Goal: Task Accomplishment & Management: Use online tool/utility

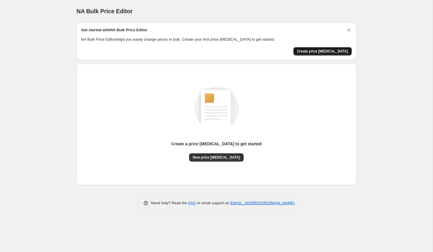
click at [332, 49] on span "Create price change job" at bounding box center [322, 51] width 51 height 5
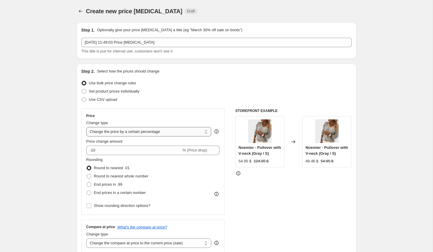
click at [177, 132] on select "Change the price to a certain amount Change the price by a certain amount Chang…" at bounding box center [148, 131] width 125 height 9
select select "by"
click at [86, 127] on select "Change the price to a certain amount Change the price by a certain amount Chang…" at bounding box center [148, 131] width 125 height 9
click at [96, 150] on input "-10.00" at bounding box center [140, 150] width 92 height 9
click at [217, 149] on icon at bounding box center [215, 152] width 6 height 6
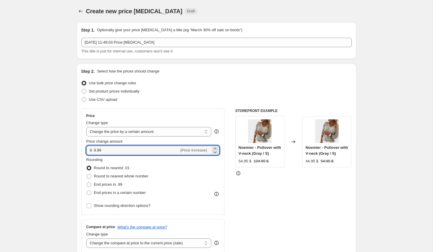
drag, startPoint x: 109, startPoint y: 151, endPoint x: 77, endPoint y: 151, distance: 32.4
click at [77, 151] on div "Step 2. Select how the prices should change Use bulk price change rules Set pro…" at bounding box center [217, 167] width 280 height 207
type input "20.00"
click at [191, 160] on div "Rounding Round to nearest .01 Round to nearest whole number End prices in .99 E…" at bounding box center [152, 177] width 133 height 40
click at [98, 192] on span "End prices in a certain number" at bounding box center [120, 192] width 52 height 4
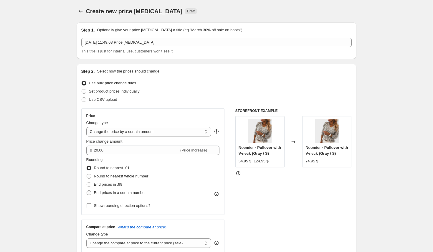
click at [87, 191] on input "End prices in a certain number" at bounding box center [87, 190] width 0 height 0
radio input "true"
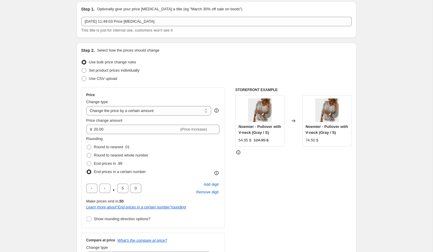
scroll to position [22, 0]
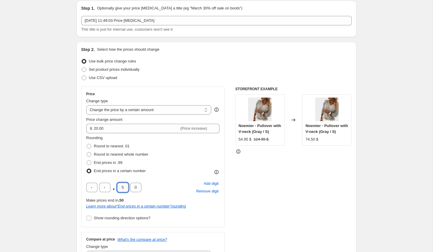
click at [127, 186] on input "5" at bounding box center [122, 187] width 11 height 9
type input "9"
type input "5"
click at [268, 208] on div "STOREFRONT EXAMPLE Noemier - Pullover with V-neck (Gray / S) 54.95 $ 124.95 $ C…" at bounding box center [293, 176] width 116 height 179
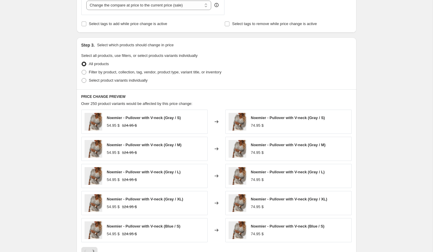
scroll to position [371, 0]
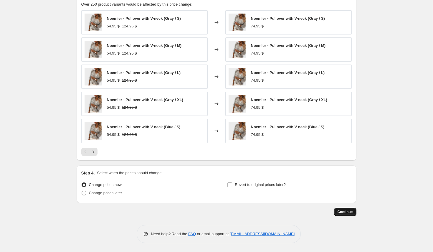
click at [345, 212] on span "Continue" at bounding box center [345, 211] width 15 height 5
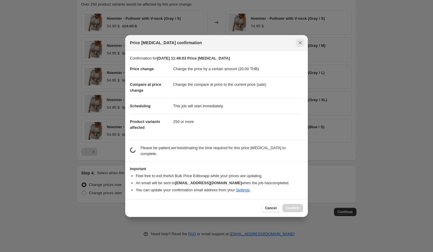
click at [297, 45] on button "Close" at bounding box center [300, 43] width 8 height 8
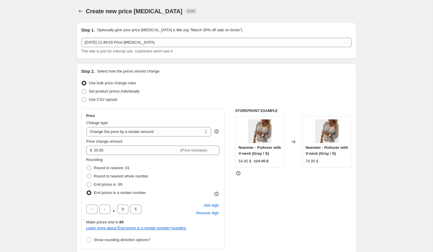
scroll to position [371, 0]
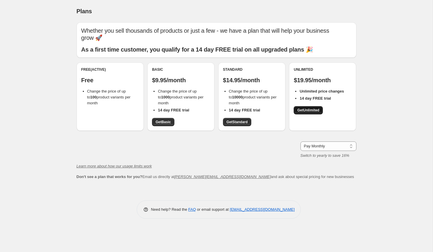
click at [315, 108] on span "Get Unlimited" at bounding box center [308, 110] width 22 height 5
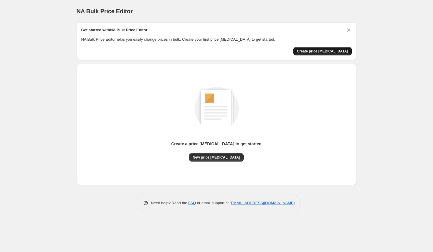
click at [325, 50] on span "Create price [MEDICAL_DATA]" at bounding box center [322, 51] width 51 height 5
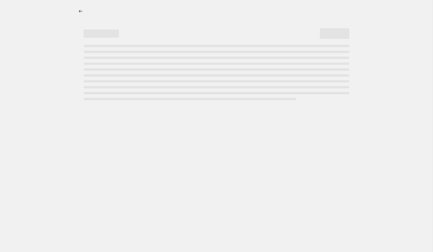
select select "percentage"
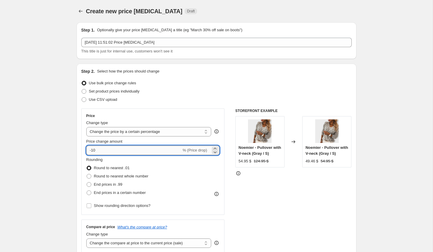
click at [98, 151] on input "-10" at bounding box center [133, 150] width 95 height 9
type input "-1"
type input "30"
click at [139, 131] on select "Change the price to a certain amount Change the price by a certain amount Chang…" at bounding box center [148, 131] width 125 height 9
select select "by"
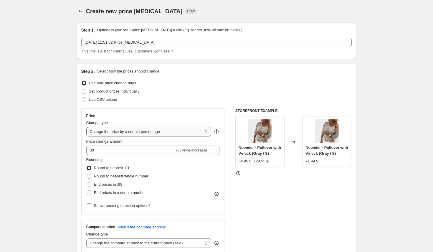
click at [86, 127] on select "Change the price to a certain amount Change the price by a certain amount Chang…" at bounding box center [148, 131] width 125 height 9
click at [120, 147] on input "-10.00" at bounding box center [140, 150] width 92 height 9
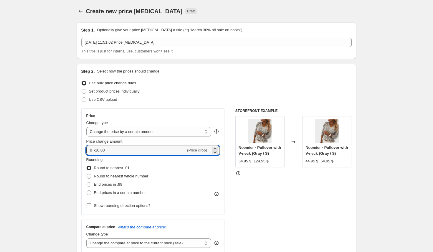
drag, startPoint x: 120, startPoint y: 147, endPoint x: 52, endPoint y: 147, distance: 68.1
click at [229, 170] on div "Price Change type Change the price to a certain amount Change the price by a ce…" at bounding box center [216, 180] width 270 height 144
click at [98, 150] on input "30.00" at bounding box center [136, 150] width 85 height 9
type input "35.00"
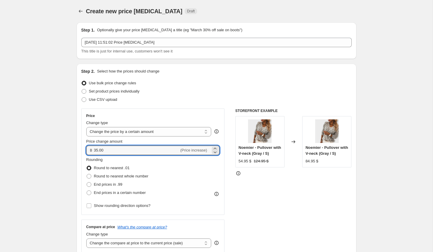
click at [246, 196] on div "STOREFRONT EXAMPLE Noemier - Pullover with V-neck (Gray / S) 54.95 $ 124.95 $ C…" at bounding box center [293, 180] width 116 height 144
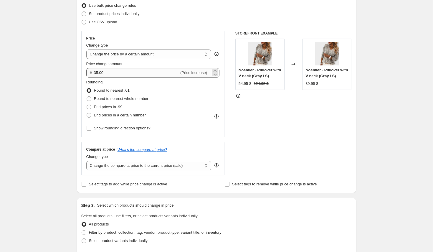
scroll to position [77, 0]
click at [135, 161] on select "Change the compare at price to the current price (sale) Change the compare at p…" at bounding box center [148, 165] width 125 height 9
click at [86, 161] on select "Change the compare at price to the current price (sale) Change the compare at p…" at bounding box center [148, 165] width 125 height 9
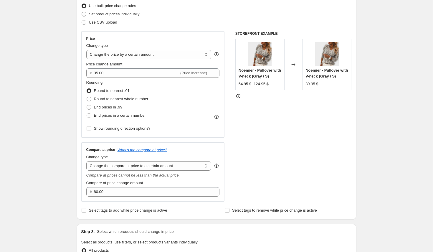
click at [191, 185] on div "Compare at price change amount" at bounding box center [152, 183] width 133 height 6
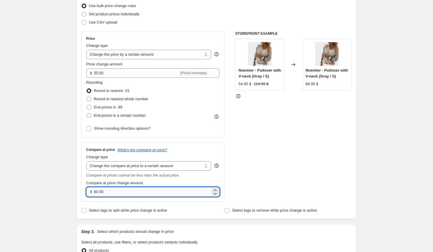
click at [128, 196] on input "80.00" at bounding box center [152, 191] width 117 height 9
click at [172, 169] on select "Change the compare at price to the current price (sale) Change the compare at p…" at bounding box center [148, 165] width 125 height 9
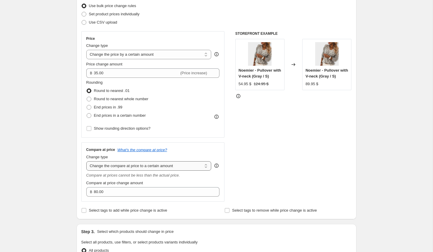
select select "by"
click at [86, 161] on select "Change the compare at price to the current price (sale) Change the compare at p…" at bounding box center [148, 165] width 125 height 9
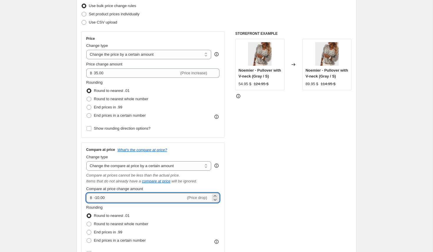
click at [95, 197] on input "-10.00" at bounding box center [140, 197] width 92 height 9
click at [97, 199] on input "10.00" at bounding box center [136, 197] width 85 height 9
click at [157, 209] on div "Rounding Round to nearest .01 Round to nearest whole number End prices in .99 E…" at bounding box center [152, 224] width 133 height 40
click at [98, 198] on input "40.00" at bounding box center [136, 197] width 85 height 9
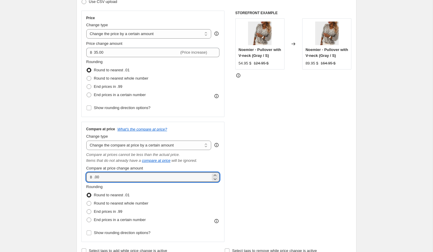
scroll to position [99, 0]
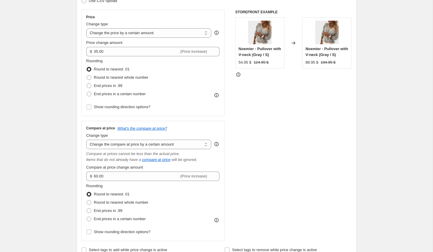
click at [279, 179] on div "STOREFRONT EXAMPLE Noemier - Pullover with V-neck (Gray / S) 54.95 $ 124.95 $ C…" at bounding box center [293, 125] width 116 height 231
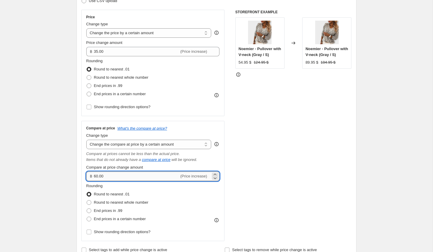
click at [96, 174] on input "60.00" at bounding box center [136, 175] width 85 height 9
click at [265, 205] on div "STOREFRONT EXAMPLE Noemier - Pullover with V-neck (Gray / S) 54.95 $ 124.95 $ C…" at bounding box center [293, 125] width 116 height 231
click at [100, 177] on input "1000.00" at bounding box center [136, 175] width 85 height 9
type input "100.00"
click at [188, 192] on div "Rounding Round to nearest .01 Round to nearest whole number End prices in .99 E…" at bounding box center [152, 203] width 133 height 40
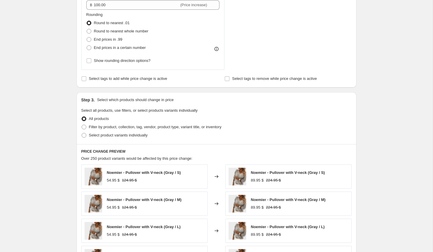
scroll to position [271, 0]
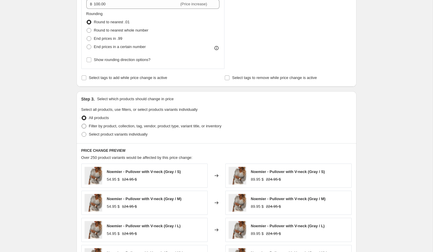
click at [96, 125] on span "Filter by product, collection, tag, vendor, product type, variant title, or inv…" at bounding box center [155, 126] width 133 height 4
click at [82, 124] on input "Filter by product, collection, tag, vendor, product type, variant title, or inv…" at bounding box center [82, 124] width 0 height 0
radio input "true"
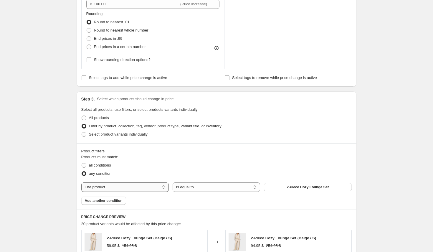
click at [120, 187] on select "The product The product's collection The product's tag The product's vendor The…" at bounding box center [124, 186] width 87 height 9
select select "collection"
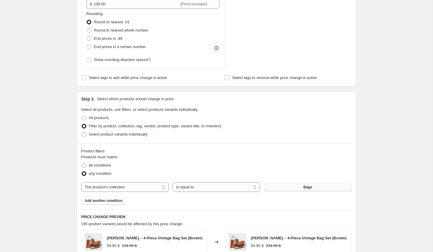
click at [294, 186] on button "Bags" at bounding box center [307, 187] width 87 height 8
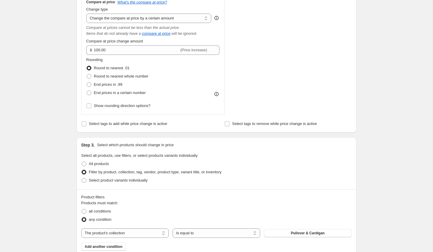
scroll to position [490, 0]
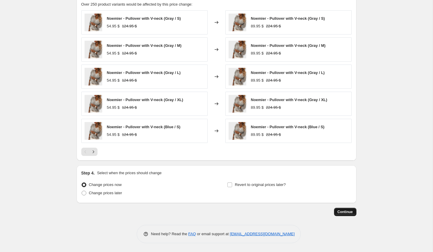
click at [343, 214] on span "Continue" at bounding box center [345, 211] width 15 height 5
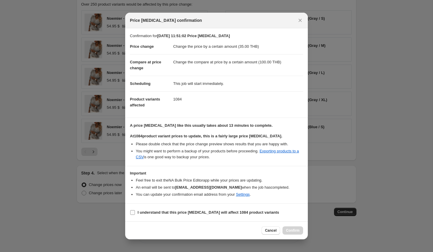
click at [158, 209] on span "I understand that this price change job will affect 1084 product variants" at bounding box center [209, 212] width 142 height 6
click at [135, 210] on input "I understand that this price change job will affect 1084 product variants" at bounding box center [132, 212] width 5 height 5
checkbox input "true"
click at [286, 230] on span "Confirm" at bounding box center [293, 230] width 14 height 5
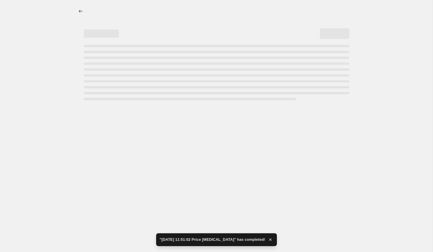
select select "by"
select select "collection"
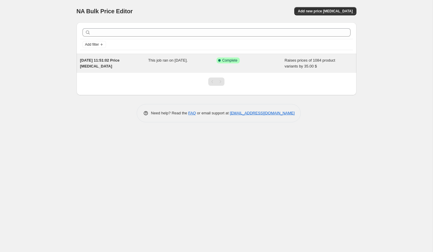
click at [277, 57] on div "Success Complete Complete" at bounding box center [251, 63] width 68 height 12
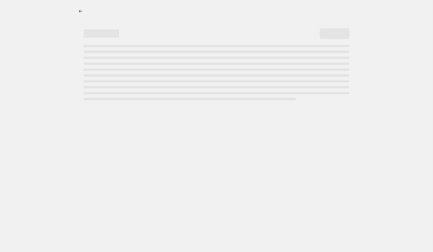
select select "by"
select select "collection"
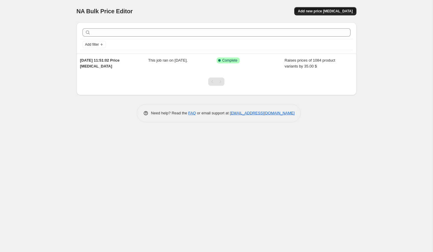
click at [334, 10] on span "Add new price [MEDICAL_DATA]" at bounding box center [325, 11] width 55 height 5
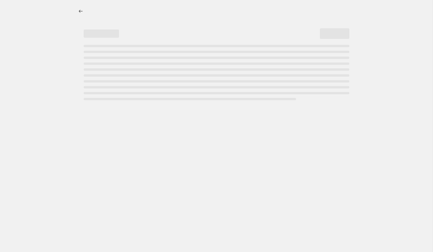
select select "percentage"
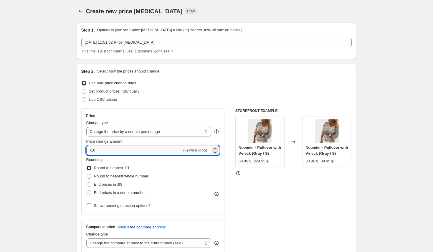
click at [92, 150] on input "-10" at bounding box center [133, 150] width 95 height 9
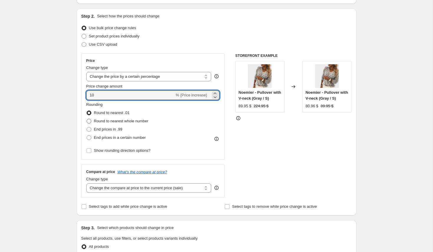
scroll to position [57, 0]
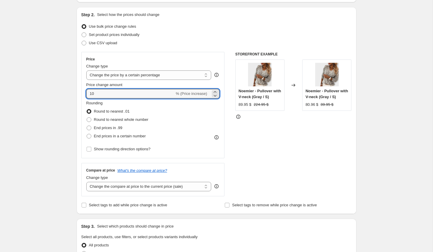
type input "10"
click at [237, 134] on div "STOREFRONT EXAMPLE Noemier - Pullover with V-neck (Gray / S) 89.95 $ 224.95 $ C…" at bounding box center [293, 124] width 116 height 144
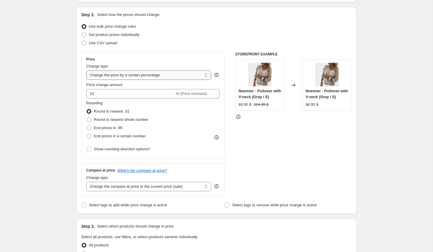
click at [149, 72] on select "Change the price to a certain amount Change the price by a certain amount Chang…" at bounding box center [148, 74] width 125 height 9
select select "by"
click at [86, 70] on select "Change the price to a certain amount Change the price by a certain amount Chang…" at bounding box center [148, 74] width 125 height 9
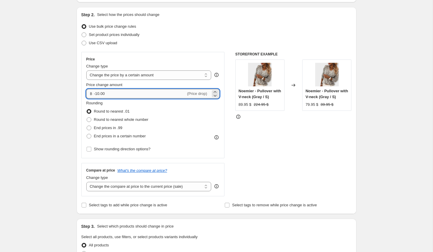
click at [97, 94] on input "-10.00" at bounding box center [140, 93] width 92 height 9
type input "10.00"
click at [239, 135] on div "STOREFRONT EXAMPLE Noemier - Pullover with V-neck (Gray / S) 89.95 $ 224.95 $ C…" at bounding box center [293, 124] width 116 height 144
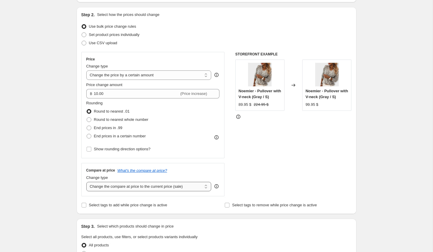
click at [172, 187] on select "Change the compare at price to the current price (sale) Change the compare at p…" at bounding box center [148, 186] width 125 height 9
select select "by"
click at [86, 182] on select "Change the compare at price to the current price (sale) Change the compare at p…" at bounding box center [148, 186] width 125 height 9
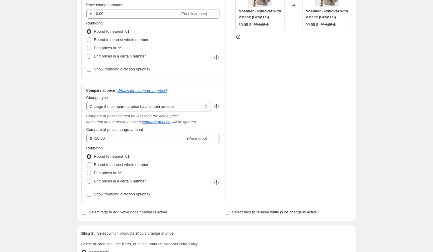
scroll to position [139, 0]
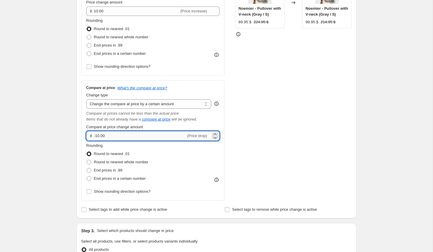
click at [96, 137] on input "-10.00" at bounding box center [140, 135] width 92 height 9
click at [270, 136] on div "STOREFRONT EXAMPLE Noemier - Pullover with V-neck (Gray / S) 89.95 $ 224.95 $ C…" at bounding box center [293, 84] width 116 height 231
click at [98, 136] on input "10.00" at bounding box center [136, 135] width 85 height 9
type input "25.00"
click at [304, 153] on div "STOREFRONT EXAMPLE Noemier - Pullover with V-neck (Gray / S) 89.95 $ 224.95 $ C…" at bounding box center [293, 84] width 116 height 231
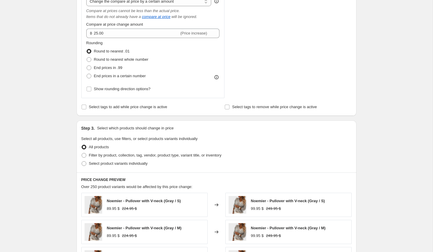
scroll to position [245, 0]
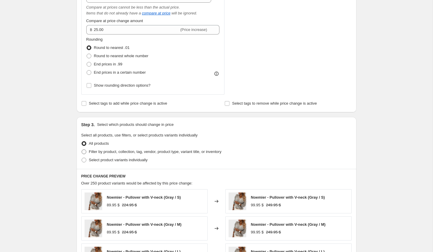
click at [95, 149] on span "Filter by product, collection, tag, vendor, product type, variant title, or inv…" at bounding box center [155, 151] width 133 height 4
click at [82, 149] on input "Filter by product, collection, tag, vendor, product type, variant title, or inv…" at bounding box center [82, 149] width 0 height 0
radio input "true"
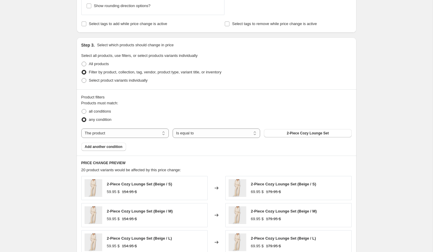
scroll to position [329, 0]
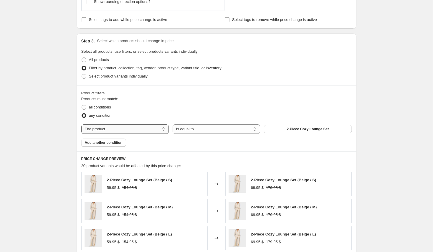
click at [147, 129] on select "The product The product's collection The product's tag The product's vendor The…" at bounding box center [124, 128] width 87 height 9
select select "collection"
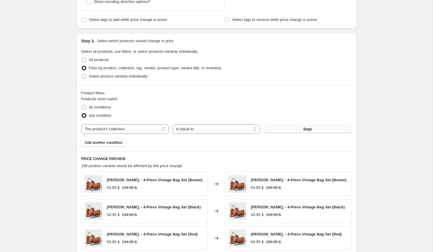
click at [320, 129] on button "Bags" at bounding box center [307, 129] width 87 height 8
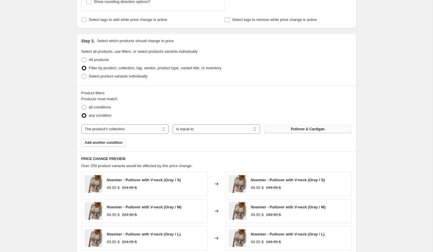
scroll to position [490, 0]
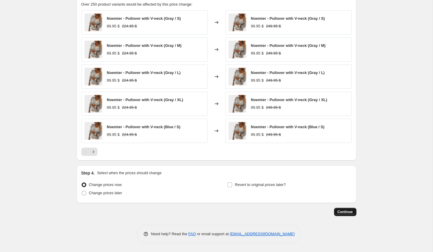
click at [341, 211] on span "Continue" at bounding box center [345, 211] width 15 height 5
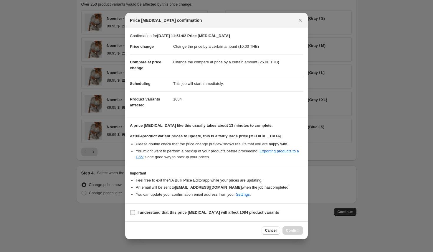
click at [199, 211] on b "I understand that this price change job will affect 1084 product variants" at bounding box center [209, 212] width 142 height 4
click at [135, 211] on input "I understand that this price change job will affect 1084 product variants" at bounding box center [132, 212] width 5 height 5
checkbox input "true"
click at [295, 231] on span "Confirm" at bounding box center [293, 230] width 14 height 5
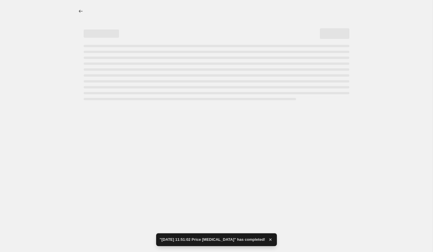
select select "by"
select select "collection"
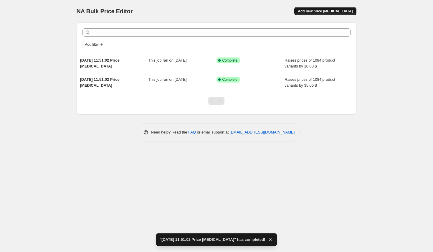
click at [344, 9] on button "Add new price [MEDICAL_DATA]" at bounding box center [325, 11] width 62 height 8
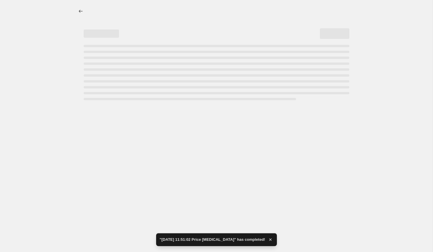
select select "percentage"
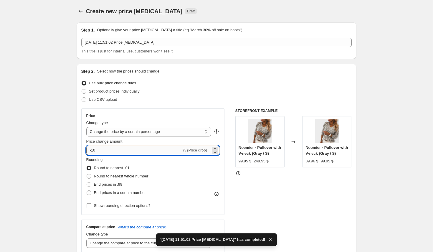
click at [92, 151] on input "-10" at bounding box center [133, 150] width 95 height 9
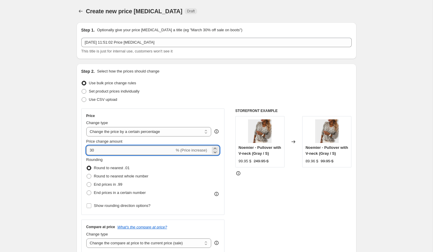
click at [107, 151] on input "30" at bounding box center [130, 150] width 88 height 9
drag, startPoint x: 107, startPoint y: 151, endPoint x: 56, endPoint y: 149, distance: 51.0
type input "30"
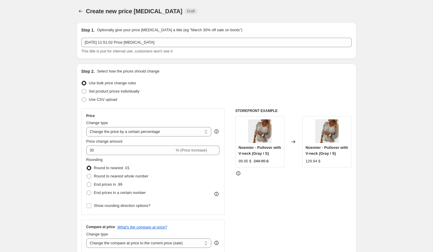
click at [107, 155] on div "Price Change type Change the price to a certain amount Change the price by a ce…" at bounding box center [152, 161] width 133 height 96
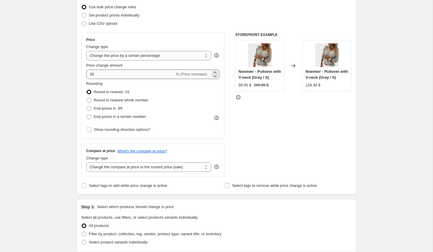
scroll to position [84, 0]
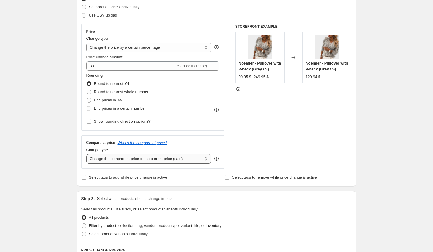
click at [115, 155] on select "Change the compare at price to the current price (sale) Change the compare at p…" at bounding box center [148, 158] width 125 height 9
select select "by"
click at [86, 154] on select "Change the compare at price to the current price (sale) Change the compare at p…" at bounding box center [148, 158] width 125 height 9
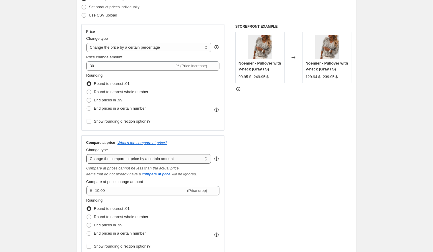
click at [97, 158] on select "Change the compare at price to the current price (sale) Change the compare at p…" at bounding box center [148, 158] width 125 height 9
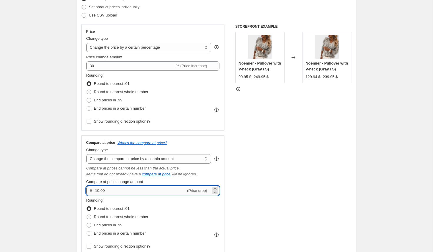
click at [107, 189] on input "-10.00" at bounding box center [140, 190] width 92 height 9
type input "-1"
type input "80.00"
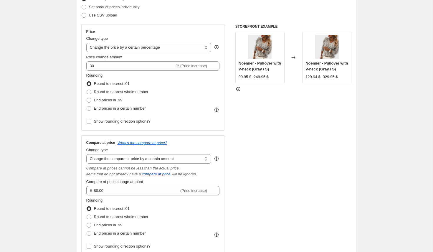
click at [268, 177] on div "STOREFRONT EXAMPLE Noemier - Pullover with V-neck (Gray / S) 99.95 $ 249.95 $ C…" at bounding box center [293, 139] width 116 height 231
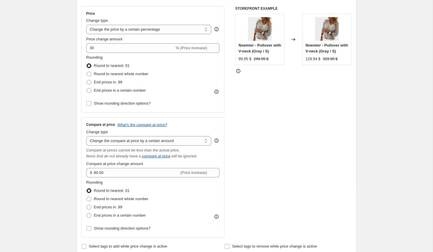
scroll to position [103, 0]
click at [118, 90] on span "End prices in a certain number" at bounding box center [120, 89] width 52 height 4
click at [87, 87] on input "End prices in a certain number" at bounding box center [87, 87] width 0 height 0
radio input "true"
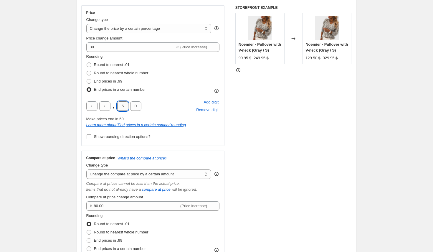
click at [124, 106] on input "5" at bounding box center [122, 105] width 11 height 9
type input "9"
click at [141, 108] on input "0" at bounding box center [135, 105] width 11 height 9
type input "5"
click at [275, 148] on div "STOREFRONT EXAMPLE Noemier - Pullover with V-neck (Gray / S) 99.95 $ 249.95 $ C…" at bounding box center [293, 137] width 116 height 265
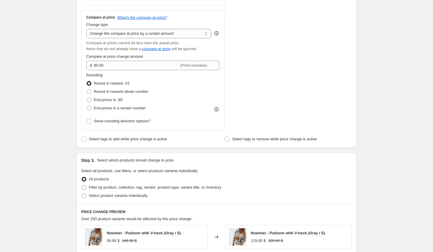
scroll to position [224, 0]
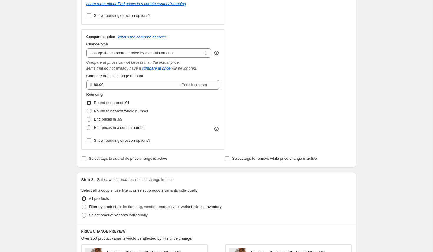
click at [92, 128] on label "End prices in a certain number" at bounding box center [116, 127] width 60 height 8
click at [87, 125] on input "End prices in a certain number" at bounding box center [87, 125] width 0 height 0
radio input "true"
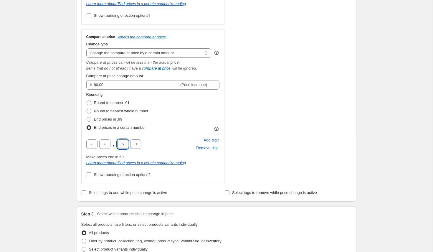
click at [127, 144] on input "5" at bounding box center [122, 143] width 11 height 9
type input "9"
type input "5"
click at [259, 141] on div "STOREFRONT EXAMPLE Noemier - Pullover with V-neck (Gray / S) 99.95 $ 249.95 $ C…" at bounding box center [293, 34] width 116 height 300
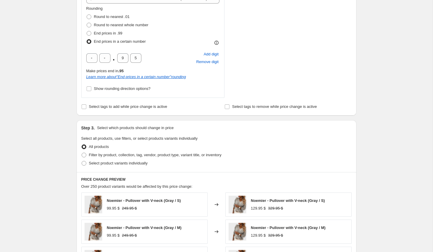
scroll to position [308, 0]
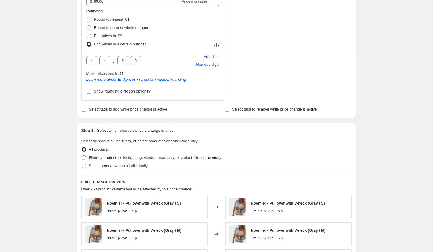
click at [119, 158] on span "Filter by product, collection, tag, vendor, product type, variant title, or inv…" at bounding box center [155, 157] width 133 height 4
click at [82, 156] on input "Filter by product, collection, tag, vendor, product type, variant title, or inv…" at bounding box center [82, 155] width 0 height 0
radio input "true"
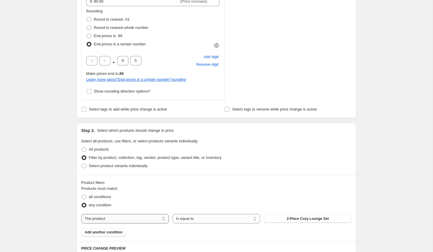
click at [131, 217] on select "The product The product's collection The product's tag The product's vendor The…" at bounding box center [124, 218] width 87 height 9
click at [278, 216] on button "2-Piece Cozy Lounge Set" at bounding box center [307, 218] width 87 height 8
click at [118, 217] on select "The product The product's collection The product's tag The product's vendor The…" at bounding box center [124, 218] width 87 height 9
select select "collection"
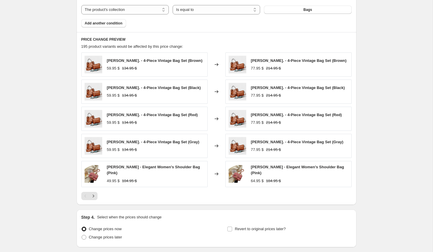
scroll to position [559, 0]
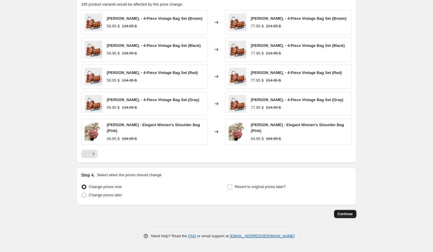
click at [346, 212] on span "Continue" at bounding box center [345, 214] width 15 height 5
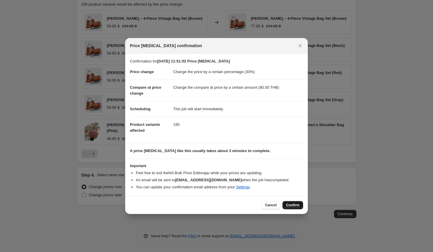
click at [293, 204] on span "Confirm" at bounding box center [293, 205] width 14 height 5
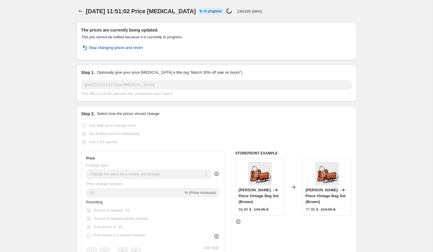
click at [96, 49] on span "Stop changing prices and revert" at bounding box center [116, 48] width 54 height 6
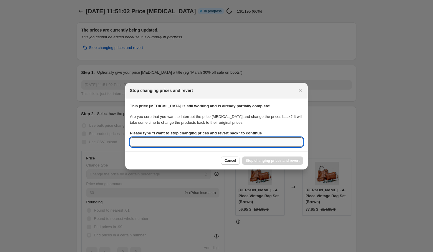
click at [194, 142] on input "Please type " I want to stop changing prices and revert back " to continue" at bounding box center [216, 141] width 173 height 9
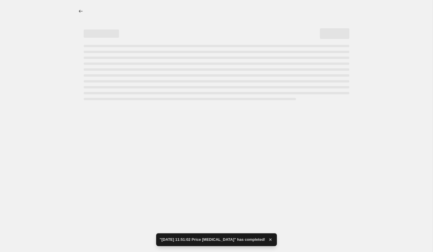
select select "percentage"
select select "by"
select select "collection"
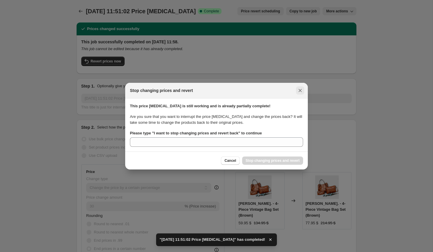
click at [303, 87] on button "Close" at bounding box center [300, 90] width 8 height 8
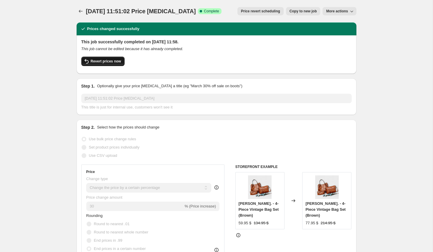
click at [100, 61] on span "Revert prices now" at bounding box center [106, 61] width 30 height 5
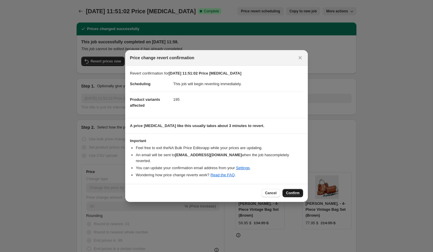
click at [296, 191] on span "Confirm" at bounding box center [293, 193] width 14 height 5
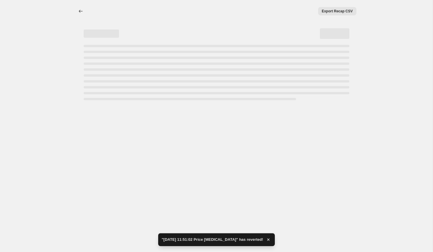
select select "percentage"
select select "by"
select select "collection"
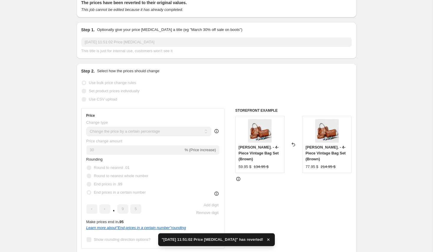
scroll to position [59, 0]
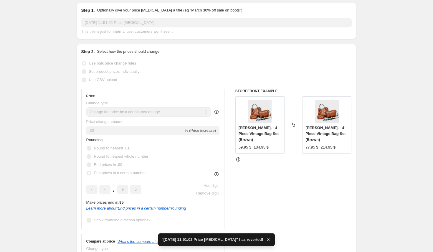
click at [151, 118] on div "Price Change type Change the price to a certain amount Change the price by a ce…" at bounding box center [152, 159] width 133 height 131
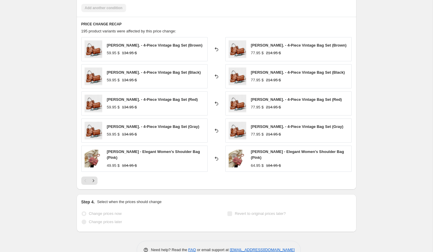
scroll to position [577, 0]
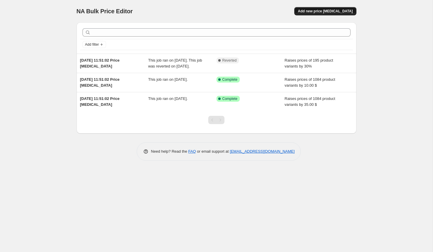
click at [326, 11] on span "Add new price [MEDICAL_DATA]" at bounding box center [325, 11] width 55 height 5
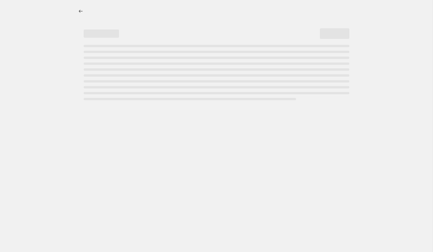
select select "percentage"
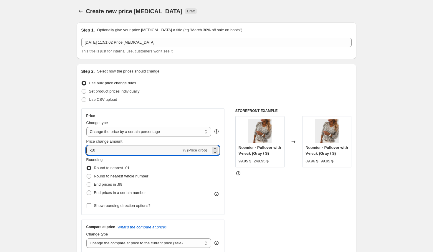
drag, startPoint x: 98, startPoint y: 149, endPoint x: 77, endPoint y: 149, distance: 21.2
click at [77, 149] on div "Step 2. Select how the prices should change Use bulk price change rules Set pro…" at bounding box center [217, 167] width 280 height 207
type input "30"
click at [145, 131] on select "Change the price to a certain amount Change the price by a certain amount Chang…" at bounding box center [148, 131] width 125 height 9
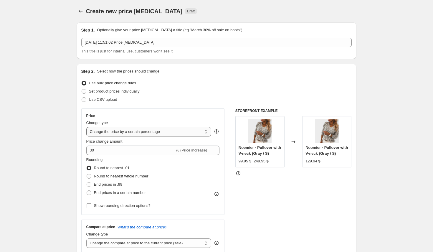
click at [86, 127] on select "Change the price to a certain amount Change the price by a certain amount Chang…" at bounding box center [148, 131] width 125 height 9
click at [164, 133] on select "Change the price to a certain amount Change the price by a certain amount Chang…" at bounding box center [148, 131] width 125 height 9
select select "by"
click at [86, 127] on select "Change the price to a certain amount Change the price by a certain amount Chang…" at bounding box center [148, 131] width 125 height 9
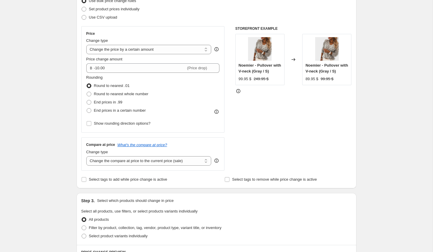
scroll to position [104, 0]
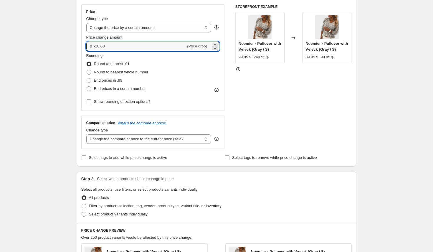
drag, startPoint x: 108, startPoint y: 45, endPoint x: 79, endPoint y: 45, distance: 29.2
click at [79, 45] on div "Step 2. Select how the prices should change Use bulk price change rules Set pro…" at bounding box center [217, 63] width 280 height 207
type input "30.00"
click at [278, 95] on div "STOREFRONT EXAMPLE Noemier - Pullover with V-neck (Gray / S) 99.95 $ 249.95 $ C…" at bounding box center [293, 76] width 116 height 144
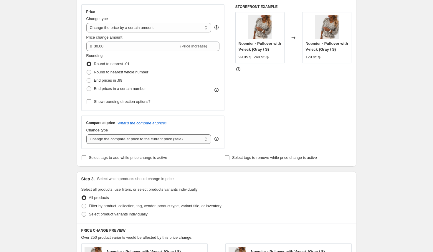
click at [141, 141] on select "Change the compare at price to the current price (sale) Change the compare at p…" at bounding box center [148, 138] width 125 height 9
click at [86, 134] on select "Change the compare at price to the current price (sale) Change the compare at p…" at bounding box center [148, 138] width 125 height 9
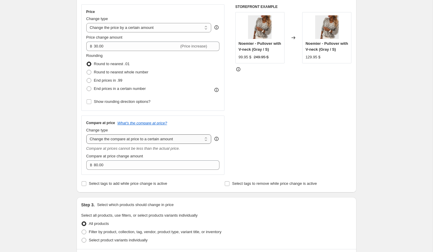
click at [147, 139] on select "Change the compare at price to the current price (sale) Change the compare at p…" at bounding box center [148, 138] width 125 height 9
select select "by"
click at [86, 134] on select "Change the compare at price to the current price (sale) Change the compare at p…" at bounding box center [148, 138] width 125 height 9
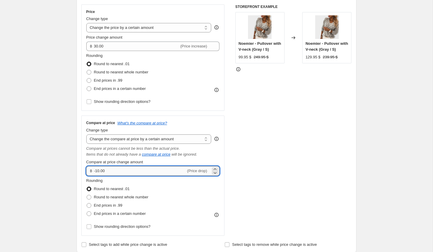
click at [132, 169] on input "-10.00" at bounding box center [140, 170] width 92 height 9
type input "-1"
type input "5"
type input "60.00"
click at [289, 163] on div "STOREFRONT EXAMPLE Noemier - Pullover with V-neck (Gray / S) 99.95 $ 249.95 $ C…" at bounding box center [293, 119] width 116 height 231
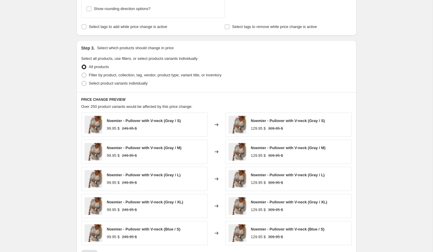
scroll to position [317, 0]
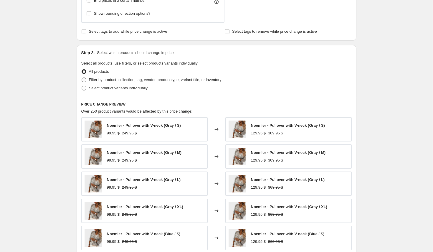
click at [107, 78] on span "Filter by product, collection, tag, vendor, product type, variant title, or inv…" at bounding box center [155, 79] width 133 height 4
click at [82, 78] on input "Filter by product, collection, tag, vendor, product type, variant title, or inv…" at bounding box center [82, 77] width 0 height 0
radio input "true"
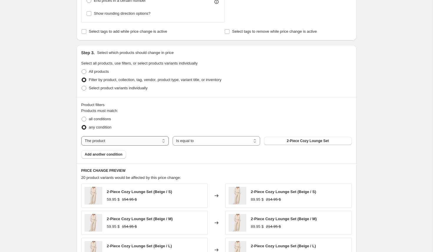
click at [148, 141] on select "The product The product's collection The product's tag The product's vendor The…" at bounding box center [124, 140] width 87 height 9
select select "collection"
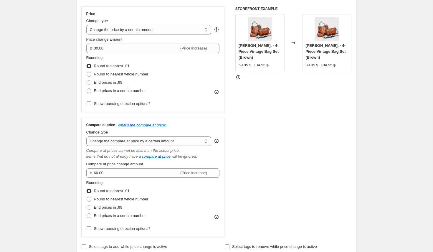
scroll to position [0, 0]
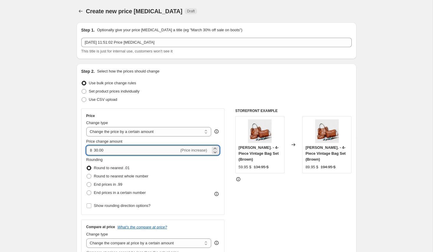
click at [96, 152] on input "30.00" at bounding box center [136, 150] width 85 height 9
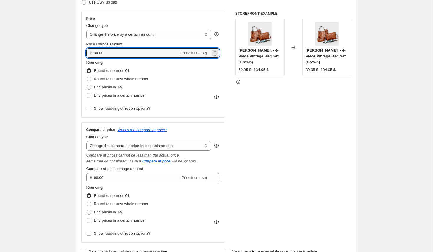
scroll to position [109, 0]
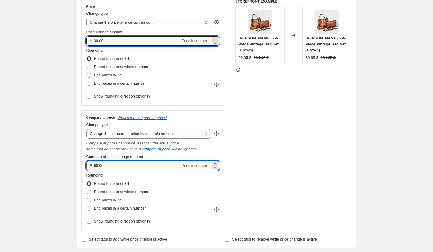
click at [96, 165] on input "60.00" at bounding box center [136, 165] width 85 height 9
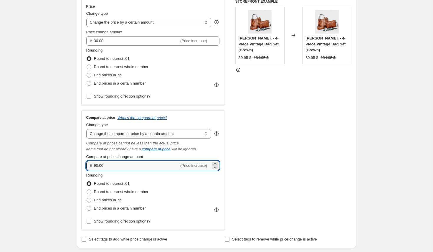
click at [257, 184] on div "STOREFRONT EXAMPLE Lora. - 4-Piece Vintage Bag Set (Brown) 59.95 $ 134.95 $ Cha…" at bounding box center [293, 114] width 116 height 231
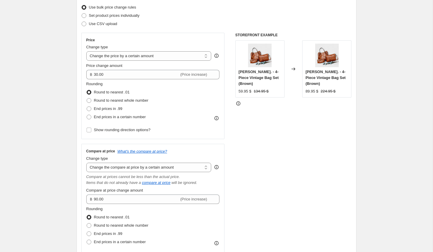
scroll to position [102, 0]
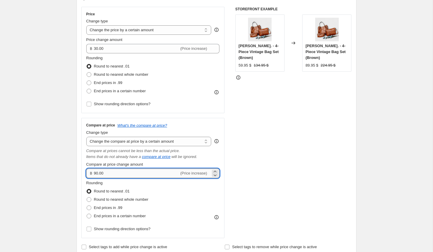
click at [95, 172] on input "90.00" at bounding box center [136, 173] width 85 height 9
click at [274, 131] on div "STOREFRONT EXAMPLE Lora. - 4-Piece Vintage Bag Set (Brown) 59.95 $ 134.95 $ Cha…" at bounding box center [293, 122] width 116 height 231
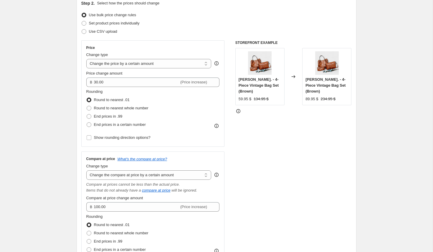
scroll to position [82, 0]
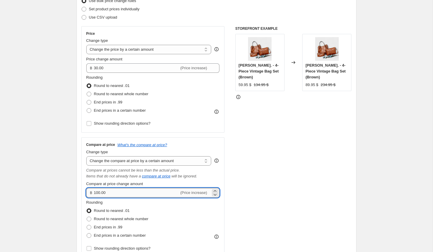
click at [97, 193] on input "100.00" at bounding box center [136, 192] width 85 height 9
type input "110.00"
click at [262, 164] on div "STOREFRONT EXAMPLE Lora. - 4-Piece Vintage Bag Set (Brown) 59.95 $ 134.95 $ Cha…" at bounding box center [293, 141] width 116 height 231
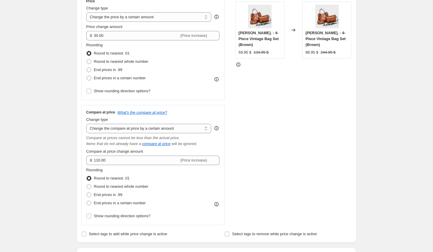
scroll to position [490, 0]
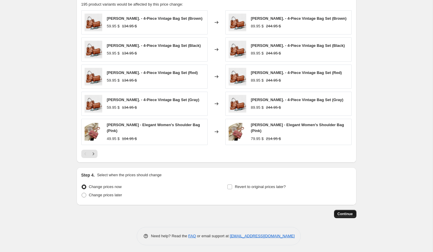
click at [346, 212] on span "Continue" at bounding box center [345, 214] width 15 height 5
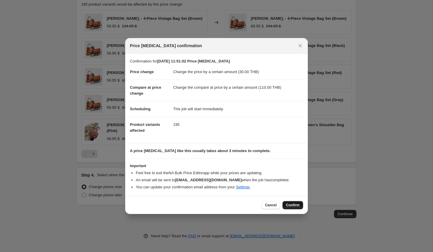
click at [292, 203] on span "Confirm" at bounding box center [293, 205] width 14 height 5
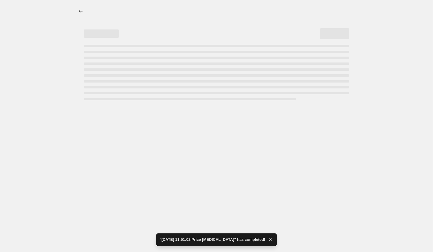
select select "by"
select select "collection"
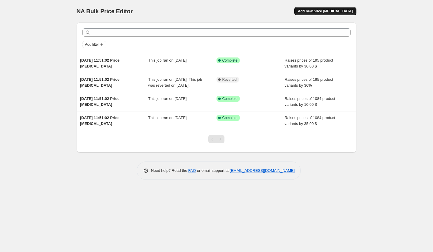
click at [319, 15] on button "Add new price [MEDICAL_DATA]" at bounding box center [325, 11] width 62 height 8
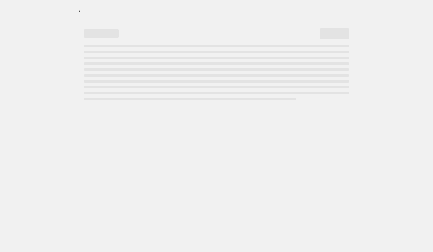
select select "percentage"
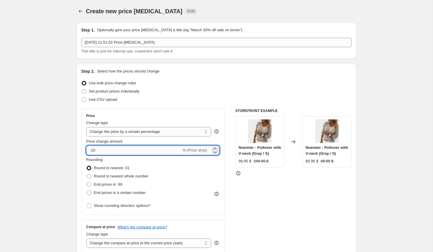
click at [97, 150] on input "-10" at bounding box center [133, 150] width 95 height 9
type input "-1"
type input "0"
click at [135, 131] on select "Change the price to a certain amount Change the price by a certain amount Chang…" at bounding box center [148, 131] width 125 height 9
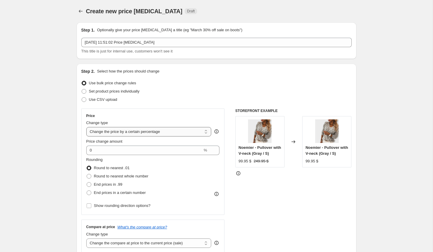
select select "by"
click at [86, 127] on select "Change the price to a certain amount Change the price by a certain amount Chang…" at bounding box center [148, 131] width 125 height 9
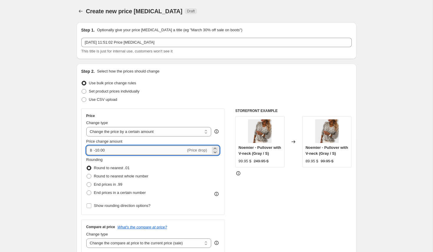
click at [110, 147] on input "-10.00" at bounding box center [140, 150] width 92 height 9
drag, startPoint x: 111, startPoint y: 151, endPoint x: 68, endPoint y: 151, distance: 43.3
type input "60.00"
click at [231, 209] on div "Price Change type Change the price to a certain amount Change the price by a ce…" at bounding box center [216, 180] width 270 height 144
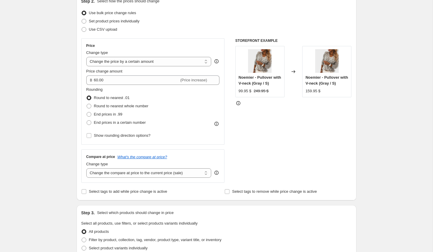
scroll to position [98, 0]
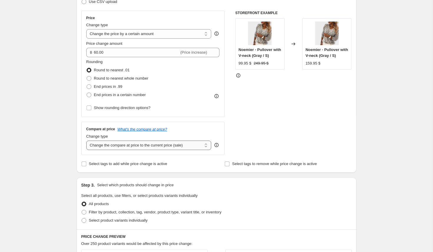
click at [115, 143] on select "Change the compare at price to the current price (sale) Change the compare at p…" at bounding box center [148, 145] width 125 height 9
select select "to"
click at [86, 141] on select "Change the compare at price to the current price (sale) Change the compare at p…" at bounding box center [148, 145] width 125 height 9
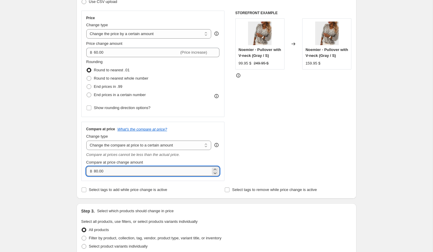
click at [113, 169] on input "80.00" at bounding box center [152, 170] width 117 height 9
click at [95, 171] on input "80.00" at bounding box center [152, 170] width 117 height 9
type input "100.00"
click at [295, 143] on div "STOREFRONT EXAMPLE Noemier - Pullover with V-neck (Gray / S) 99.95 $ 249.95 $ C…" at bounding box center [293, 96] width 116 height 170
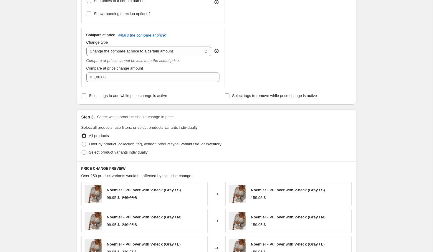
scroll to position [209, 0]
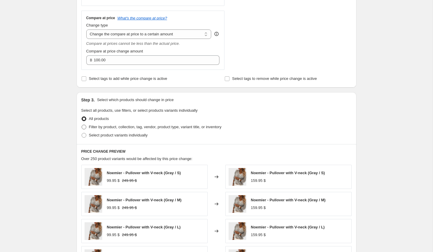
click at [122, 128] on span "Filter by product, collection, tag, vendor, product type, variant title, or inv…" at bounding box center [155, 127] width 133 height 4
click at [82, 125] on input "Filter by product, collection, tag, vendor, product type, variant title, or inv…" at bounding box center [82, 125] width 0 height 0
radio input "true"
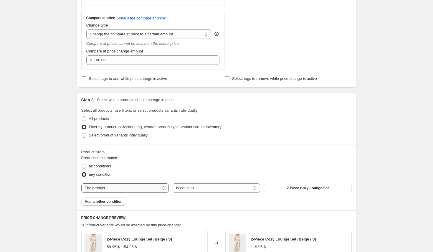
click at [156, 185] on select "The product The product's collection The product's tag The product's vendor The…" at bounding box center [124, 187] width 87 height 9
select select "collection"
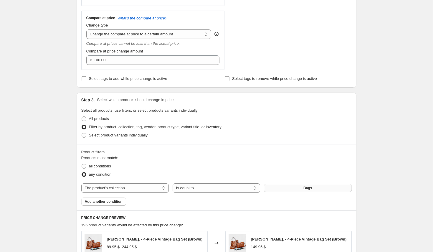
click at [310, 185] on button "Bags" at bounding box center [307, 188] width 87 height 8
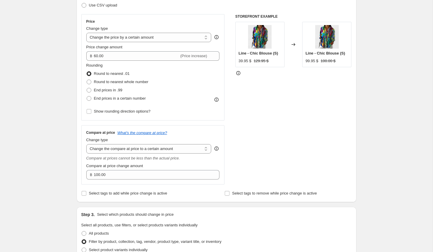
scroll to position [0, 0]
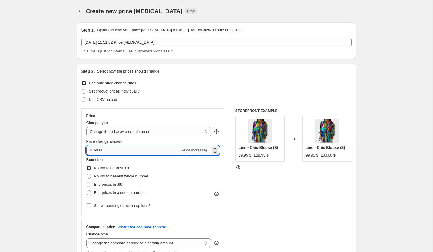
click at [96, 150] on input "60.00" at bounding box center [136, 150] width 85 height 9
click at [299, 213] on div "STOREFRONT EXAMPLE Line - Chic Blouse (S) 39.95 $ 129.95 $ Changed to Line - Ch…" at bounding box center [293, 193] width 116 height 170
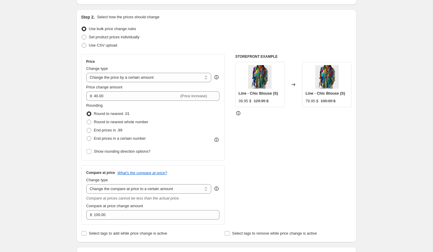
scroll to position [57, 0]
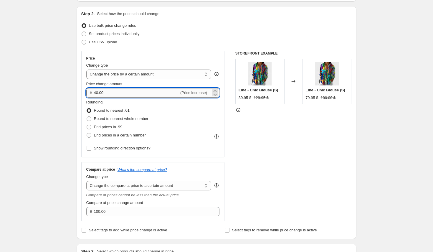
click at [97, 93] on input "40.00" at bounding box center [136, 92] width 85 height 9
type input "30.00"
click at [268, 134] on div "STOREFRONT EXAMPLE Line - Chic Blouse (S) 39.95 $ 129.95 $ Changed to Line - Ch…" at bounding box center [293, 136] width 116 height 170
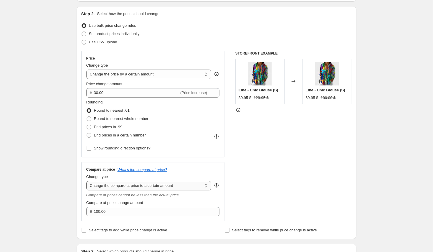
click at [148, 185] on select "Change the compare at price to the current price (sale) Change the compare at p…" at bounding box center [148, 185] width 125 height 9
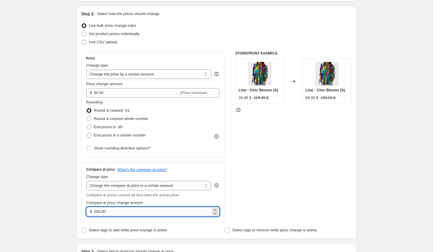
click at [105, 212] on input "100.00" at bounding box center [152, 211] width 117 height 9
click at [142, 185] on select "Change the compare at price to the current price (sale) Change the compare at p…" at bounding box center [148, 185] width 125 height 9
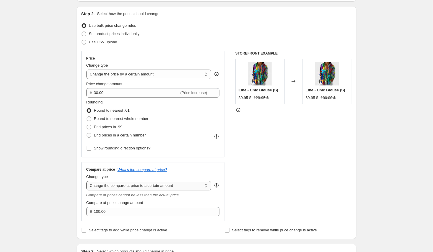
select select "by"
click at [86, 181] on select "Change the compare at price to the current price (sale) Change the compare at p…" at bounding box center [148, 185] width 125 height 9
type input "-10.00"
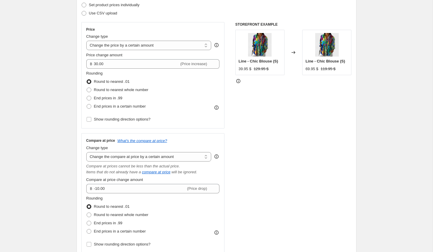
scroll to position [87, 0]
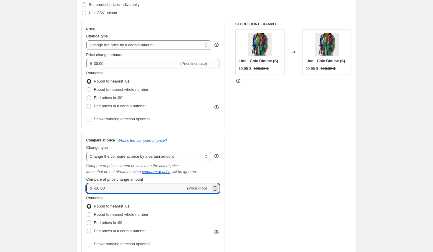
drag, startPoint x: 109, startPoint y: 189, endPoint x: 83, endPoint y: 189, distance: 25.6
click at [83, 189] on div "Compare at price What's the compare at price? Change type Change the compare at…" at bounding box center [152, 193] width 143 height 120
click at [298, 177] on div "STOREFRONT EXAMPLE Line - Chic Blouse (S) 39.95 $ 129.95 $ Changed to Line - Ch…" at bounding box center [293, 137] width 116 height 231
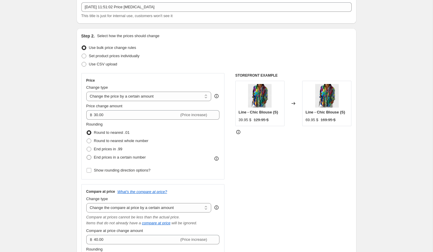
scroll to position [36, 0]
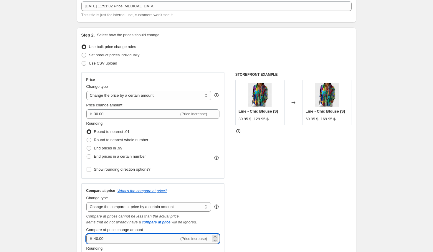
click at [96, 240] on input "40.00" at bounding box center [136, 238] width 85 height 9
type input "50.00"
click at [246, 203] on div "STOREFRONT EXAMPLE Line - Chic Blouse (S) 39.95 $ 129.95 $ Changed to Line - Ch…" at bounding box center [293, 187] width 116 height 231
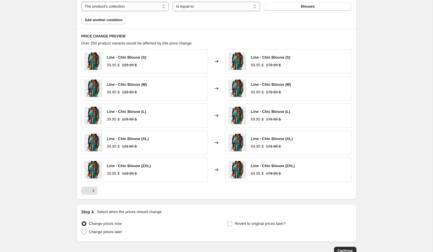
scroll to position [478, 0]
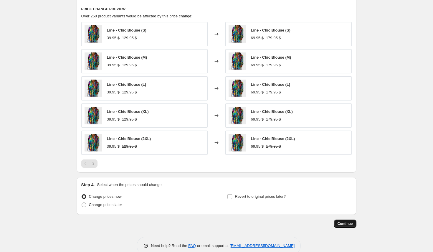
click at [351, 223] on span "Continue" at bounding box center [345, 223] width 15 height 5
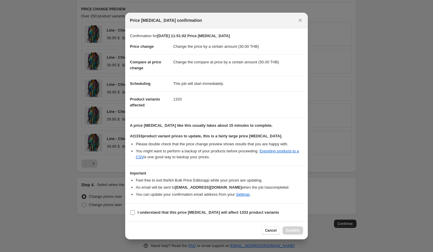
click at [195, 209] on span "I understand that this price change job will affect 1333 product variants" at bounding box center [209, 212] width 142 height 6
click at [135, 210] on input "I understand that this price change job will affect 1333 product variants" at bounding box center [132, 212] width 5 height 5
checkbox input "true"
click at [288, 230] on span "Confirm" at bounding box center [293, 230] width 14 height 5
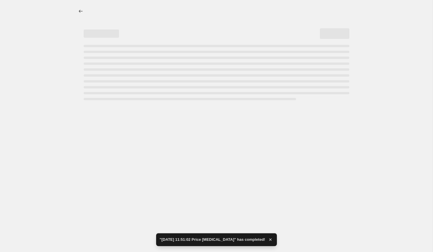
select select "by"
select select "collection"
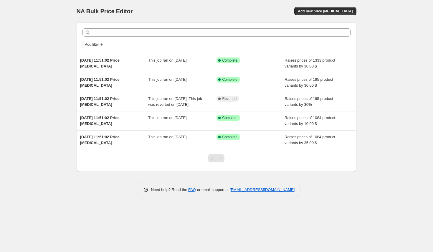
click at [320, 15] on div "NA Bulk Price Editor. This page is ready NA Bulk Price Editor Add new price cha…" at bounding box center [217, 11] width 280 height 22
click at [324, 10] on span "Add new price [MEDICAL_DATA]" at bounding box center [325, 11] width 55 height 5
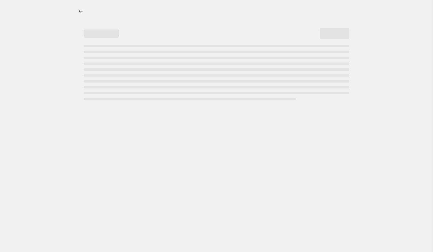
select select "percentage"
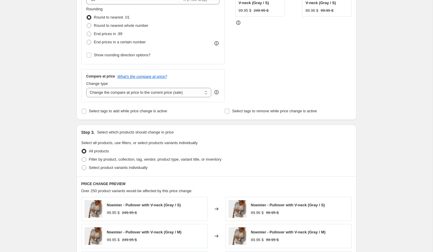
scroll to position [152, 0]
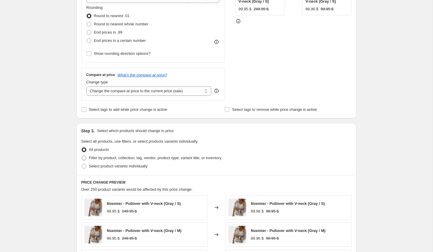
click at [123, 158] on span "Filter by product, collection, tag, vendor, product type, variant title, or inv…" at bounding box center [155, 158] width 133 height 4
click at [82, 156] on input "Filter by product, collection, tag, vendor, product type, variant title, or inv…" at bounding box center [82, 156] width 0 height 0
radio input "true"
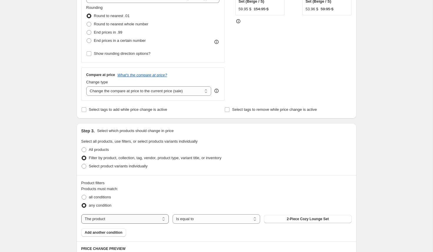
click at [156, 219] on select "The product The product's collection The product's tag The product's vendor The…" at bounding box center [124, 218] width 87 height 9
select select "collection"
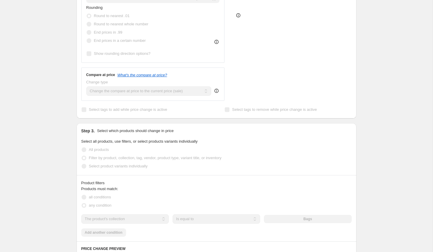
click at [323, 219] on div "The product The product's collection The product's tag The product's vendor The…" at bounding box center [216, 218] width 270 height 9
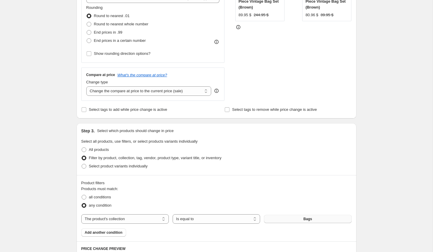
click at [317, 220] on button "Bags" at bounding box center [307, 219] width 87 height 8
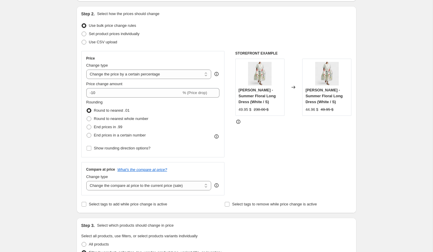
scroll to position [60, 0]
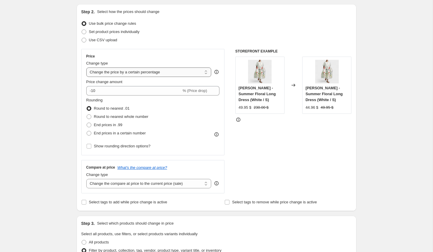
click at [127, 72] on select "Change the price to a certain amount Change the price by a certain amount Chang…" at bounding box center [148, 71] width 125 height 9
select select "bcap"
click at [86, 67] on select "Change the price to a certain amount Change the price by a certain amount Chang…" at bounding box center [148, 71] width 125 height 9
type input "-12.00"
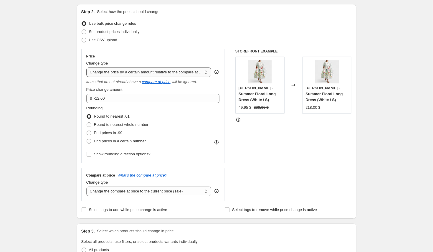
click at [149, 73] on select "Change the price to a certain amount Change the price by a certain amount Chang…" at bounding box center [148, 71] width 125 height 9
select select "by"
click at [86, 67] on select "Change the price to a certain amount Change the price by a certain amount Chang…" at bounding box center [148, 71] width 125 height 9
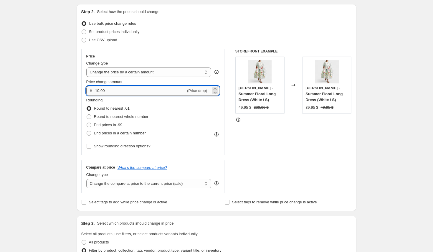
click at [98, 90] on input "-10.00" at bounding box center [140, 90] width 92 height 9
type input "40.00"
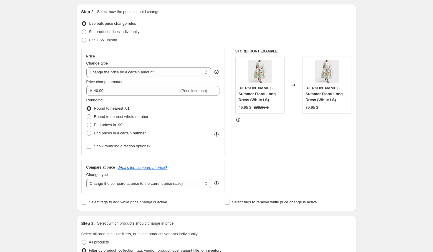
click at [169, 106] on div "Rounding Round to nearest .01 Round to nearest whole number End prices in .99 E…" at bounding box center [152, 117] width 133 height 40
click at [116, 183] on select "Change the compare at price to the current price (sale) Change the compare at p…" at bounding box center [148, 183] width 125 height 9
select select "by"
click at [86, 179] on select "Change the compare at price to the current price (sale) Change the compare at p…" at bounding box center [148, 183] width 125 height 9
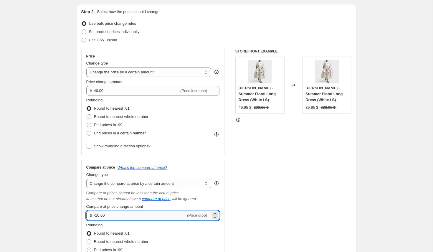
click at [110, 214] on input "-10.00" at bounding box center [140, 215] width 92 height 9
type input "-1"
type input "80.00"
click at [271, 204] on div "STOREFRONT EXAMPLE LILIANA - Summer Floral Long Dress (White / S) 49.95 $ 230.0…" at bounding box center [293, 164] width 116 height 231
click at [95, 215] on input "80.00" at bounding box center [136, 215] width 85 height 9
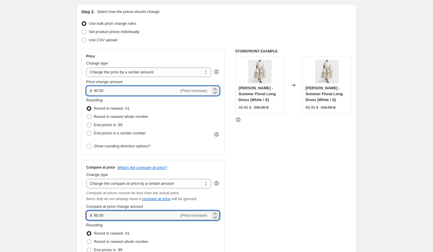
click at [96, 91] on input "40.00" at bounding box center [136, 90] width 85 height 9
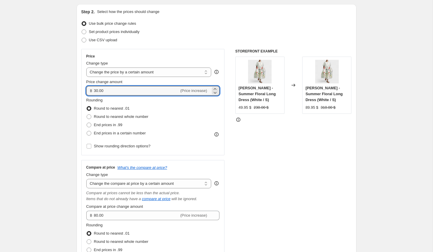
type input "30.00"
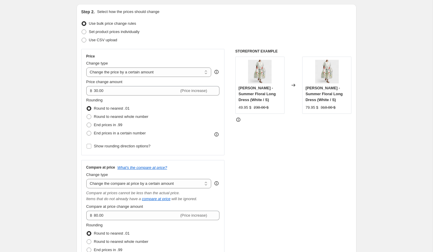
click at [291, 104] on div "Changed to" at bounding box center [294, 85] width 18 height 57
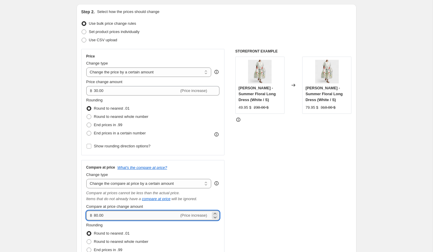
click at [98, 216] on input "80.00" at bounding box center [136, 215] width 85 height 9
click at [97, 217] on input "80.00" at bounding box center [136, 215] width 85 height 9
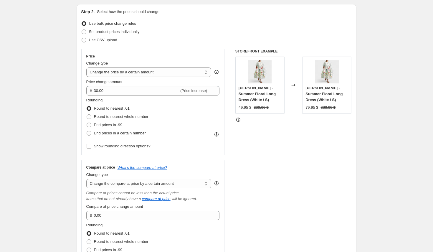
click at [271, 199] on div "STOREFRONT EXAMPLE LILIANA - Summer Floral Long Dress (White / S) 49.95 $ 230.0…" at bounding box center [293, 164] width 116 height 231
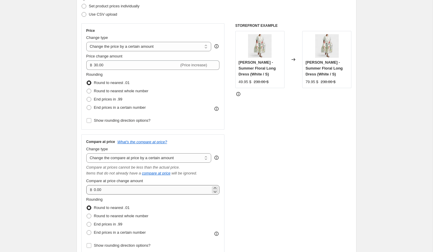
scroll to position [88, 0]
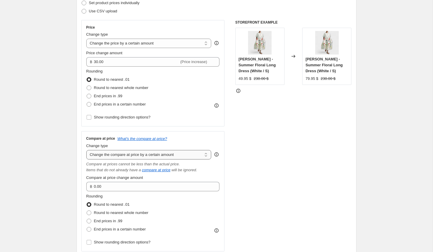
click at [163, 155] on select "Change the compare at price to the current price (sale) Change the compare at p…" at bounding box center [148, 154] width 125 height 9
click at [86, 150] on select "Change the compare at price to the current price (sale) Change the compare at p…" at bounding box center [148, 154] width 125 height 9
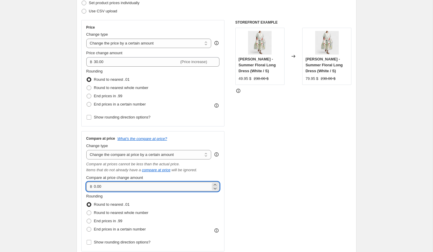
click at [100, 186] on input "0.00" at bounding box center [152, 186] width 117 height 9
click at [104, 188] on input "0.00" at bounding box center [152, 186] width 117 height 9
click at [289, 176] on div "STOREFRONT EXAMPLE LILIANA - Summer Floral Long Dress (White / S) 49.95 $ 230.0…" at bounding box center [293, 135] width 116 height 231
click at [118, 186] on input "0.05" at bounding box center [136, 186] width 85 height 9
click at [94, 187] on input "0.05" at bounding box center [136, 186] width 85 height 9
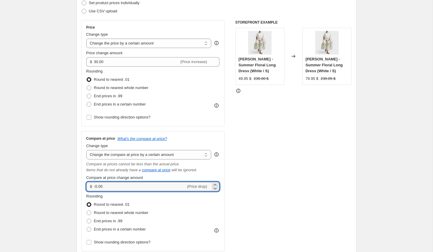
type input "-0.05"
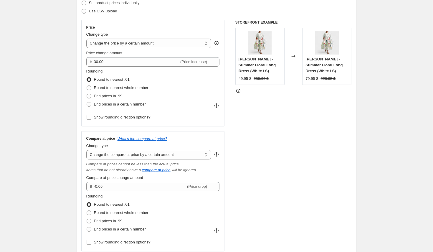
click at [283, 164] on div "STOREFRONT EXAMPLE LILIANA - Summer Floral Long Dress (White / S) 49.95 $ 230.0…" at bounding box center [293, 135] width 116 height 231
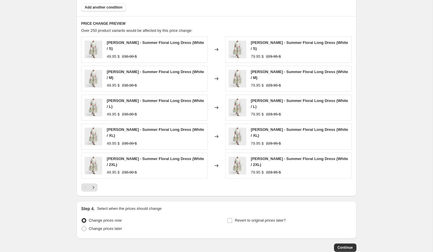
scroll to position [458, 0]
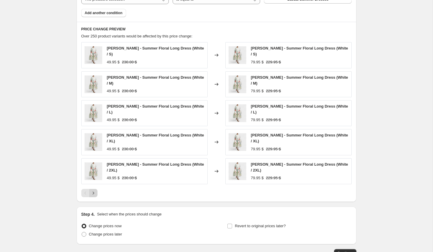
click at [94, 190] on icon "Next" at bounding box center [93, 193] width 6 height 6
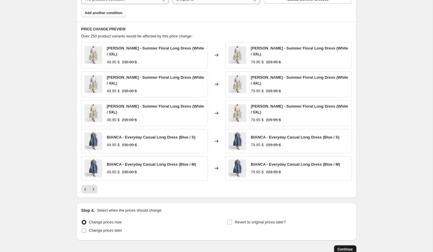
click at [343, 247] on span "Continue" at bounding box center [345, 249] width 15 height 5
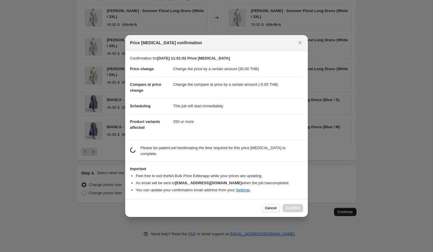
scroll to position [0, 0]
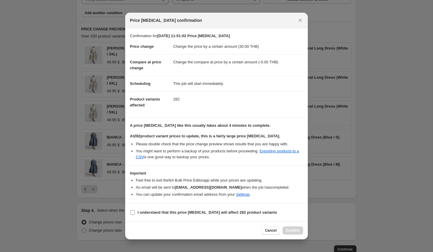
click at [154, 215] on span "I understand that this price change job will affect 282 product variants" at bounding box center [207, 212] width 139 height 6
click at [135, 215] on input "I understand that this price change job will affect 282 product variants" at bounding box center [132, 212] width 5 height 5
checkbox input "true"
click at [292, 230] on span "Confirm" at bounding box center [293, 230] width 14 height 5
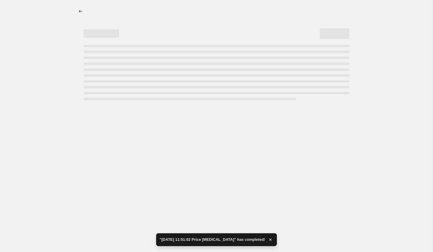
select select "by"
select select "collection"
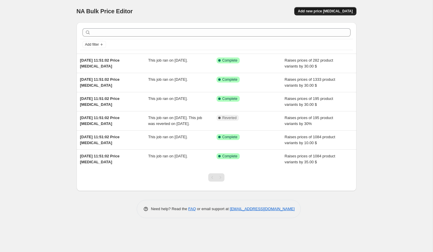
click at [319, 12] on span "Add new price [MEDICAL_DATA]" at bounding box center [325, 11] width 55 height 5
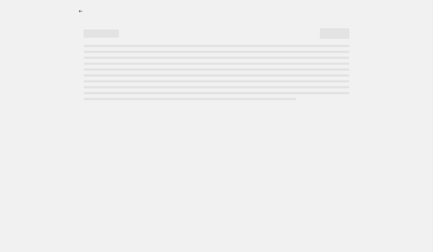
select select "percentage"
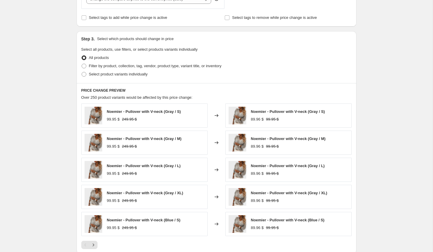
scroll to position [214, 0]
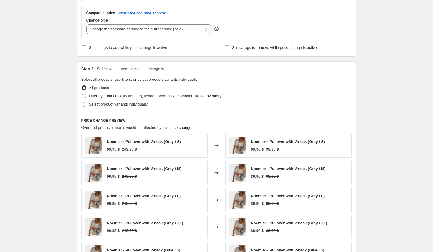
click at [149, 94] on span "Filter by product, collection, tag, vendor, product type, variant title, or inv…" at bounding box center [155, 96] width 133 height 4
click at [82, 94] on input "Filter by product, collection, tag, vendor, product type, variant title, or inv…" at bounding box center [82, 94] width 0 height 0
radio input "true"
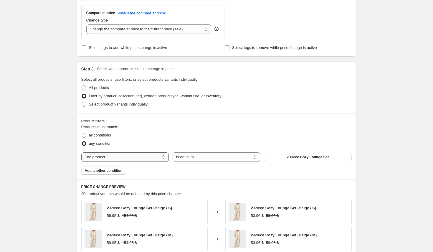
click at [136, 157] on select "The product The product's collection The product's tag The product's vendor The…" at bounding box center [124, 156] width 87 height 9
click at [81, 152] on select "The product The product's collection The product's tag The product's vendor The…" at bounding box center [124, 156] width 87 height 9
click at [188, 158] on select "Is equal to Is not equal to" at bounding box center [216, 156] width 87 height 9
click at [148, 158] on select "The product The product's collection The product's tag The product's vendor The…" at bounding box center [124, 156] width 87 height 9
select select "collection"
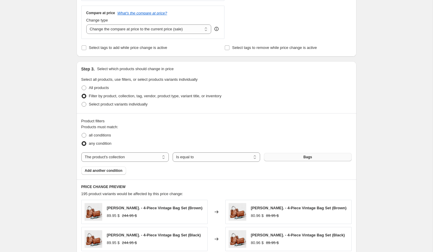
click at [303, 153] on button "Bags" at bounding box center [307, 157] width 87 height 8
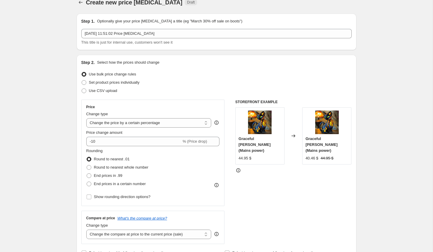
scroll to position [0, 0]
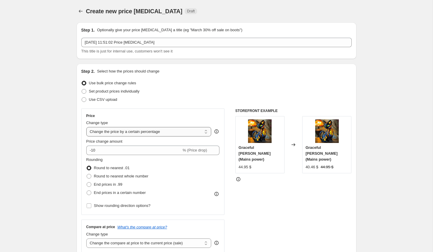
click at [134, 130] on select "Change the price to a certain amount Change the price by a certain amount Chang…" at bounding box center [148, 131] width 125 height 9
select select "by"
click at [86, 127] on select "Change the price to a certain amount Change the price by a certain amount Chang…" at bounding box center [148, 131] width 125 height 9
type input "-10.00"
click at [140, 242] on select "Change the compare at price to the current price (sale) Change the compare at p…" at bounding box center [148, 242] width 125 height 9
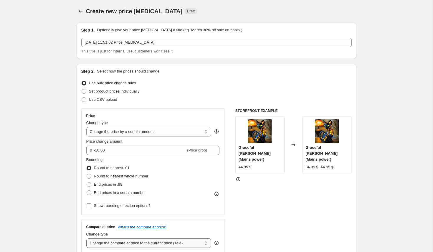
click at [86, 238] on select "Change the compare at price to the current price (sale) Change the compare at p…" at bounding box center [148, 242] width 125 height 9
click at [150, 242] on select "Change the compare at price to the current price (sale) Change the compare at p…" at bounding box center [148, 242] width 125 height 9
select select "by"
click at [86, 238] on select "Change the compare at price to the current price (sale) Change the compare at p…" at bounding box center [148, 242] width 125 height 9
type input "-10.00"
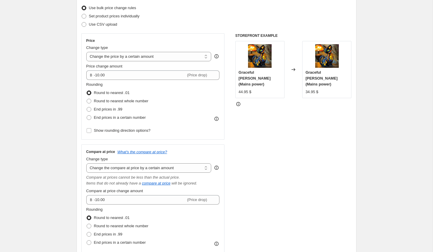
scroll to position [75, 0]
click at [121, 200] on input "-10.00" at bounding box center [140, 199] width 92 height 9
click at [96, 201] on input "-10.00" at bounding box center [140, 199] width 92 height 9
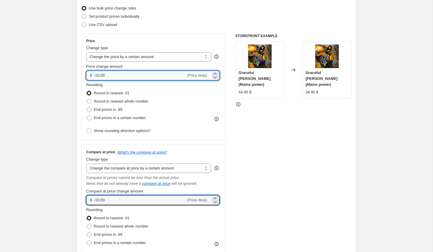
click at [96, 74] on input "-10.00" at bounding box center [140, 75] width 92 height 9
click at [96, 76] on input "10.00" at bounding box center [136, 75] width 85 height 9
click at [248, 125] on div "STOREFRONT EXAMPLE Graceful Feline Charm (Mains power) 44.95 $ Changed to Grace…" at bounding box center [293, 149] width 116 height 231
click at [96, 76] on input "40.00" at bounding box center [136, 75] width 85 height 9
click at [99, 76] on input "40.00" at bounding box center [136, 75] width 85 height 9
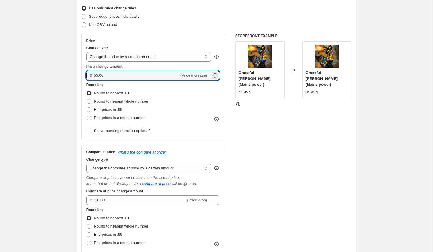
type input "55.00"
click at [305, 133] on div "STOREFRONT EXAMPLE Graceful Feline Charm (Mains power) 44.95 $ Changed to Grace…" at bounding box center [293, 149] width 116 height 231
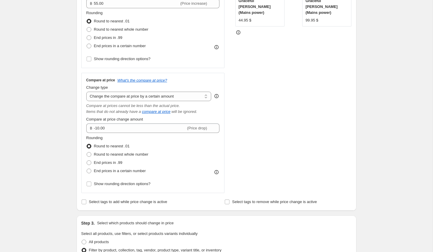
scroll to position [161, 0]
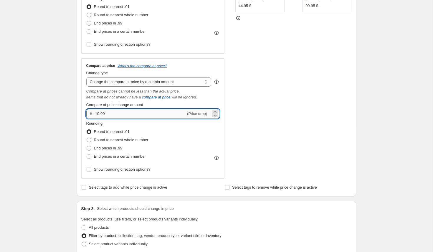
click at [96, 115] on input "-10.00" at bounding box center [140, 113] width 92 height 9
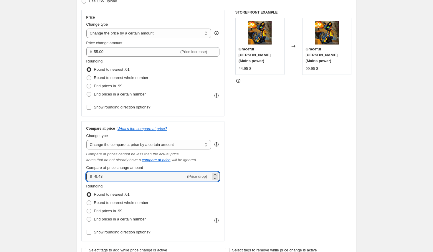
scroll to position [76, 0]
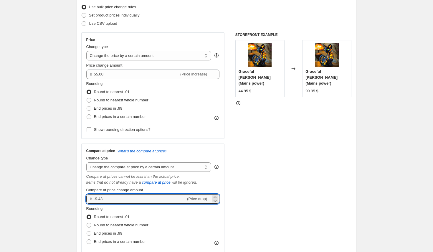
drag, startPoint x: 110, startPoint y: 196, endPoint x: 79, endPoint y: 196, distance: 30.6
click at [79, 196] on div "Step 2. Select how the prices should change Use bulk price change rules Set pro…" at bounding box center [217, 135] width 280 height 294
type input "-9.43"
click at [353, 148] on div "Step 2. Select how the prices should change Use bulk price change rules Set pro…" at bounding box center [217, 135] width 280 height 294
drag, startPoint x: 96, startPoint y: 199, endPoint x: 85, endPoint y: 199, distance: 10.9
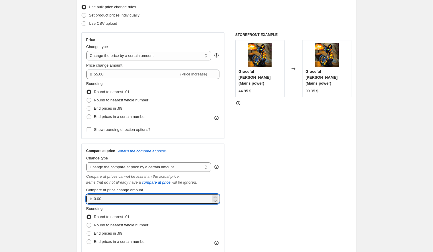
click at [85, 199] on div "Compare at price What's the compare at price? Change type Change the compare at…" at bounding box center [152, 203] width 143 height 120
type input "249.95"
click at [255, 167] on div "STOREFRONT EXAMPLE Graceful Feline Charm (Mains power) 44.95 $ Changed to Grace…" at bounding box center [293, 147] width 116 height 231
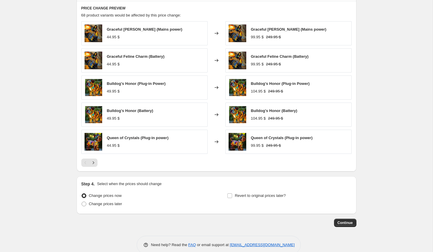
scroll to position [482, 0]
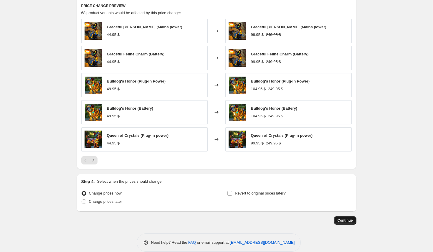
click at [338, 221] on span "Continue" at bounding box center [345, 220] width 15 height 5
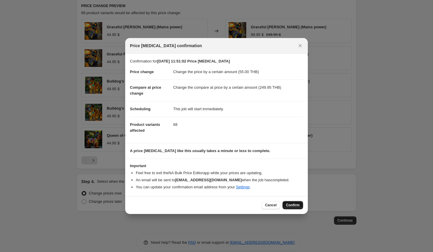
click at [296, 205] on span "Confirm" at bounding box center [293, 205] width 14 height 5
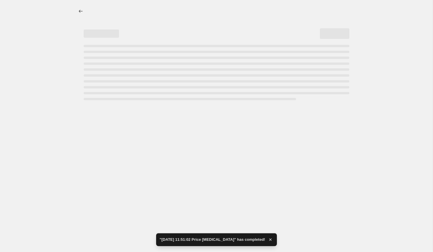
select select "by"
select select "collection"
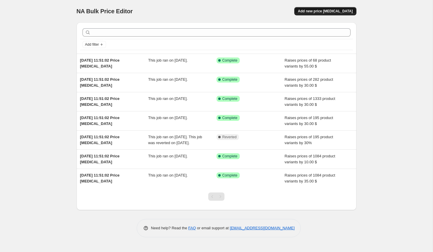
click at [337, 11] on span "Add new price [MEDICAL_DATA]" at bounding box center [325, 11] width 55 height 5
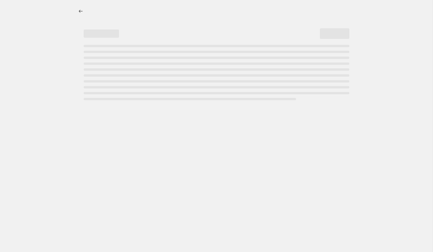
select select "percentage"
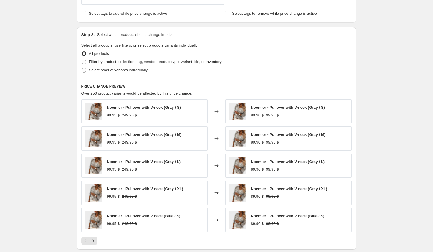
scroll to position [227, 0]
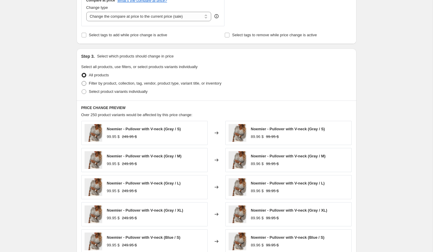
click at [105, 83] on span "Filter by product, collection, tag, vendor, product type, variant title, or inv…" at bounding box center [155, 83] width 133 height 4
click at [82, 81] on input "Filter by product, collection, tag, vendor, product type, variant title, or inv…" at bounding box center [82, 81] width 0 height 0
radio input "true"
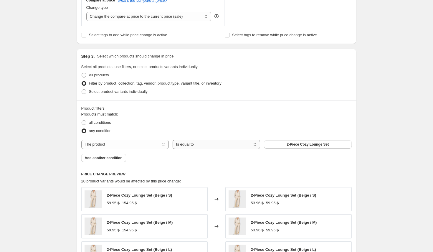
click at [194, 146] on select "Is equal to Is not equal to" at bounding box center [216, 144] width 87 height 9
click at [134, 144] on select "The product The product's collection The product's tag The product's vendor The…" at bounding box center [124, 144] width 87 height 9
select select "collection"
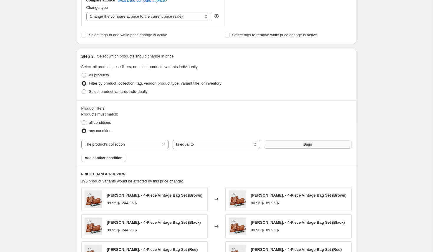
click at [304, 140] on button "Bags" at bounding box center [307, 144] width 87 height 8
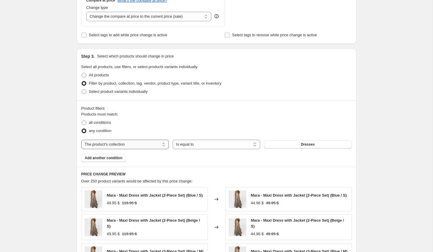
click at [147, 144] on select "The product The product's collection The product's tag The product's vendor The…" at bounding box center [124, 144] width 87 height 9
click at [317, 142] on button "Dresses" at bounding box center [307, 144] width 87 height 8
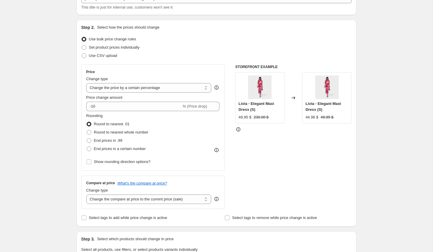
scroll to position [0, 0]
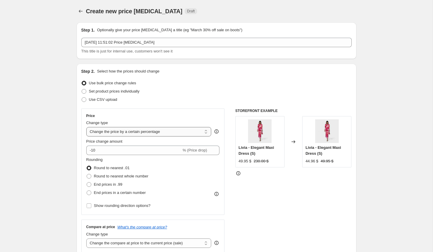
click at [111, 132] on select "Change the price to a certain amount Change the price by a certain amount Chang…" at bounding box center [148, 131] width 125 height 9
click at [86, 127] on select "Change the price to a certain amount Change the price by a certain amount Chang…" at bounding box center [148, 131] width 125 height 9
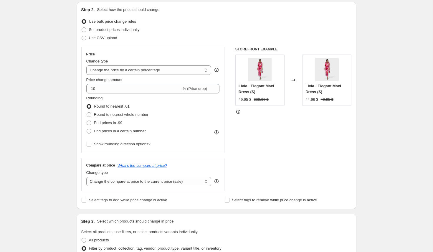
scroll to position [61, 0]
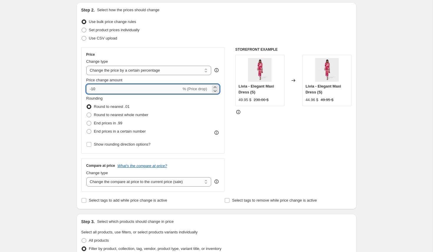
click at [93, 88] on input "-10" at bounding box center [133, 88] width 95 height 9
type input "0"
click at [102, 90] on input "0" at bounding box center [144, 88] width 116 height 9
type input "0"
click at [132, 70] on select "Change the price to a certain amount Change the price by a certain amount Chang…" at bounding box center [148, 70] width 125 height 9
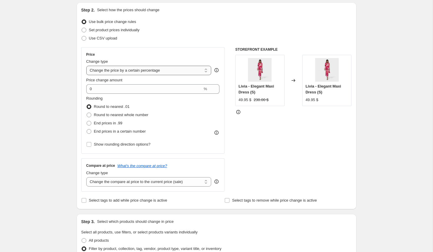
select select "by"
click at [86, 66] on select "Change the price to a certain amount Change the price by a certain amount Chang…" at bounding box center [148, 70] width 125 height 9
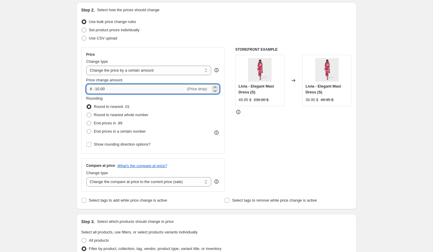
click at [121, 87] on input "-10.00" at bounding box center [140, 88] width 92 height 9
drag, startPoint x: 122, startPoint y: 88, endPoint x: 74, endPoint y: 88, distance: 47.7
click at [74, 88] on div "Step 1. Optionally give your price change job a title (eg "March 30% off sale o…" at bounding box center [214, 257] width 285 height 602
type input "30.00"
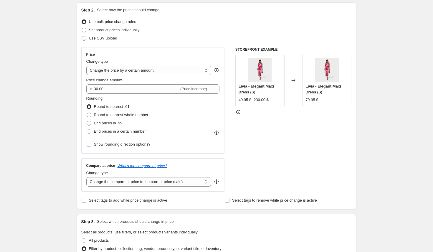
click at [246, 141] on div "STOREFRONT EXAMPLE Livia - Elegant Maxi Dress (S) 49.95 $ 230.00 $ Changed to L…" at bounding box center [293, 119] width 116 height 144
click at [104, 182] on select "Change the compare at price to the current price (sale) Change the compare at p…" at bounding box center [148, 181] width 125 height 9
select select "by"
click at [86, 177] on select "Change the compare at price to the current price (sale) Change the compare at p…" at bounding box center [148, 181] width 125 height 9
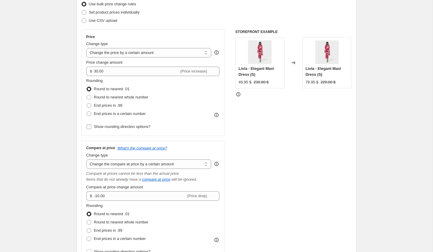
scroll to position [84, 0]
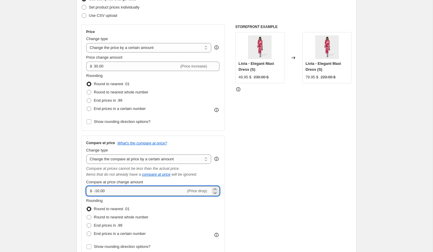
click at [104, 190] on input "-10.00" at bounding box center [140, 190] width 92 height 9
drag, startPoint x: 114, startPoint y: 190, endPoint x: 82, endPoint y: 190, distance: 31.5
click at [82, 190] on div "Compare at price What's the compare at price? Change type Change the compare at…" at bounding box center [152, 196] width 143 height 120
type input "0.00"
click at [267, 199] on div "STOREFRONT EXAMPLE Livia - Elegant Maxi Dress (S) 49.95 $ 230.00 $ Changed to L…" at bounding box center [293, 139] width 116 height 231
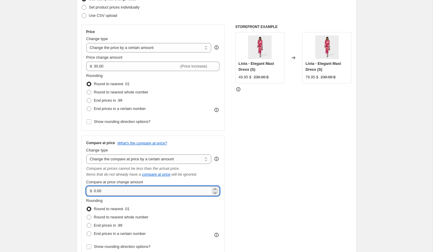
click at [111, 194] on input "0.00" at bounding box center [152, 190] width 117 height 9
drag, startPoint x: 106, startPoint y: 194, endPoint x: 83, endPoint y: 189, distance: 24.3
click at [83, 189] on div "Compare at price What's the compare at price? Change type Change the compare at…" at bounding box center [152, 196] width 143 height 120
click at [287, 186] on div "STOREFRONT EXAMPLE Livia - Elegant Maxi Dress (S) 49.95 $ 230.00 $ Changed to L…" at bounding box center [293, 139] width 116 height 231
click at [106, 191] on input "-30.00" at bounding box center [140, 190] width 92 height 9
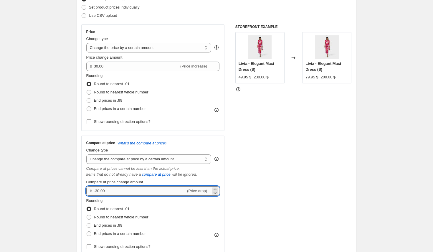
click at [100, 191] on input "-30.00" at bounding box center [140, 190] width 92 height 9
click at [109, 191] on input "-29.00" at bounding box center [140, 190] width 92 height 9
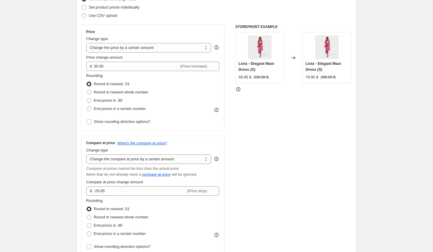
click at [312, 193] on div "STOREFRONT EXAMPLE Livia - Elegant Maxi Dress (S) 49.95 $ 230.00 $ Changed to L…" at bounding box center [293, 139] width 116 height 231
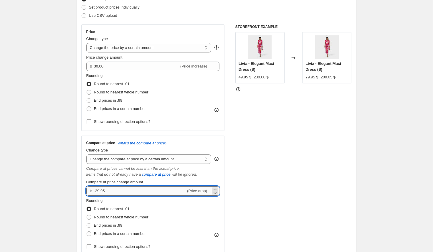
click at [115, 192] on input "-29.95" at bounding box center [140, 190] width 92 height 9
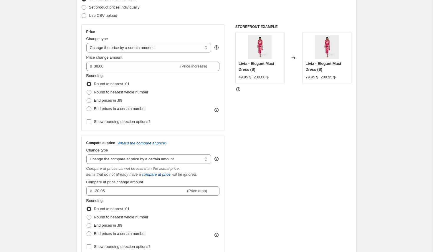
click at [259, 181] on div "STOREFRONT EXAMPLE Livia - Elegant Maxi Dress (S) 49.95 $ 230.00 $ Changed to L…" at bounding box center [293, 139] width 116 height 231
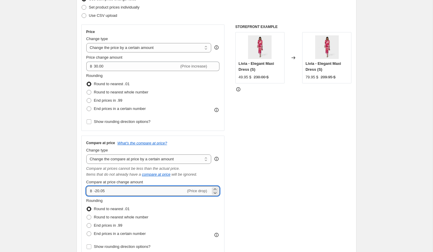
click at [98, 191] on input "-20.05" at bounding box center [140, 190] width 92 height 9
type input "-30.05"
click at [281, 170] on div "STOREFRONT EXAMPLE Livia - Elegant Maxi Dress (S) 49.95 $ 230.00 $ Changed to L…" at bounding box center [293, 139] width 116 height 231
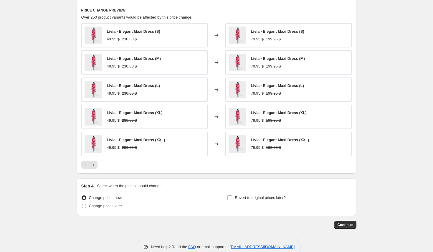
scroll to position [490, 0]
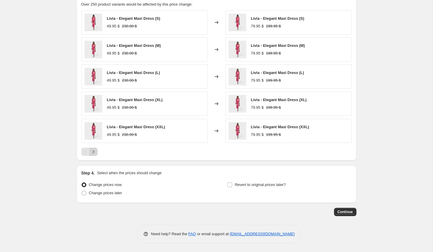
click at [95, 152] on icon "Next" at bounding box center [93, 152] width 6 height 6
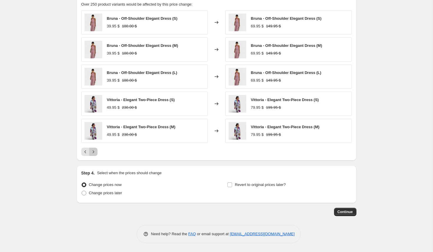
click at [95, 152] on icon "Next" at bounding box center [93, 152] width 6 height 6
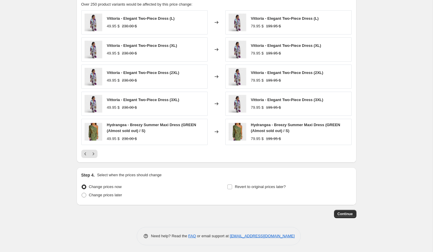
click at [344, 212] on span "Continue" at bounding box center [345, 214] width 15 height 5
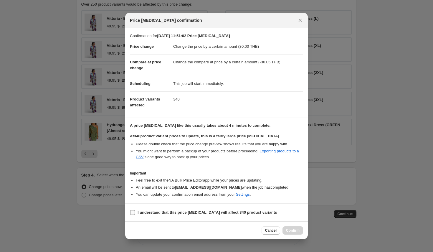
click at [222, 214] on b "I understand that this price change job will affect 340 product variants" at bounding box center [207, 212] width 139 height 4
click at [135, 214] on input "I understand that this price change job will affect 340 product variants" at bounding box center [132, 212] width 5 height 5
checkbox input "true"
click at [293, 231] on span "Confirm" at bounding box center [293, 230] width 14 height 5
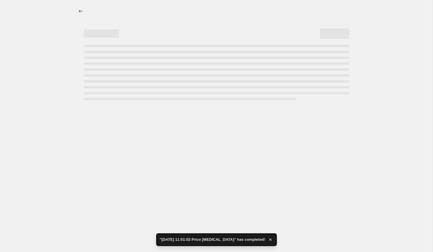
select select "by"
select select "collection"
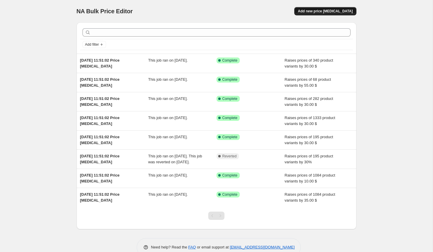
click at [318, 11] on span "Add new price [MEDICAL_DATA]" at bounding box center [325, 11] width 55 height 5
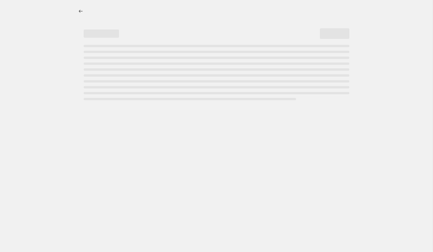
select select "percentage"
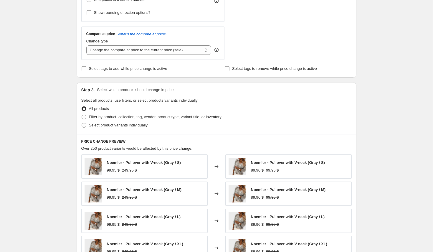
scroll to position [180, 0]
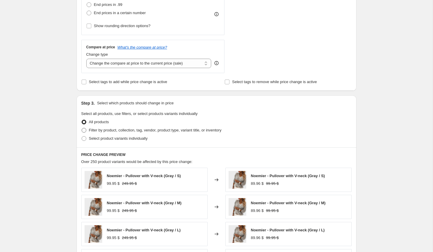
click at [103, 131] on span "Filter by product, collection, tag, vendor, product type, variant title, or inv…" at bounding box center [155, 130] width 133 height 4
click at [82, 128] on input "Filter by product, collection, tag, vendor, product type, variant title, or inv…" at bounding box center [82, 128] width 0 height 0
radio input "true"
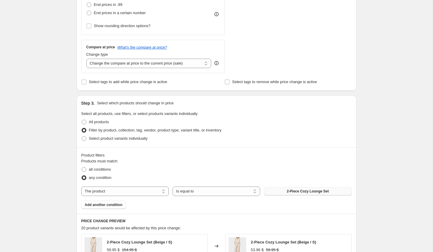
click at [305, 189] on button "2-Piece Cozy Lounge Set" at bounding box center [307, 191] width 87 height 8
click at [139, 191] on select "The product The product's collection The product's tag The product's vendor The…" at bounding box center [124, 190] width 87 height 9
select select "collection"
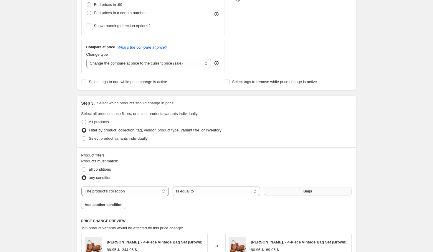
click at [305, 190] on span "Bags" at bounding box center [307, 191] width 9 height 5
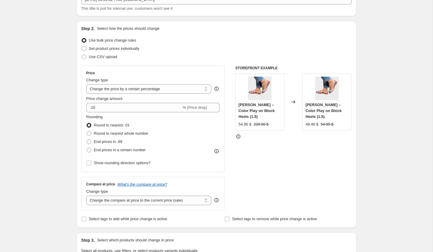
scroll to position [0, 0]
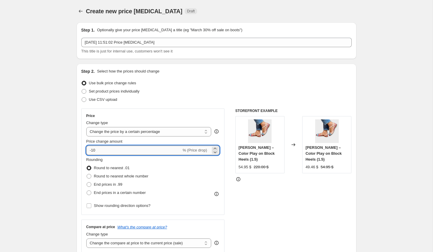
click at [93, 150] on input "-10" at bounding box center [133, 150] width 95 height 9
type input "0"
click at [117, 131] on select "Change the price to a certain amount Change the price by a certain amount Chang…" at bounding box center [148, 131] width 125 height 9
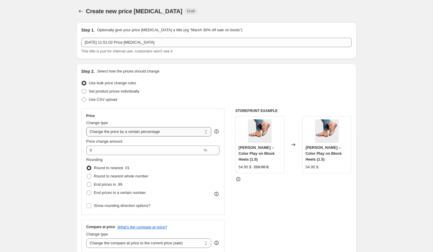
select select "by"
click at [86, 127] on select "Change the price to a certain amount Change the price by a certain amount Chang…" at bounding box center [148, 131] width 125 height 9
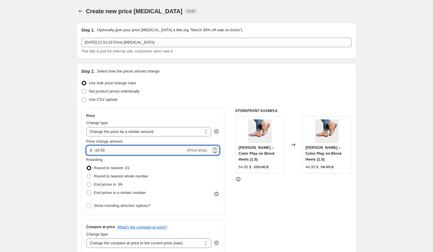
click at [111, 149] on input "-10.00" at bounding box center [140, 150] width 92 height 9
type input "-1"
type input "35.00"
click at [285, 213] on div "STOREFRONT EXAMPLE Roselina – Color Play on Block Heels (1.5) 54.95 $ 220.00 $ …" at bounding box center [293, 180] width 116 height 144
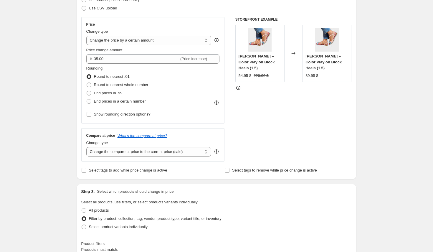
scroll to position [92, 0]
click at [121, 152] on select "Change the compare at price to the current price (sale) Change the compare at p…" at bounding box center [148, 150] width 125 height 9
select select "by"
click at [86, 146] on select "Change the compare at price to the current price (sale) Change the compare at p…" at bounding box center [148, 150] width 125 height 9
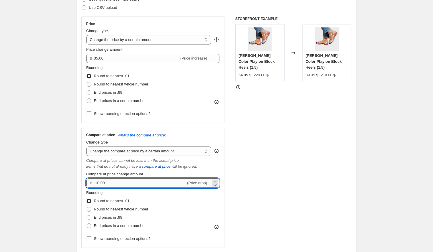
click at [107, 184] on input "-10.00" at bounding box center [140, 182] width 92 height 9
type input "-1"
click at [291, 193] on div "STOREFRONT EXAMPLE Roselina – Color Play on Block Heels (1.5) 54.95 $ 220.00 $ …" at bounding box center [293, 131] width 116 height 231
click at [103, 183] on input "0.00" at bounding box center [152, 182] width 117 height 9
click at [276, 178] on div "STOREFRONT EXAMPLE Roselina – Color Play on Block Heels (1.5) 54.95 $ 220.00 $ …" at bounding box center [293, 131] width 116 height 231
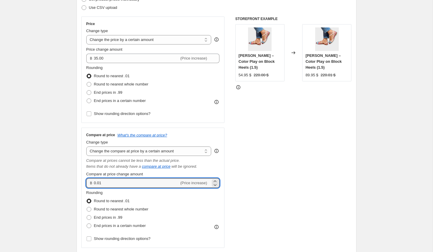
drag, startPoint x: 106, startPoint y: 184, endPoint x: 76, endPoint y: 184, distance: 30.0
click at [77, 184] on div "Step 2. Select how the prices should change Use bulk price change rules Set pro…" at bounding box center [217, 119] width 280 height 294
click at [256, 181] on div "STOREFRONT EXAMPLE Roselina – Color Play on Block Heels (1.5) 54.95 $ 220.00 $ …" at bounding box center [293, 131] width 116 height 231
click at [141, 184] on input "69.96" at bounding box center [136, 182] width 85 height 9
click at [307, 191] on div "STOREFRONT EXAMPLE Roselina – Color Play on Block Heels (1.5) 54.95 $ 220.00 $ …" at bounding box center [293, 131] width 116 height 231
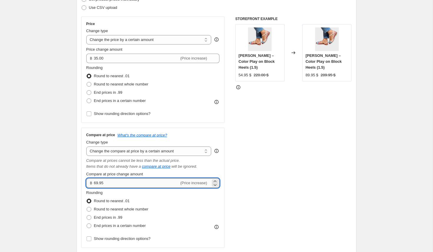
click at [96, 184] on input "69.95" at bounding box center [136, 182] width 85 height 9
type input "79.95"
click at [279, 144] on div "STOREFRONT EXAMPLE Roselina – Color Play on Block Heels (1.5) 54.95 $ 220.00 $ …" at bounding box center [293, 131] width 116 height 231
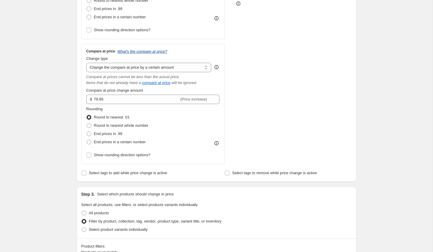
scroll to position [490, 0]
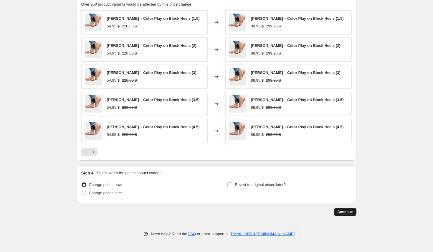
click at [344, 211] on span "Continue" at bounding box center [345, 211] width 15 height 5
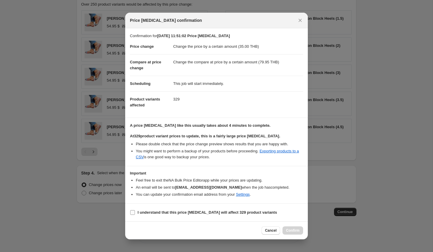
click at [201, 214] on span "I understand that this price change job will affect 329 product variants" at bounding box center [207, 212] width 139 height 6
click at [135, 214] on input "I understand that this price change job will affect 329 product variants" at bounding box center [132, 212] width 5 height 5
checkbox input "true"
click at [293, 229] on span "Confirm" at bounding box center [293, 230] width 14 height 5
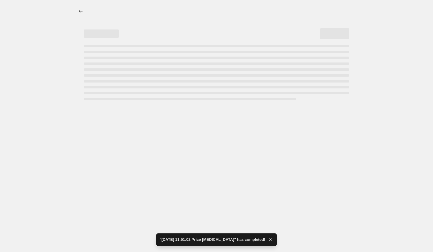
select select "by"
select select "collection"
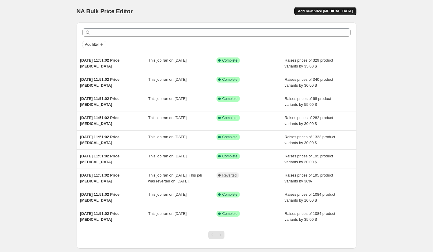
click at [321, 14] on button "Add new price [MEDICAL_DATA]" at bounding box center [325, 11] width 62 height 8
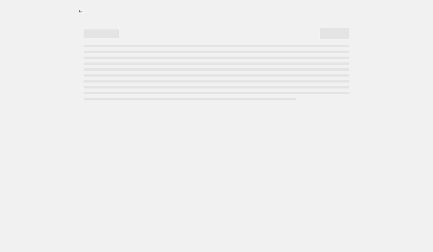
select select "percentage"
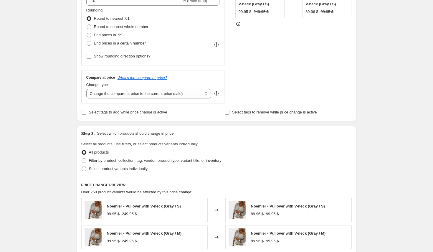
scroll to position [145, 0]
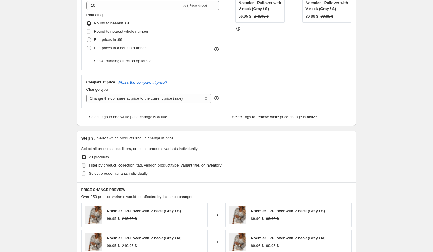
click at [116, 164] on span "Filter by product, collection, tag, vendor, product type, variant title, or inv…" at bounding box center [155, 165] width 133 height 4
click at [82, 163] on input "Filter by product, collection, tag, vendor, product type, variant title, or inv…" at bounding box center [82, 163] width 0 height 0
radio input "true"
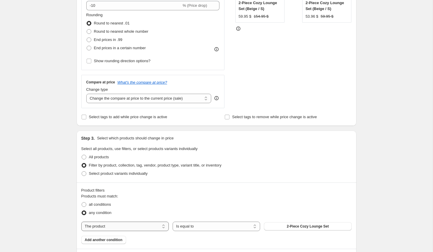
click at [141, 228] on select "The product The product's collection The product's tag The product's vendor The…" at bounding box center [124, 226] width 87 height 9
select select "collection"
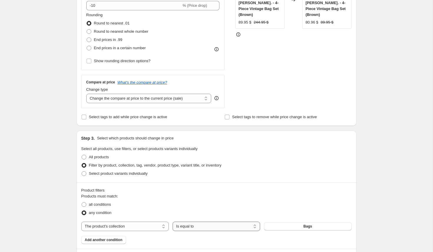
click at [201, 227] on select "Is equal to Is not equal to" at bounding box center [216, 226] width 87 height 9
click at [278, 225] on button "Bags" at bounding box center [307, 226] width 87 height 8
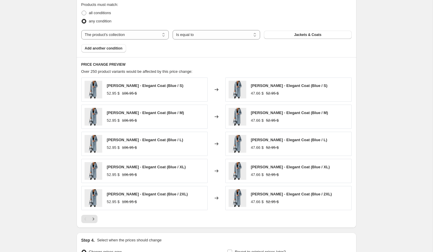
scroll to position [0, 0]
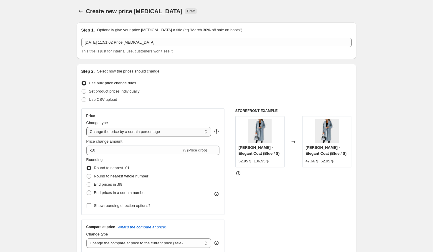
click at [117, 130] on select "Change the price to a certain amount Change the price by a certain amount Chang…" at bounding box center [148, 131] width 125 height 9
click at [86, 127] on select "Change the price to a certain amount Change the price by a certain amount Chang…" at bounding box center [148, 131] width 125 height 9
click at [103, 151] on input "-10" at bounding box center [133, 150] width 95 height 9
click at [115, 135] on select "Change the price to a certain amount Change the price by a certain amount Chang…" at bounding box center [148, 131] width 125 height 9
select select "by"
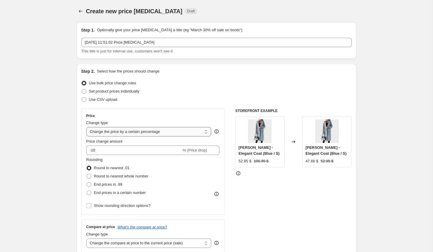
click at [86, 127] on select "Change the price to a certain amount Change the price by a certain amount Chang…" at bounding box center [148, 131] width 125 height 9
click at [123, 148] on input "-10.00" at bounding box center [140, 150] width 92 height 9
type input "-1"
type input "60.00"
click at [261, 195] on div "STOREFRONT EXAMPLE Judith - Elegant Coat (Blue / S) 52.95 $ 106.95 $ Changed to…" at bounding box center [293, 180] width 116 height 144
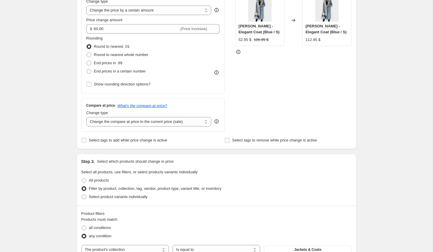
scroll to position [403, 0]
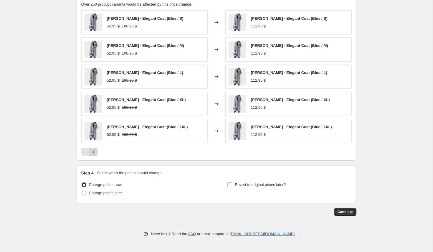
click at [95, 149] on button "Next" at bounding box center [93, 152] width 8 height 8
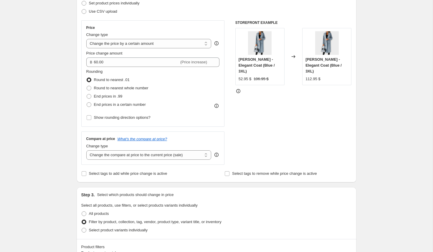
scroll to position [105, 0]
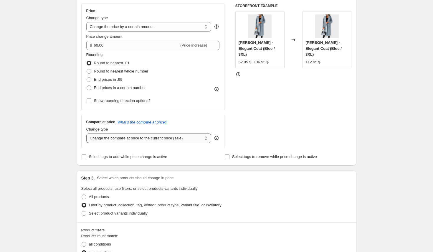
click at [99, 138] on select "Change the compare at price to the current price (sale) Change the compare at p…" at bounding box center [148, 137] width 125 height 9
select select "by"
click at [86, 133] on select "Change the compare at price to the current price (sale) Change the compare at p…" at bounding box center [148, 137] width 125 height 9
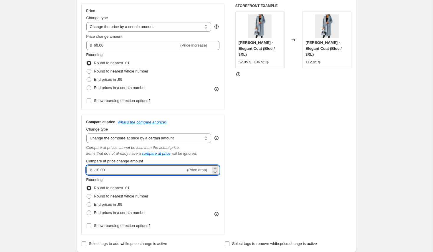
click at [116, 171] on input "-10.00" at bounding box center [140, 169] width 92 height 9
type input "-1"
type input "130.00"
click at [307, 145] on div "STOREFRONT EXAMPLE Judith - Elegant Coat (Blue / 3XL) 52.95 $ 106.95 $ Changed …" at bounding box center [293, 119] width 116 height 231
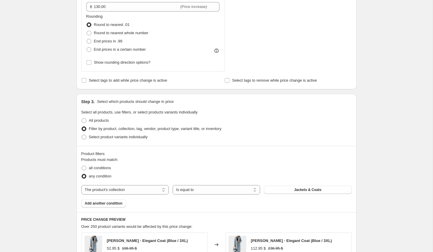
scroll to position [490, 0]
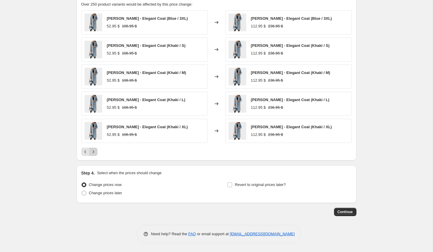
click at [96, 153] on button "Next" at bounding box center [93, 152] width 8 height 8
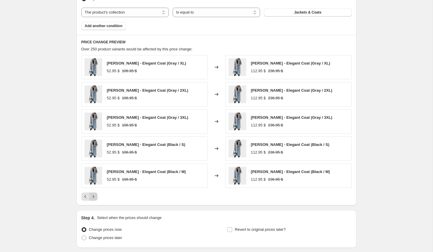
scroll to position [455, 0]
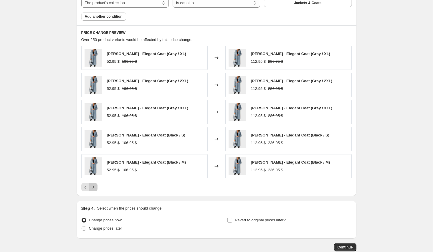
click at [93, 189] on icon "Next" at bounding box center [93, 187] width 6 height 6
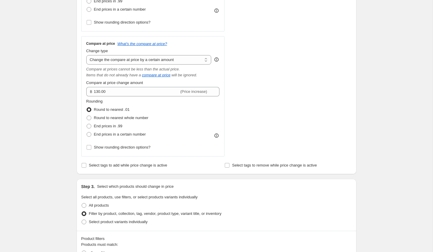
scroll to position [0, 0]
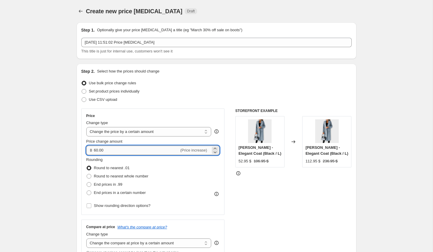
click at [95, 150] on input "60.00" at bounding box center [136, 150] width 85 height 9
click at [235, 199] on div "Price Change type Change the price to a certain amount Change the price by a ce…" at bounding box center [216, 223] width 270 height 231
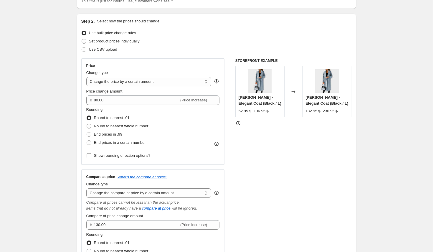
scroll to position [80, 0]
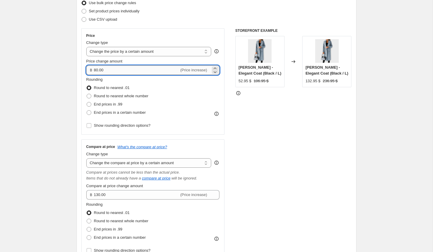
click at [95, 70] on input "80.00" at bounding box center [136, 69] width 85 height 9
type input "70.00"
click at [259, 133] on div "STOREFRONT EXAMPLE Judith - Elegant Coat (Black / L) 52.95 $ 106.95 $ Changed t…" at bounding box center [293, 143] width 116 height 231
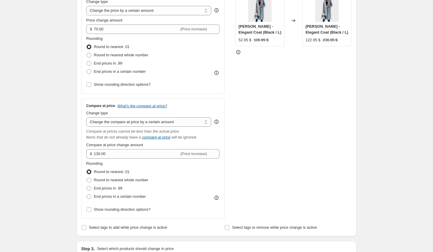
scroll to position [121, 0]
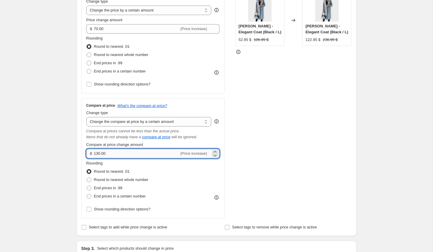
click at [98, 154] on input "130.00" at bounding box center [136, 153] width 85 height 9
type input "160.00"
click at [272, 138] on div "STOREFRONT EXAMPLE Judith - Elegant Coat (Black / L) 52.95 $ 106.95 $ Changed t…" at bounding box center [293, 102] width 116 height 231
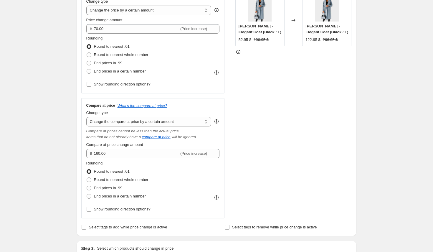
scroll to position [124, 0]
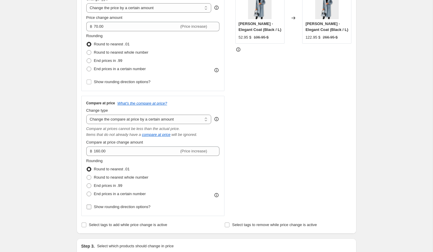
click at [98, 208] on span "Show rounding direction options?" at bounding box center [122, 206] width 57 height 4
click at [91, 208] on input "Show rounding direction options?" at bounding box center [89, 206] width 5 height 5
checkbox input "true"
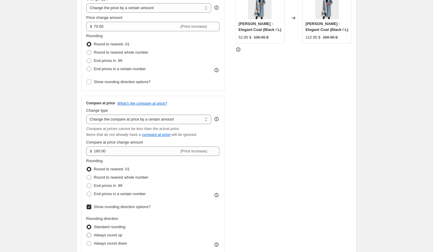
click at [96, 234] on span "Always round up" at bounding box center [108, 235] width 28 height 4
click at [87, 233] on input "Always round up" at bounding box center [87, 233] width 0 height 0
radio input "true"
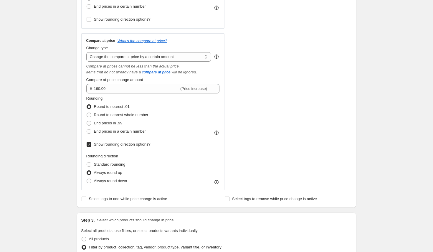
scroll to position [187, 0]
click at [104, 146] on span "Show rounding direction options?" at bounding box center [122, 143] width 57 height 4
click at [91, 146] on input "Show rounding direction options?" at bounding box center [89, 143] width 5 height 5
checkbox input "false"
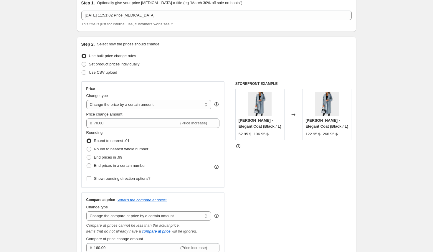
scroll to position [0, 0]
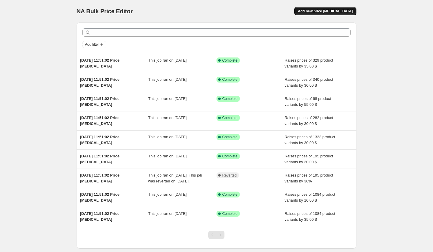
click at [318, 12] on span "Add new price [MEDICAL_DATA]" at bounding box center [325, 11] width 55 height 5
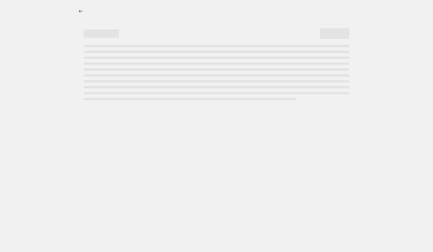
select select "percentage"
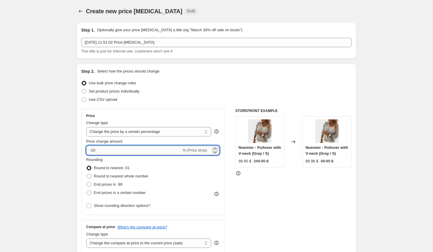
click at [98, 151] on input "-10" at bounding box center [133, 150] width 95 height 9
type input "-1"
type input "80"
click at [132, 128] on select "Change the price to a certain amount Change the price by a certain amount Chang…" at bounding box center [148, 131] width 125 height 9
select select "by"
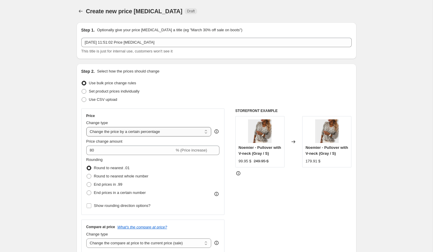
click at [86, 127] on select "Change the price to a certain amount Change the price by a certain amount Chang…" at bounding box center [148, 131] width 125 height 9
click at [107, 149] on input "-10.00" at bounding box center [140, 150] width 92 height 9
type input "-1"
type input "80.00"
click at [258, 212] on div "STOREFRONT EXAMPLE Noemier - Pullover with V-neck (Gray / S) 99.95 $ 249.95 $ C…" at bounding box center [293, 180] width 116 height 144
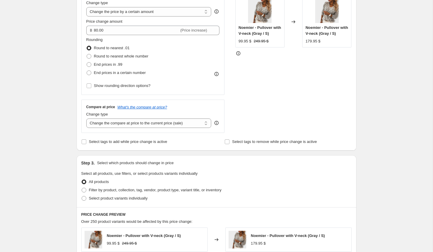
scroll to position [123, 0]
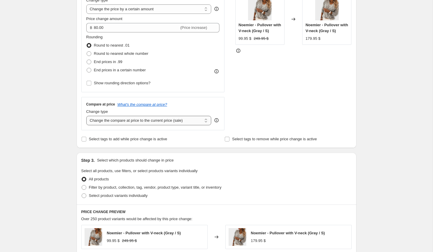
click at [116, 121] on select "Change the compare at price to the current price (sale) Change the compare at p…" at bounding box center [148, 120] width 125 height 9
select select "by"
click at [86, 116] on select "Change the compare at price to the current price (sale) Change the compare at p…" at bounding box center [148, 120] width 125 height 9
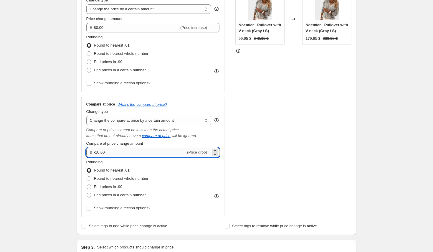
click at [113, 148] on input "-10.00" at bounding box center [140, 152] width 92 height 9
drag, startPoint x: 113, startPoint y: 154, endPoint x: 91, endPoint y: 154, distance: 21.8
click at [91, 154] on div "฿ -10.00 (Price drop)" at bounding box center [152, 152] width 133 height 9
type input "120.00"
click at [273, 159] on div "STOREFRONT EXAMPLE Noemier - Pullover with V-neck (Gray / S) 99.95 $ 249.95 $ C…" at bounding box center [293, 101] width 116 height 231
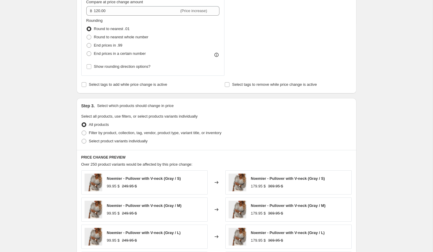
scroll to position [255, 0]
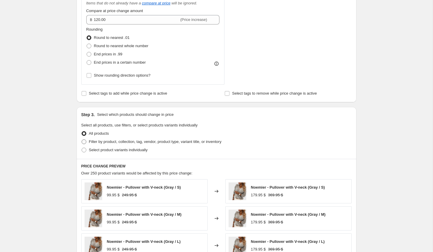
click at [127, 143] on span "Filter by product, collection, tag, vendor, product type, variant title, or inv…" at bounding box center [155, 141] width 133 height 4
click at [82, 140] on input "Filter by product, collection, tag, vendor, product type, variant title, or inv…" at bounding box center [82, 139] width 0 height 0
radio input "true"
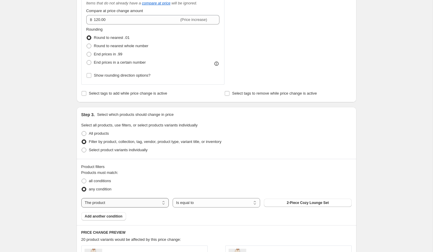
click at [125, 204] on select "The product The product's collection The product's tag The product's vendor The…" at bounding box center [124, 202] width 87 height 9
select select "collection"
click at [312, 203] on button "Bags" at bounding box center [307, 203] width 87 height 8
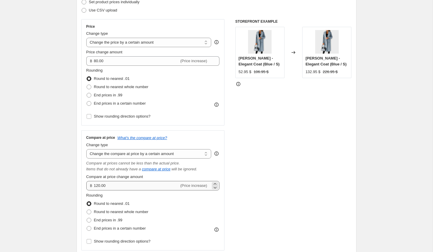
scroll to position [80, 0]
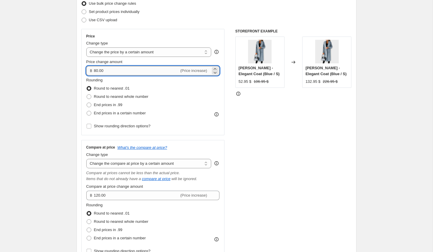
click at [96, 73] on input "80.00" at bounding box center [136, 70] width 85 height 9
type input "100.00"
click at [98, 195] on input "120.00" at bounding box center [136, 195] width 85 height 9
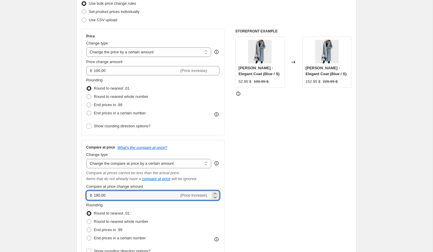
click at [276, 182] on div "STOREFRONT EXAMPLE Judith - Elegant Coat (Blue / S) 52.95 $ 106.95 $ Changed to…" at bounding box center [293, 144] width 116 height 231
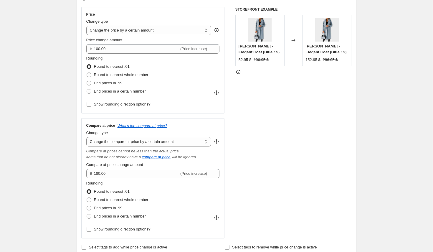
scroll to position [107, 0]
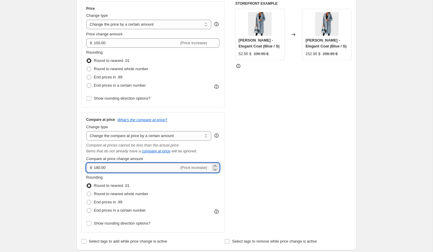
click at [98, 167] on input "180.00" at bounding box center [136, 167] width 85 height 9
click at [316, 147] on div "STOREFRONT EXAMPLE Judith - Elegant Coat (Blue / S) 52.95 $ 106.95 $ Changed to…" at bounding box center [293, 116] width 116 height 231
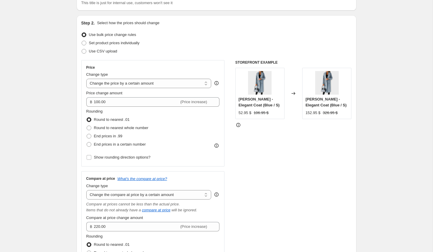
scroll to position [63, 0]
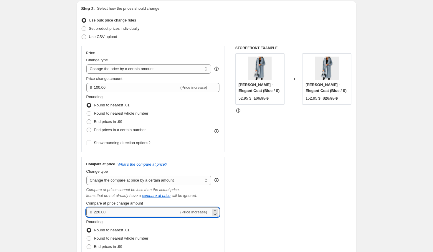
click at [98, 213] on input "220.00" at bounding box center [136, 211] width 85 height 9
type input "250.00"
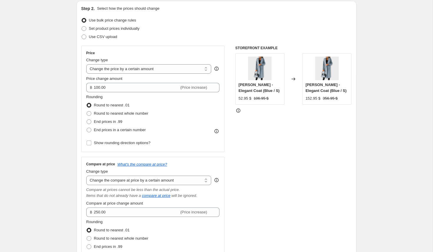
click at [270, 211] on div "STOREFRONT EXAMPLE Judith - Elegant Coat (Blue / S) 52.95 $ 106.95 $ Changed to…" at bounding box center [293, 161] width 116 height 231
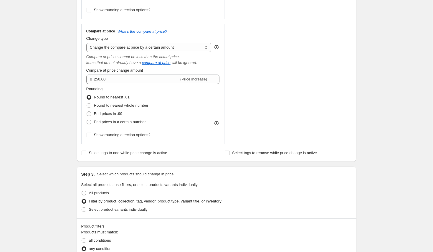
scroll to position [490, 0]
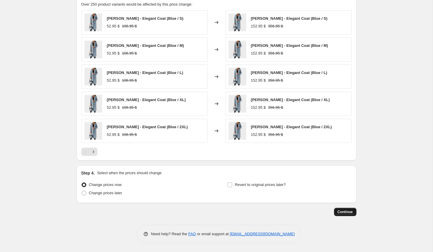
click at [349, 210] on span "Continue" at bounding box center [345, 211] width 15 height 5
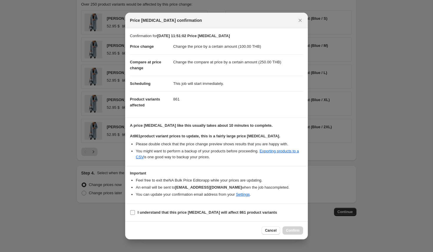
click at [134, 214] on span ":r1k4:" at bounding box center [132, 212] width 5 height 5
click at [134, 214] on input "I understand that this price change job will affect 861 product variants" at bounding box center [132, 212] width 5 height 5
checkbox input "true"
click at [292, 227] on button "Confirm" at bounding box center [293, 230] width 21 height 8
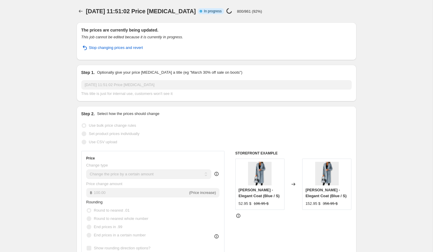
select select "by"
select select "collection"
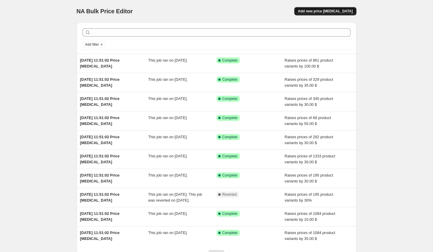
click at [322, 8] on button "Add new price [MEDICAL_DATA]" at bounding box center [325, 11] width 62 height 8
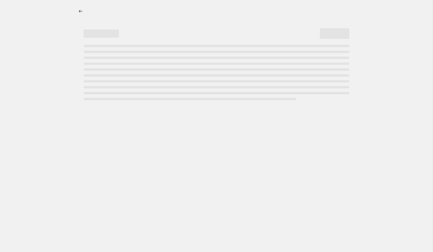
select select "percentage"
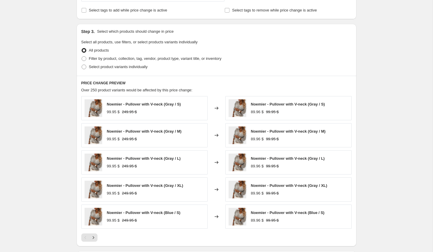
scroll to position [193, 0]
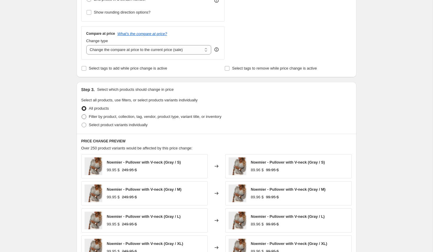
click at [132, 116] on span "Filter by product, collection, tag, vendor, product type, variant title, or inv…" at bounding box center [155, 116] width 133 height 4
click at [82, 115] on input "Filter by product, collection, tag, vendor, product type, variant title, or inv…" at bounding box center [82, 114] width 0 height 0
radio input "true"
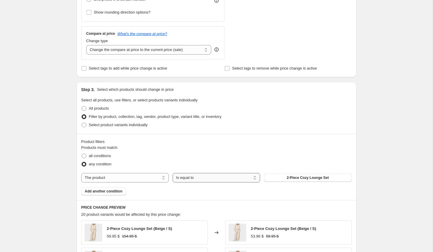
click at [204, 177] on select "Is equal to Is not equal to" at bounding box center [216, 177] width 87 height 9
click at [173, 173] on select "Is equal to Is not equal to" at bounding box center [216, 177] width 87 height 9
click at [272, 179] on button "2-Piece Cozy Lounge Set" at bounding box center [307, 178] width 87 height 8
click at [199, 177] on select "Is equal to Is not equal to" at bounding box center [216, 177] width 87 height 9
click at [142, 175] on select "The product The product's collection The product's tag The product's vendor The…" at bounding box center [124, 177] width 87 height 9
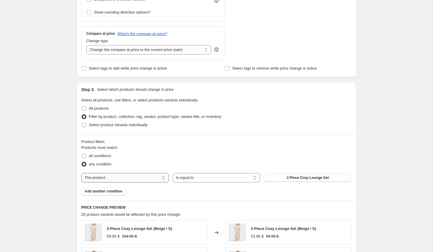
select select "collection"
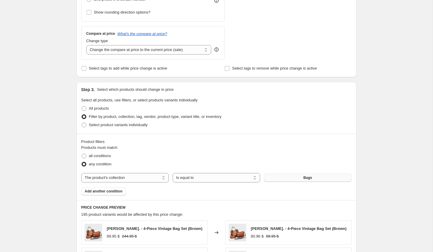
click at [318, 180] on button "Bags" at bounding box center [307, 178] width 87 height 8
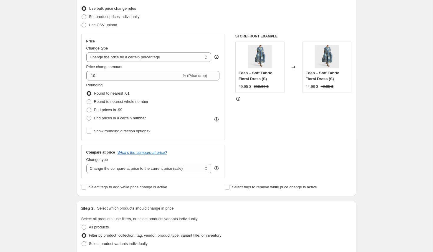
scroll to position [75, 0]
click at [141, 57] on select "Change the price to a certain amount Change the price by a certain amount Chang…" at bounding box center [148, 56] width 125 height 9
click at [86, 52] on select "Change the price to a certain amount Change the price by a certain amount Chang…" at bounding box center [148, 56] width 125 height 9
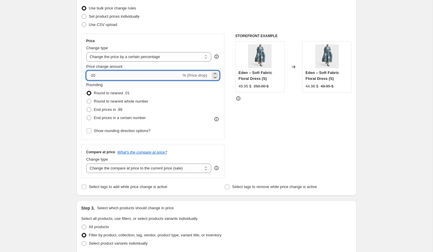
click at [98, 76] on input "-10" at bounding box center [133, 75] width 95 height 9
type input "-1"
type input "0"
click at [129, 64] on div "Price change amount" at bounding box center [152, 67] width 133 height 6
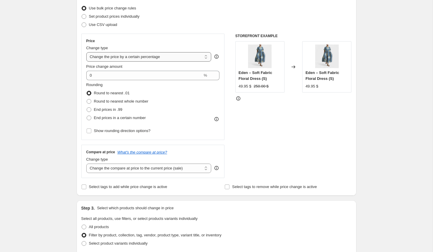
click at [140, 52] on select "Change the price to a certain amount Change the price by a certain amount Chang…" at bounding box center [148, 56] width 125 height 9
select select "by"
click at [86, 52] on select "Change the price to a certain amount Change the price by a certain amount Chang…" at bounding box center [148, 56] width 125 height 9
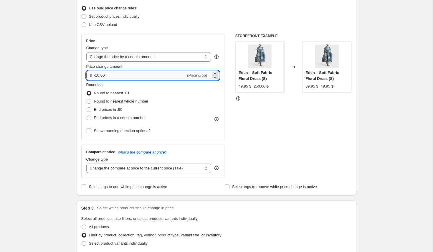
click at [119, 73] on input "-10.00" at bounding box center [140, 75] width 92 height 9
type input "-1"
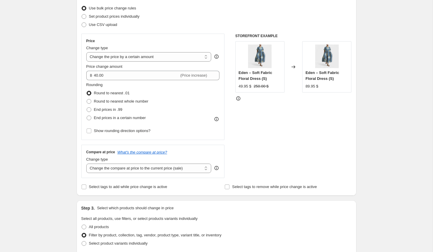
click at [260, 142] on div "STOREFRONT EXAMPLE Eden – Soft Fabric Floral Dress (S) 49.95 $ 250.00 $ Changed…" at bounding box center [293, 106] width 116 height 144
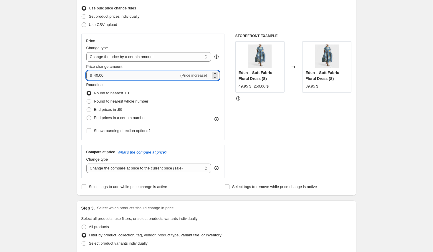
click at [95, 76] on input "40.00" at bounding box center [136, 75] width 85 height 9
type input "30.00"
click at [267, 136] on div "STOREFRONT EXAMPLE Eden – Soft Fabric Floral Dress (S) 49.95 $ 250.00 $ Changed…" at bounding box center [293, 106] width 116 height 144
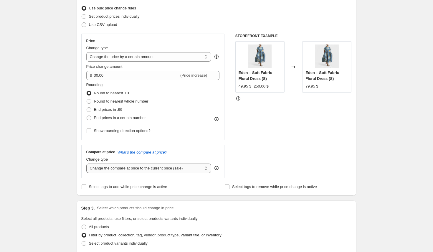
click at [117, 171] on select "Change the compare at price to the current price (sale) Change the compare at p…" at bounding box center [148, 167] width 125 height 9
select select "by"
click at [86, 163] on select "Change the compare at price to the current price (sale) Change the compare at p…" at bounding box center [148, 167] width 125 height 9
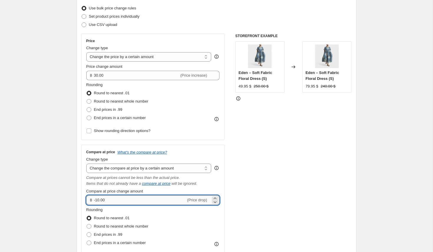
click at [109, 201] on input "-10.00" at bounding box center [140, 199] width 92 height 9
type input "-1"
click at [293, 171] on div "STOREFRONT EXAMPLE Eden – Soft Fabric Floral Dress (S) 49.95 $ 250.00 $ Changed…" at bounding box center [293, 149] width 116 height 231
click at [100, 200] on input "0.00" at bounding box center [152, 199] width 117 height 9
click at [95, 201] on input "0.00" at bounding box center [152, 199] width 117 height 9
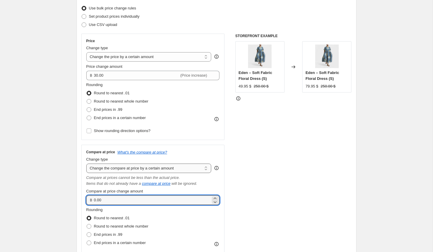
click at [148, 168] on select "Change the compare at price to the current price (sale) Change the compare at p…" at bounding box center [148, 167] width 125 height 9
click at [94, 200] on input "0.00" at bounding box center [152, 199] width 117 height 9
click at [285, 164] on div "STOREFRONT EXAMPLE Eden – Soft Fabric Floral Dress (S) 49.95 $ 250.00 $ Changed…" at bounding box center [293, 149] width 116 height 231
click at [103, 198] on input "0.05" at bounding box center [136, 199] width 85 height 9
click at [93, 201] on div "฿ 0.05 (Price increase)" at bounding box center [152, 199] width 133 height 9
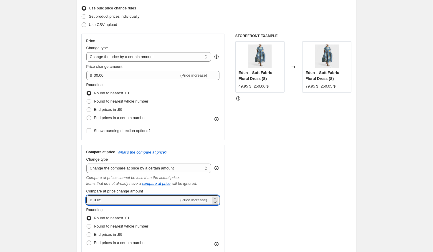
click at [93, 201] on div "฿ 0.05 (Price increase)" at bounding box center [152, 199] width 133 height 9
click at [94, 201] on input "0.05" at bounding box center [136, 199] width 85 height 9
type input "-0.05"
click at [270, 169] on div "STOREFRONT EXAMPLE Eden – Soft Fabric Floral Dress (S) 49.95 $ 250.00 $ Changed…" at bounding box center [293, 149] width 116 height 231
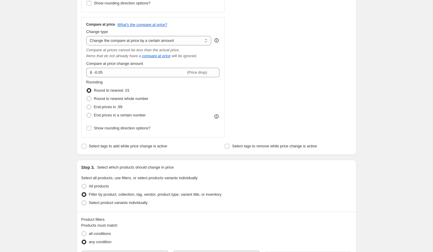
scroll to position [490, 0]
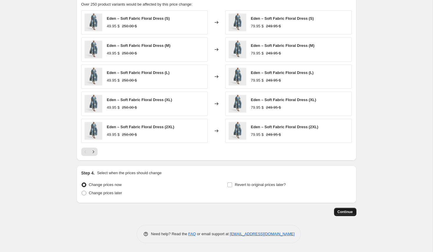
click at [339, 214] on span "Continue" at bounding box center [345, 211] width 15 height 5
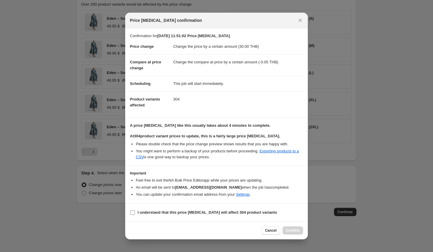
click at [131, 210] on span ":r1oo:" at bounding box center [132, 212] width 5 height 5
click at [131, 210] on input "I understand that this price change job will affect 304 product variants" at bounding box center [132, 212] width 5 height 5
checkbox input "true"
click at [291, 234] on div "Cancel Confirm" at bounding box center [216, 230] width 183 height 18
click at [292, 230] on span "Confirm" at bounding box center [293, 230] width 14 height 5
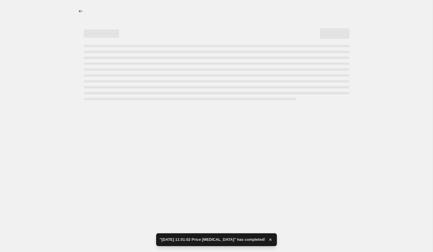
select select "by"
select select "collection"
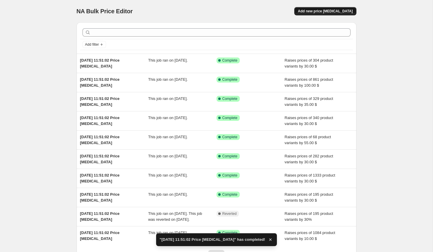
click at [336, 7] on button "Add new price [MEDICAL_DATA]" at bounding box center [325, 11] width 62 height 8
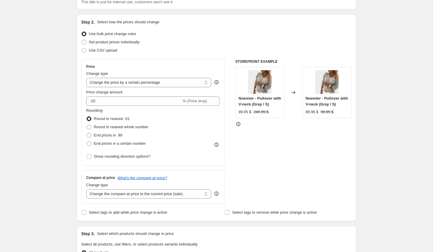
scroll to position [83, 0]
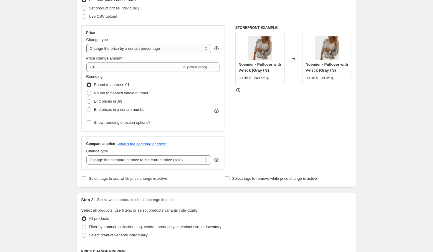
click at [164, 49] on select "Change the price to a certain amount Change the price by a certain amount Chang…" at bounding box center [148, 48] width 125 height 9
click at [86, 44] on select "Change the price to a certain amount Change the price by a certain amount Chang…" at bounding box center [148, 48] width 125 height 9
click at [164, 49] on select "Change the price to a certain amount Change the price by a certain amount Chang…" at bounding box center [148, 48] width 125 height 9
select select "by"
click at [86, 44] on select "Change the price to a certain amount Change the price by a certain amount Chang…" at bounding box center [148, 48] width 125 height 9
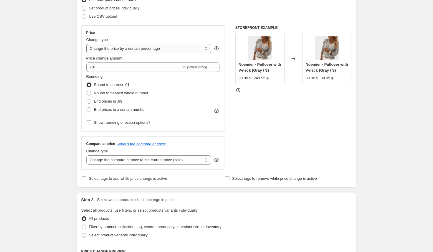
type input "-10.00"
click at [139, 152] on div "Change type" at bounding box center [148, 151] width 125 height 6
click at [138, 159] on select "Change the compare at price to the current price (sale) Change the compare at p…" at bounding box center [148, 159] width 125 height 9
select select "by"
click at [86, 155] on select "Change the compare at price to the current price (sale) Change the compare at p…" at bounding box center [148, 159] width 125 height 9
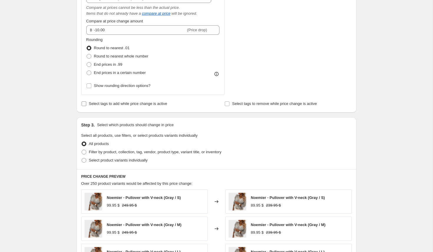
scroll to position [262, 0]
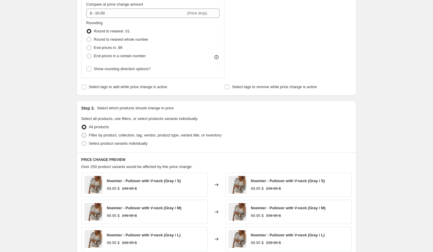
click at [125, 137] on span "Filter by product, collection, tag, vendor, product type, variant title, or inv…" at bounding box center [155, 135] width 133 height 6
click at [82, 133] on input "Filter by product, collection, tag, vendor, product type, variant title, or inv…" at bounding box center [82, 133] width 0 height 0
radio input "true"
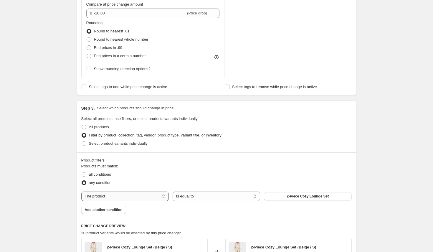
click at [108, 197] on select "The product The product's collection The product's tag The product's vendor The…" at bounding box center [124, 195] width 87 height 9
select select "collection"
click at [224, 195] on select "Is equal to Is not equal to" at bounding box center [216, 195] width 87 height 9
drag, startPoint x: 224, startPoint y: 195, endPoint x: 277, endPoint y: 198, distance: 53.7
click at [277, 198] on button "Bags" at bounding box center [307, 196] width 87 height 8
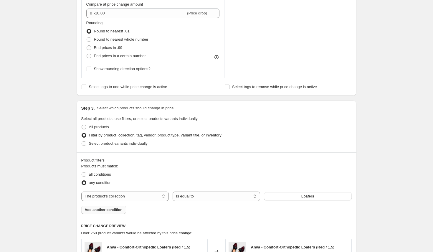
click at [112, 209] on span "Add another condition" at bounding box center [104, 209] width 38 height 5
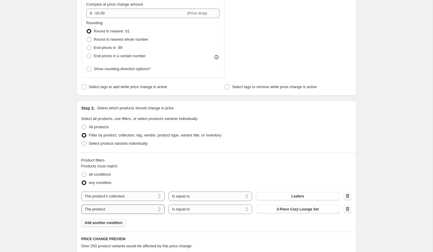
click at [144, 212] on select "The product The product's collection The product's tag The product's vendor The…" at bounding box center [123, 208] width 84 height 9
select select "collection"
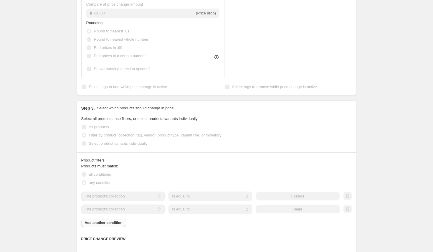
click at [242, 208] on select "Is equal to Is not equal to" at bounding box center [211, 208] width 84 height 9
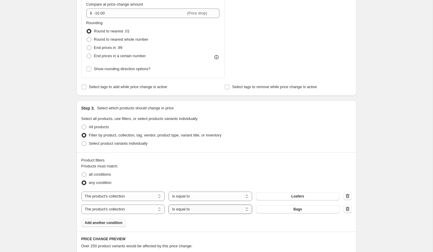
click at [242, 208] on select "Is equal to Is not equal to" at bounding box center [211, 208] width 84 height 9
click at [269, 210] on button "Bags" at bounding box center [298, 209] width 84 height 8
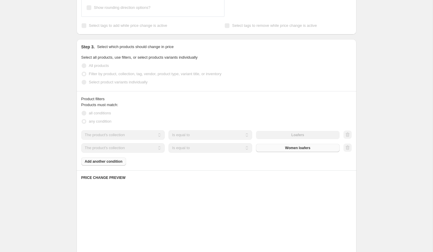
scroll to position [331, 0]
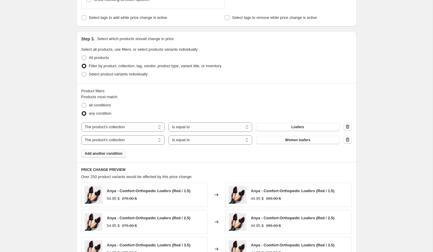
click at [107, 153] on span "Add another condition" at bounding box center [104, 153] width 38 height 5
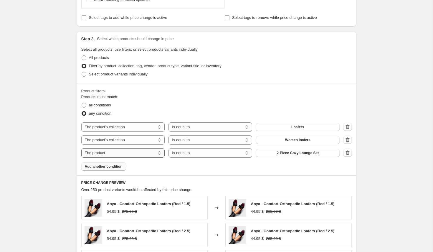
click at [156, 152] on select "The product The product's collection The product's tag The product's vendor The…" at bounding box center [123, 152] width 84 height 9
select select "collection"
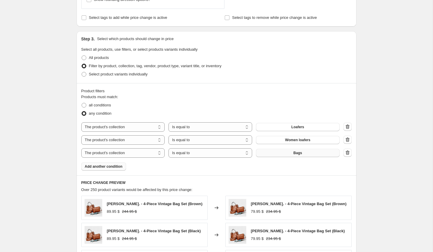
click at [278, 151] on button "Bags" at bounding box center [298, 153] width 84 height 8
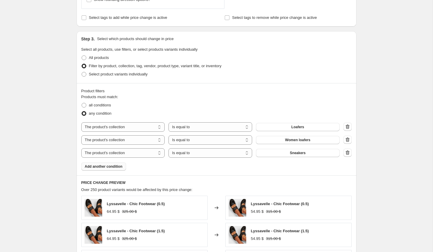
click at [113, 166] on span "Add another condition" at bounding box center [104, 166] width 38 height 5
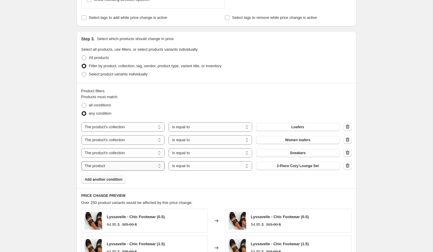
click at [146, 167] on select "The product The product's collection The product's tag The product's vendor The…" at bounding box center [123, 165] width 84 height 9
select select "collection"
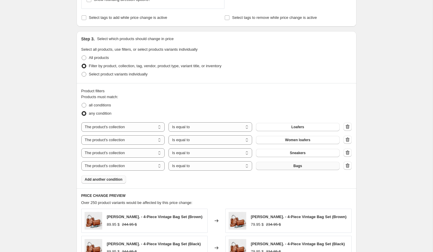
click at [308, 167] on button "Bags" at bounding box center [298, 166] width 84 height 8
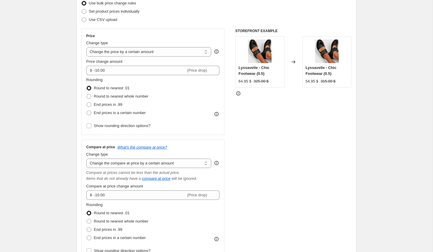
scroll to position [80, 0]
click at [98, 70] on input "-10.00" at bounding box center [140, 69] width 92 height 9
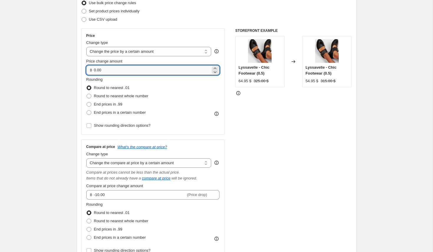
click at [95, 70] on input "0.00" at bounding box center [152, 69] width 117 height 9
type input "30.00"
click at [285, 188] on div "STOREFRONT EXAMPLE Lyssavelle - Chic Footwear (0.5) 64.95 $ 325.00 $ Changed to…" at bounding box center [293, 143] width 116 height 231
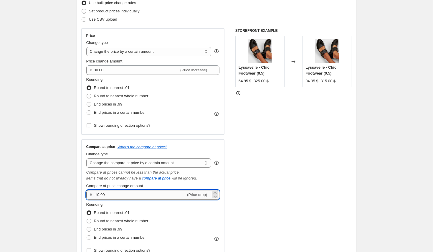
click at [109, 194] on input "-10.00" at bounding box center [140, 194] width 92 height 9
type input "-1"
type input "0.00"
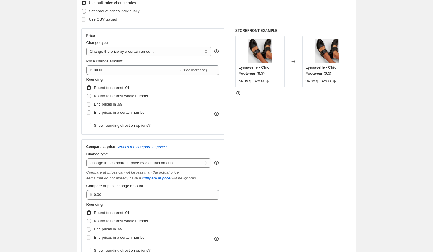
click at [286, 175] on div "STOREFRONT EXAMPLE Lyssavelle - Chic Footwear (0.5) 64.95 $ 325.00 $ Changed to…" at bounding box center [293, 143] width 116 height 231
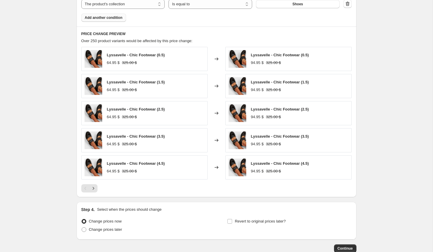
scroll to position [529, 0]
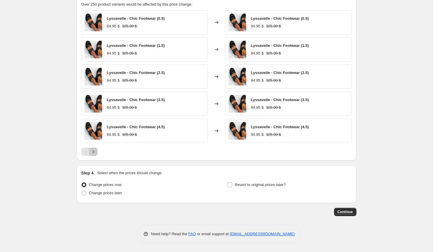
click at [95, 153] on icon "Next" at bounding box center [93, 152] width 6 height 6
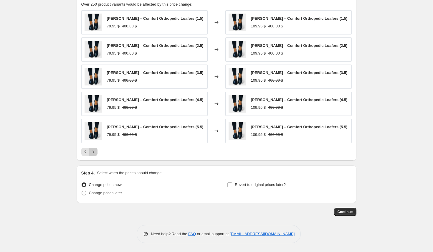
click at [95, 153] on icon "Next" at bounding box center [93, 152] width 6 height 6
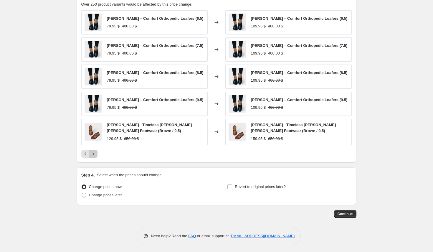
click at [95, 153] on icon "Next" at bounding box center [93, 154] width 6 height 6
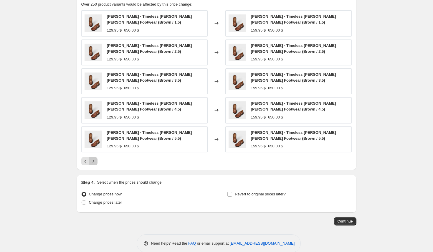
click at [95, 158] on icon "Next" at bounding box center [93, 161] width 6 height 6
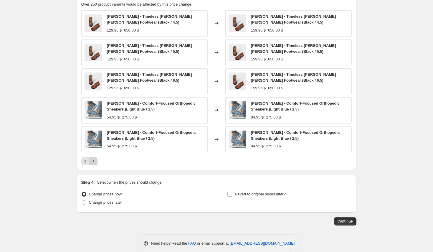
click at [95, 158] on icon "Next" at bounding box center [93, 161] width 6 height 6
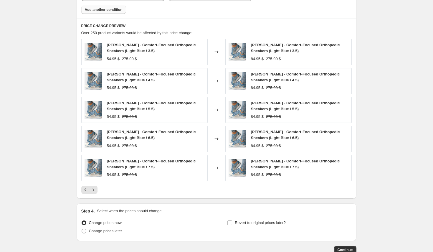
scroll to position [495, 0]
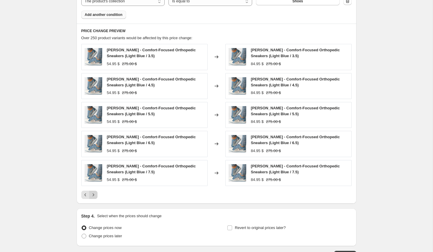
click at [94, 194] on icon "Next" at bounding box center [93, 195] width 6 height 6
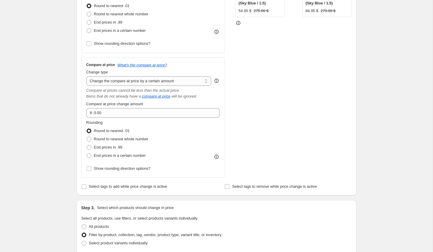
scroll to position [162, 0]
click at [117, 154] on span "End prices in a certain number" at bounding box center [120, 155] width 52 height 4
click at [87, 153] on input "End prices in a certain number" at bounding box center [87, 153] width 0 height 0
radio input "true"
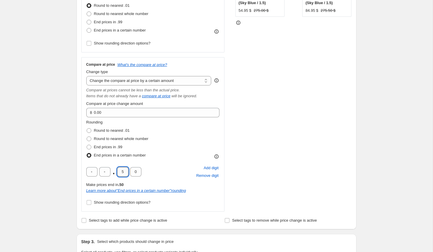
click at [124, 170] on input "5" at bounding box center [122, 171] width 11 height 9
type input "9"
type input "5"
click at [258, 133] on div "STOREFRONT EXAMPLE Elena - Comfort-Focused Orthopedic Sneakers (Sky Blue / 1.5)…" at bounding box center [293, 78] width 116 height 265
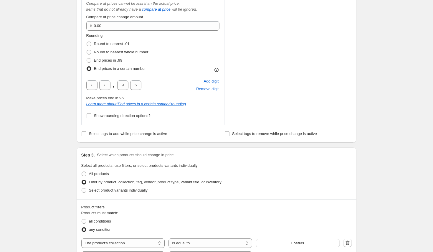
scroll to position [573, 0]
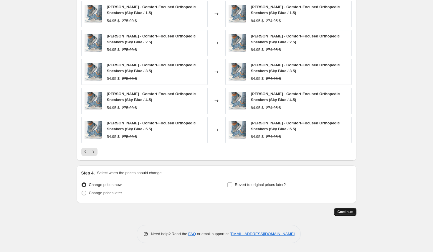
click at [343, 213] on span "Continue" at bounding box center [345, 211] width 15 height 5
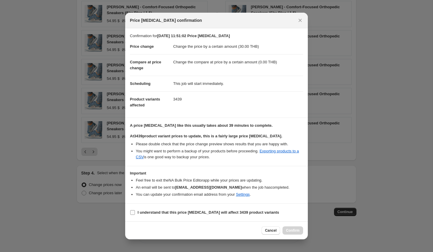
click at [132, 214] on input "I understand that this price change job will affect 3439 product variants" at bounding box center [132, 212] width 5 height 5
checkbox input "true"
click at [291, 232] on span "Confirm" at bounding box center [293, 230] width 14 height 5
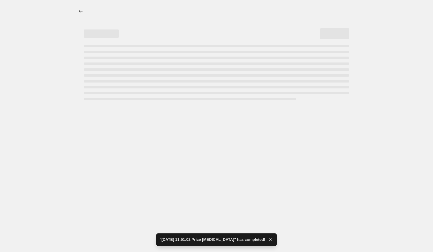
select select "by"
select select "collection"
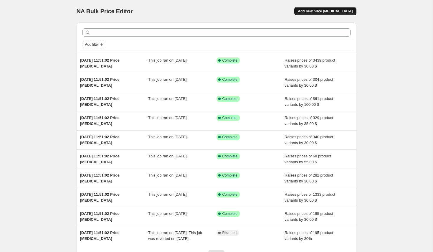
click at [328, 13] on span "Add new price [MEDICAL_DATA]" at bounding box center [325, 11] width 55 height 5
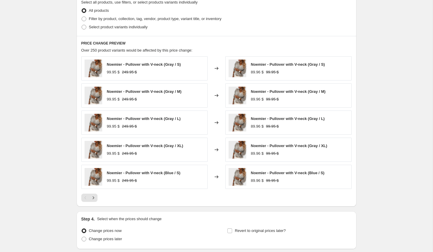
scroll to position [212, 0]
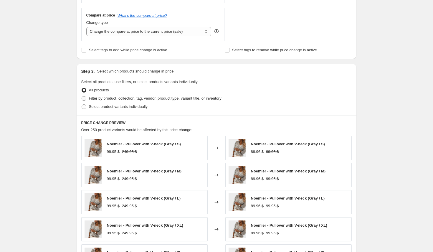
click at [101, 96] on span "Filter by product, collection, tag, vendor, product type, variant title, or inv…" at bounding box center [155, 98] width 133 height 4
click at [82, 96] on input "Filter by product, collection, tag, vendor, product type, variant title, or inv…" at bounding box center [82, 96] width 0 height 0
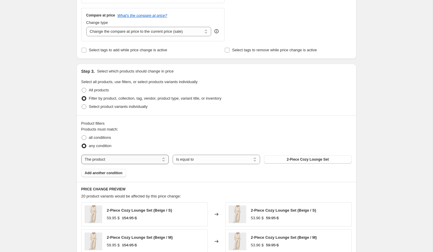
click at [111, 163] on select "The product The product's collection The product's tag The product's vendor The…" at bounding box center [124, 159] width 87 height 9
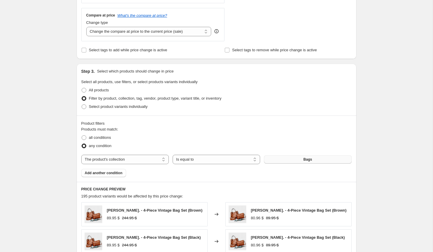
click at [296, 160] on button "Bags" at bounding box center [307, 159] width 87 height 8
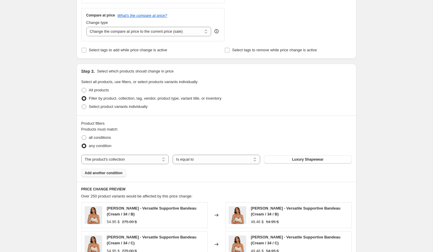
click at [114, 172] on span "Add another condition" at bounding box center [104, 173] width 38 height 5
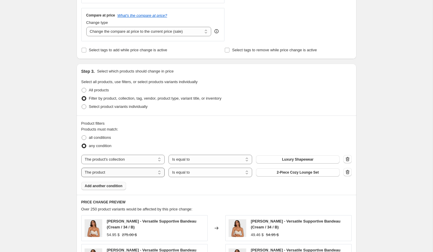
click at [132, 170] on select "The product The product's collection The product's tag The product's vendor The…" at bounding box center [123, 172] width 84 height 9
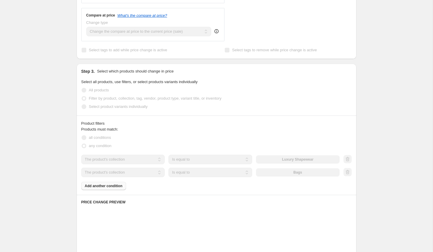
click at [107, 189] on div "Products must match: all conditions any condition The product The product's col…" at bounding box center [216, 158] width 270 height 64
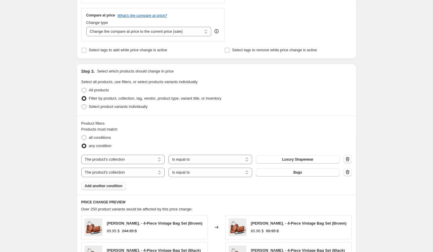
click at [110, 186] on span "Add another condition" at bounding box center [104, 186] width 38 height 5
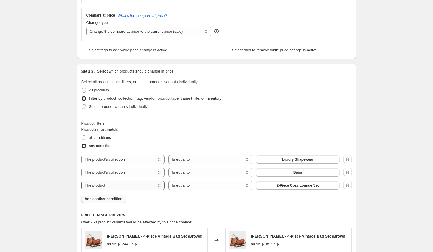
click at [117, 188] on select "The product The product's collection The product's tag The product's vendor The…" at bounding box center [123, 185] width 84 height 9
click at [306, 173] on button "Bags" at bounding box center [298, 172] width 84 height 8
click at [299, 185] on span "Bags" at bounding box center [297, 185] width 9 height 5
click at [109, 201] on span "Add another condition" at bounding box center [104, 198] width 38 height 5
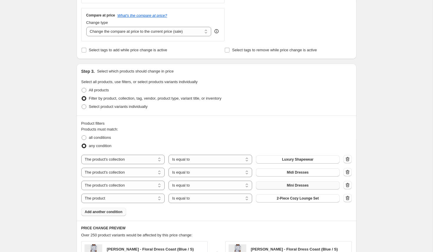
click at [121, 213] on span "Add another condition" at bounding box center [104, 211] width 38 height 5
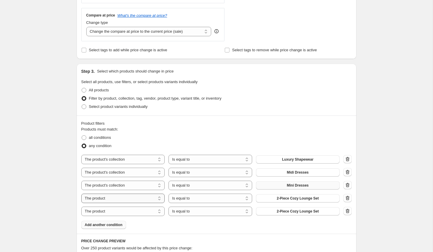
click at [140, 200] on select "The product The product's collection The product's tag The product's vendor The…" at bounding box center [123, 198] width 84 height 9
click at [140, 212] on select "The product The product's collection The product's tag The product's vendor The…" at bounding box center [123, 211] width 84 height 9
click at [304, 198] on button "Bags" at bounding box center [298, 198] width 84 height 8
click at [295, 215] on button "Bags" at bounding box center [298, 211] width 84 height 8
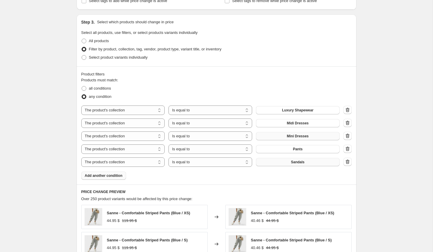
scroll to position [267, 0]
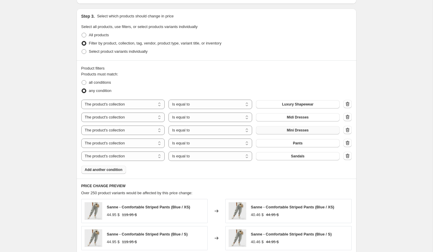
click at [111, 171] on span "Add another condition" at bounding box center [104, 169] width 38 height 5
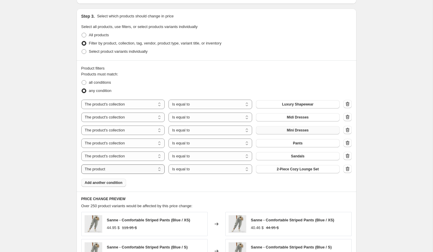
click at [147, 170] on select "The product The product's collection The product's tag The product's vendor The…" at bounding box center [123, 168] width 84 height 9
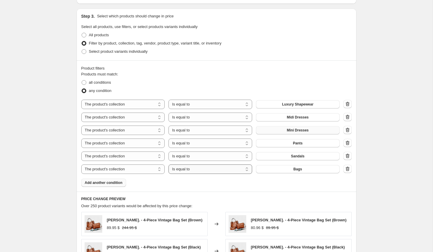
click at [217, 169] on select "Is equal to Is not equal to" at bounding box center [211, 168] width 84 height 9
click at [276, 167] on button "Bags" at bounding box center [298, 169] width 84 height 8
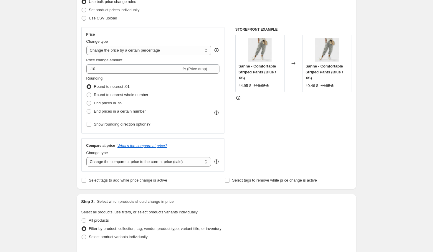
scroll to position [80, 0]
click at [123, 51] on select "Change the price to a certain amount Change the price by a certain amount Chang…" at bounding box center [148, 51] width 125 height 9
click at [86, 47] on select "Change the price to a certain amount Change the price by a certain amount Chang…" at bounding box center [148, 51] width 125 height 9
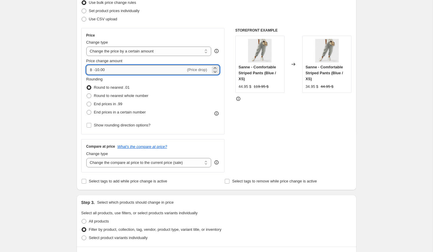
click at [104, 69] on input "-10.00" at bounding box center [140, 69] width 92 height 9
drag, startPoint x: 104, startPoint y: 69, endPoint x: 76, endPoint y: 69, distance: 28.0
click at [136, 67] on input "-10.00" at bounding box center [140, 69] width 92 height 9
drag, startPoint x: 133, startPoint y: 70, endPoint x: 75, endPoint y: 70, distance: 57.7
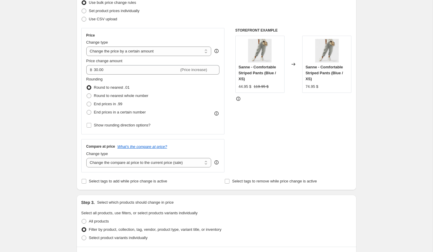
click at [268, 141] on div "STOREFRONT EXAMPLE Sanne - Comfortable Striped Pants (Blue / XS) 44.95 $ 119.95…" at bounding box center [293, 100] width 116 height 144
click at [116, 160] on select "Change the compare at price to the current price (sale) Change the compare at p…" at bounding box center [148, 162] width 125 height 9
click at [86, 158] on select "Change the compare at price to the current price (sale) Change the compare at p…" at bounding box center [148, 162] width 125 height 9
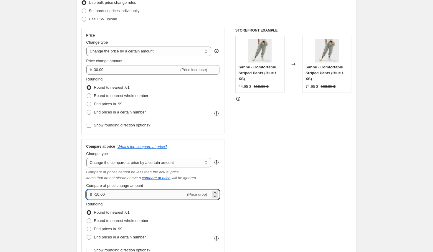
click at [120, 195] on input "-10.00" at bounding box center [140, 194] width 92 height 9
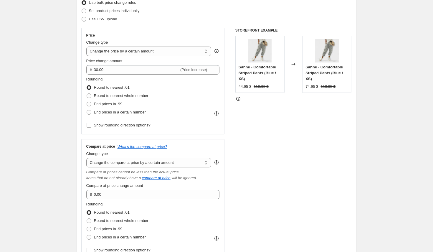
click at [281, 161] on div "STOREFRONT EXAMPLE Sanne - Comfortable Striped Pants (Blue / XS) 44.95 $ 119.95…" at bounding box center [293, 143] width 116 height 231
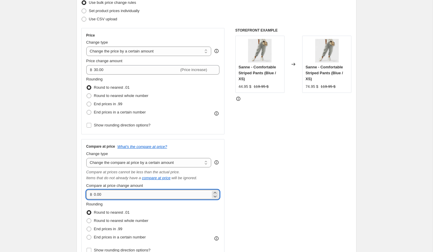
click at [130, 194] on input "0.00" at bounding box center [152, 194] width 117 height 9
click at [319, 168] on div "STOREFRONT EXAMPLE Sanne - Comfortable Striped Pants (Blue / XS) 44.95 $ 119.95…" at bounding box center [293, 143] width 116 height 231
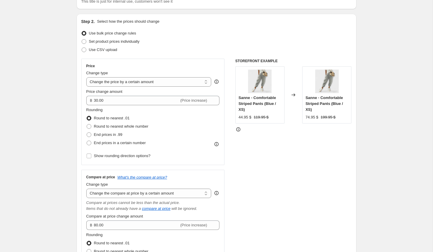
scroll to position [181, 0]
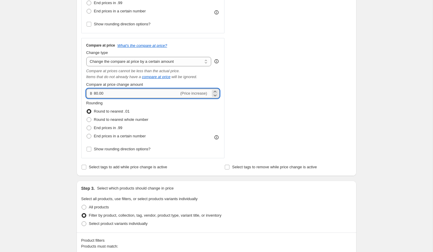
click at [96, 93] on input "80.00" at bounding box center [136, 93] width 85 height 9
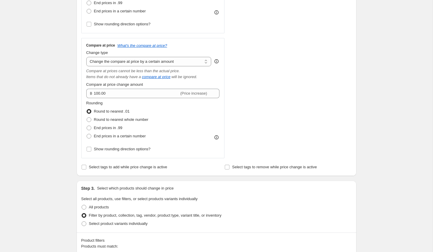
click at [249, 71] on div "STOREFRONT EXAMPLE Sanne - Comfortable Striped Pants (Blue / XS) 44.95 $ 119.95…" at bounding box center [293, 42] width 116 height 231
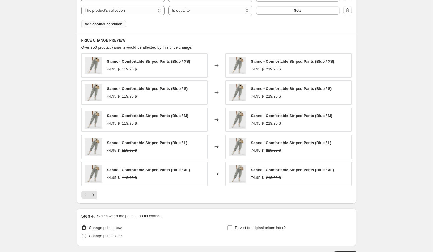
scroll to position [555, 0]
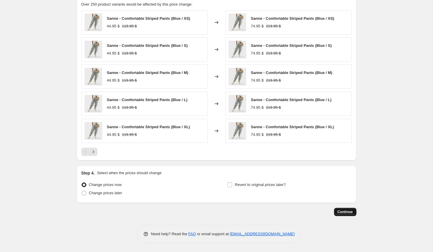
click at [348, 212] on span "Continue" at bounding box center [345, 211] width 15 height 5
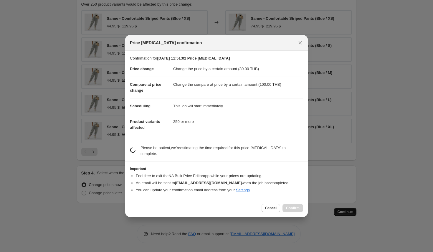
scroll to position [0, 0]
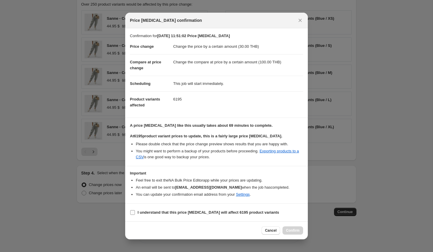
click at [132, 214] on input "I understand that this price change job will affect 6195 product variants" at bounding box center [132, 212] width 5 height 5
click at [289, 229] on span "Confirm" at bounding box center [293, 230] width 14 height 5
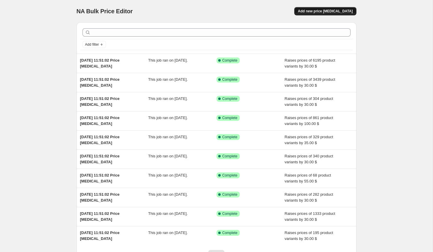
click at [318, 11] on span "Add new price [MEDICAL_DATA]" at bounding box center [325, 11] width 55 height 5
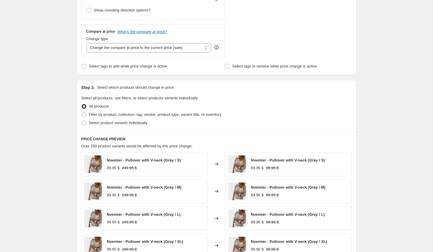
scroll to position [185, 0]
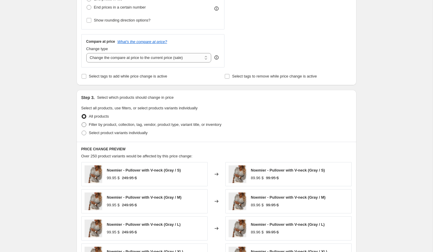
click at [114, 124] on span "Filter by product, collection, tag, vendor, product type, variant title, or inv…" at bounding box center [155, 124] width 133 height 4
click at [82, 123] on input "Filter by product, collection, tag, vendor, product type, variant title, or inv…" at bounding box center [82, 122] width 0 height 0
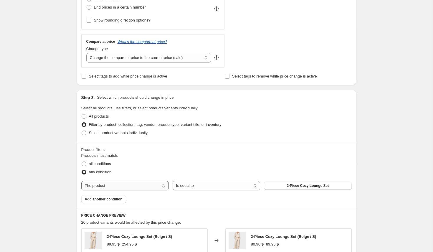
click at [116, 184] on select "The product The product's collection The product's tag The product's vendor The…" at bounding box center [124, 185] width 87 height 9
click at [113, 199] on span "Add another condition" at bounding box center [104, 199] width 38 height 5
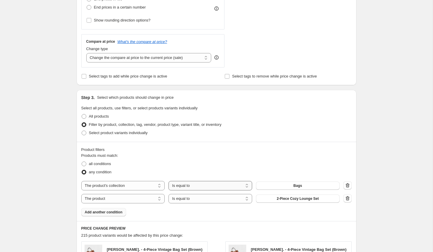
click at [194, 184] on select "Is equal to Is not equal to" at bounding box center [211, 185] width 84 height 9
click at [262, 181] on div "The product The product's collection The product's tag The product's vendor The…" at bounding box center [210, 185] width 258 height 9
click at [266, 186] on button "Bags" at bounding box center [298, 185] width 84 height 8
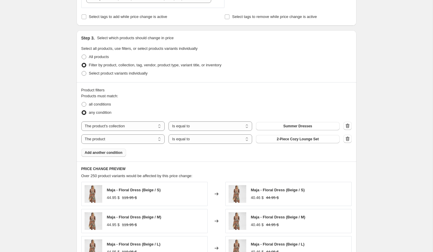
scroll to position [252, 0]
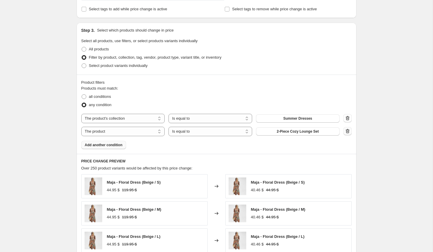
click at [348, 133] on icon "button" at bounding box center [348, 131] width 6 height 6
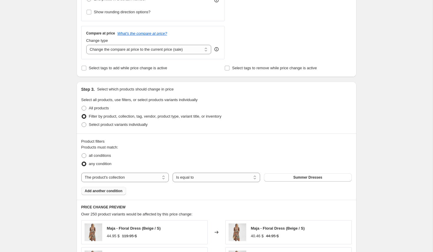
scroll to position [0, 0]
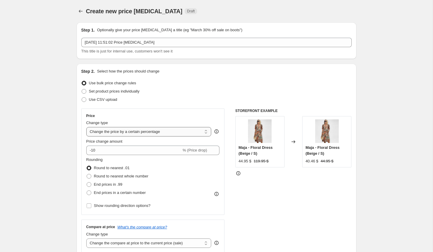
click at [161, 134] on select "Change the price to a certain amount Change the price by a certain amount Chang…" at bounding box center [148, 131] width 125 height 9
click at [86, 127] on select "Change the price to a certain amount Change the price by a certain amount Chang…" at bounding box center [148, 131] width 125 height 9
click at [119, 151] on input "-10.00" at bounding box center [140, 150] width 92 height 9
click at [262, 206] on div "STOREFRONT EXAMPLE Maja - Floral Dress (Beige / S) 44.95 $ 119.95 $ Changed to …" at bounding box center [293, 180] width 116 height 144
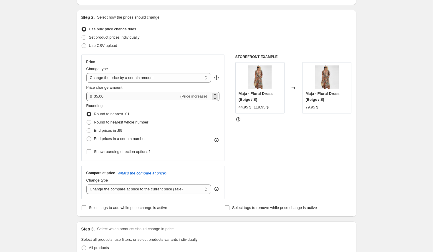
scroll to position [84, 0]
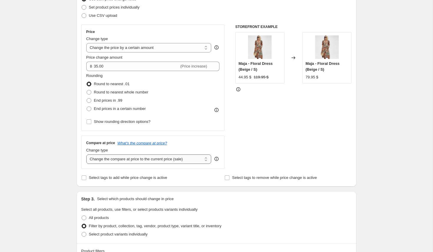
click at [121, 160] on select "Change the compare at price to the current price (sale) Change the compare at p…" at bounding box center [148, 158] width 125 height 9
click at [86, 154] on select "Change the compare at price to the current price (sale) Change the compare at p…" at bounding box center [148, 158] width 125 height 9
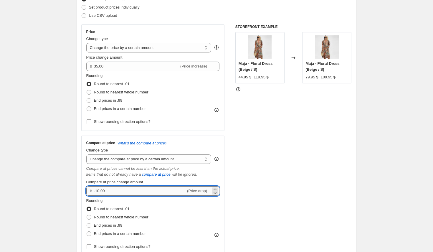
click at [114, 193] on input "-10.00" at bounding box center [140, 190] width 92 height 9
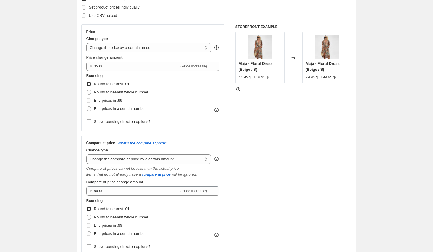
click at [277, 169] on div "STOREFRONT EXAMPLE Maja - Floral Dress (Beige / S) 44.95 $ 119.95 $ Changed to …" at bounding box center [293, 139] width 116 height 231
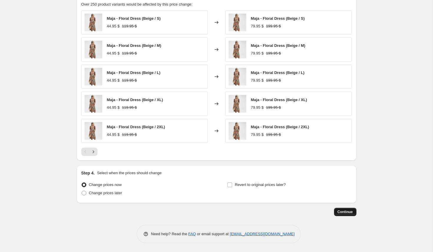
click at [341, 212] on span "Continue" at bounding box center [345, 211] width 15 height 5
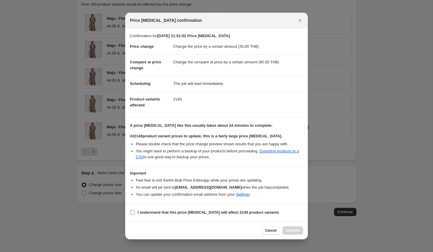
click at [134, 215] on label "I understand that this price change job will affect 2140 product variants" at bounding box center [204, 212] width 149 height 8
click at [134, 215] on input "I understand that this price change job will affect 2140 product variants" at bounding box center [132, 212] width 5 height 5
click at [293, 232] on span "Confirm" at bounding box center [293, 230] width 14 height 5
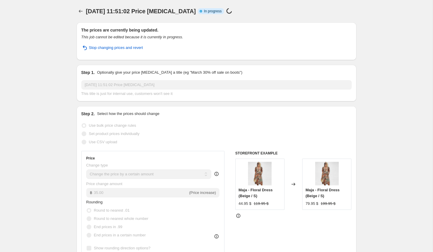
click at [77, 10] on button "Price change jobs" at bounding box center [81, 11] width 8 height 8
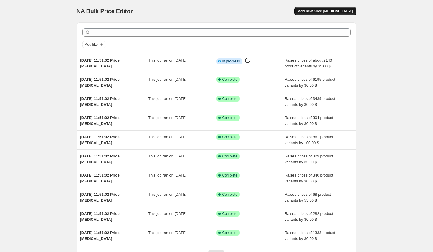
click at [348, 13] on span "Add new price [MEDICAL_DATA]" at bounding box center [325, 11] width 55 height 5
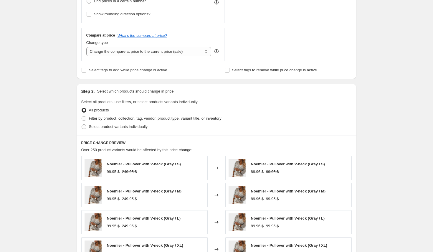
scroll to position [188, 0]
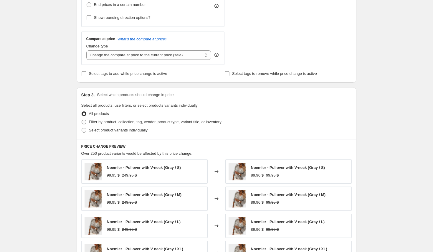
click at [95, 123] on span "Filter by product, collection, tag, vendor, product type, variant title, or inv…" at bounding box center [155, 122] width 133 height 4
click at [82, 120] on input "Filter by product, collection, tag, vendor, product type, variant title, or inv…" at bounding box center [82, 120] width 0 height 0
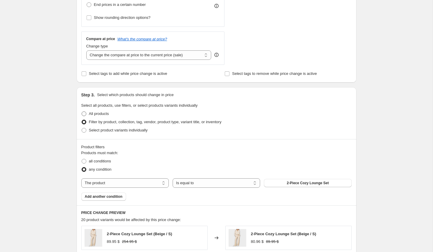
click at [85, 114] on span at bounding box center [84, 113] width 5 height 5
click at [82, 112] on input "All products" at bounding box center [82, 111] width 0 height 0
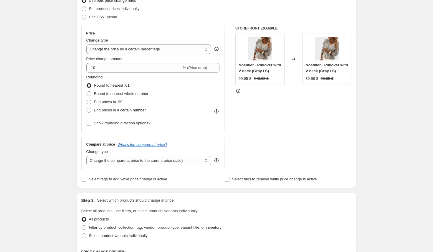
scroll to position [73, 0]
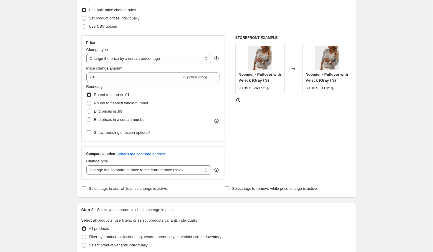
click at [125, 120] on span "End prices in a certain number" at bounding box center [120, 119] width 52 height 4
click at [87, 118] on input "End prices in a certain number" at bounding box center [87, 117] width 0 height 0
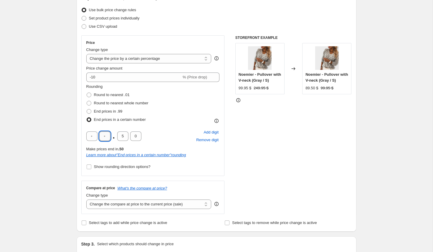
click at [107, 135] on input "text" at bounding box center [104, 135] width 11 height 9
click at [282, 147] on div "STOREFRONT EXAMPLE Noemier - Pullover with V-neck (Gray / S) 99.95 $ 249.95 $ C…" at bounding box center [293, 124] width 116 height 179
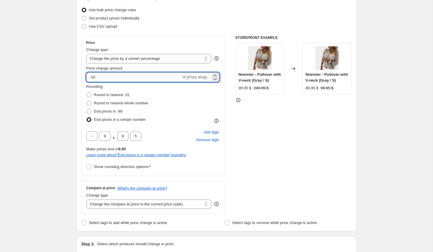
click at [102, 77] on input "-10" at bounding box center [133, 76] width 95 height 9
click at [115, 205] on select "Change the compare at price to the current price (sale) Change the compare at p…" at bounding box center [148, 203] width 125 height 9
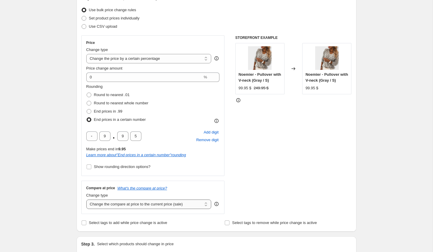
click at [86, 199] on select "Change the compare at price to the current price (sale) Change the compare at p…" at bounding box center [148, 203] width 125 height 9
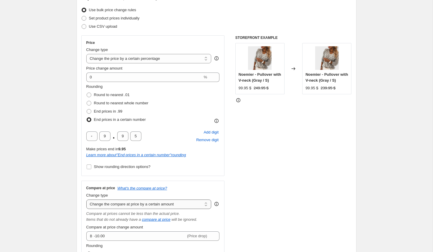
click at [117, 204] on select "Change the compare at price to the current price (sale) Change the compare at p…" at bounding box center [148, 203] width 125 height 9
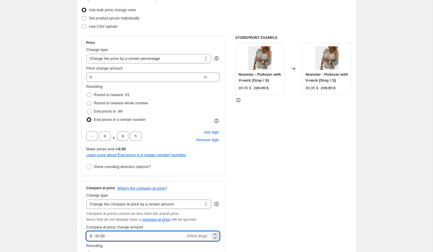
click at [114, 237] on input "-10.00" at bounding box center [140, 235] width 92 height 9
click at [267, 202] on div "STOREFRONT EXAMPLE Noemier - Pullover with V-neck (Gray / S) 99.95 $ 249.95 $ C…" at bounding box center [293, 167] width 116 height 265
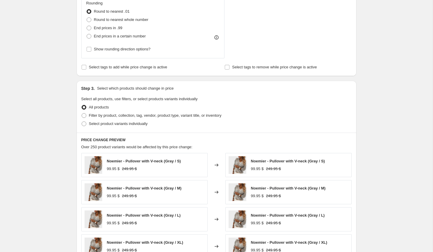
scroll to position [298, 0]
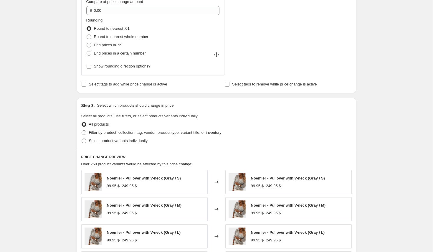
click at [89, 135] on span "Filter by product, collection, tag, vendor, product type, variant title, or inv…" at bounding box center [155, 132] width 133 height 4
click at [82, 131] on input "Filter by product, collection, tag, vendor, product type, variant title, or inv…" at bounding box center [82, 130] width 0 height 0
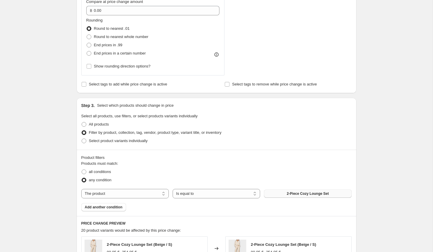
click at [276, 193] on button "2-Piece Cozy Lounge Set" at bounding box center [307, 193] width 87 height 8
click at [151, 192] on select "The product The product's collection The product's tag The product's vendor The…" at bounding box center [124, 193] width 87 height 9
click at [315, 196] on button "Bags" at bounding box center [307, 193] width 87 height 8
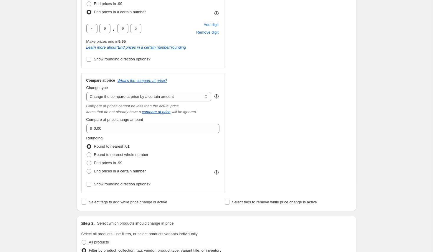
scroll to position [175, 0]
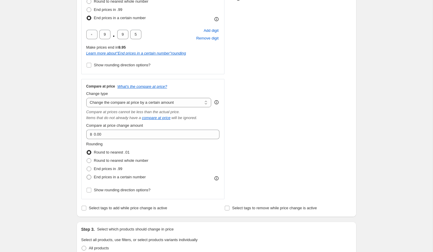
click at [123, 177] on span "End prices in a certain number" at bounding box center [120, 177] width 52 height 4
click at [87, 175] on input "End prices in a certain number" at bounding box center [87, 175] width 0 height 0
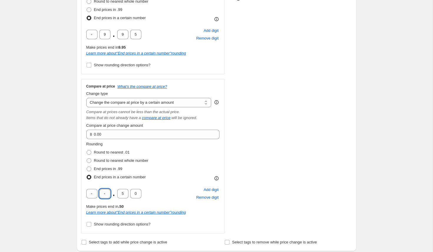
click at [105, 192] on input "text" at bounding box center [104, 193] width 11 height 9
click at [250, 166] on div "STOREFRONT EXAMPLE Judith - Elegant Coat (Blue / S) 149.95 $ 356.95 $ Changed t…" at bounding box center [293, 84] width 116 height 300
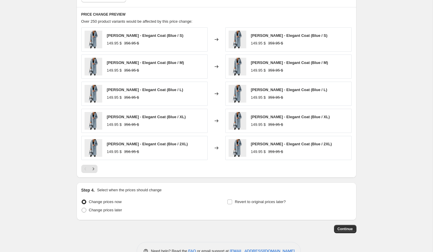
scroll to position [559, 0]
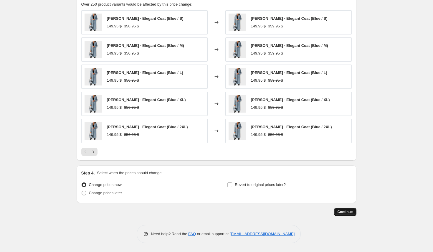
click at [342, 213] on span "Continue" at bounding box center [345, 211] width 15 height 5
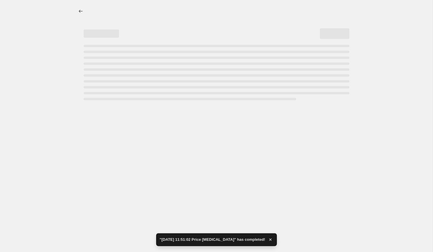
scroll to position [0, 0]
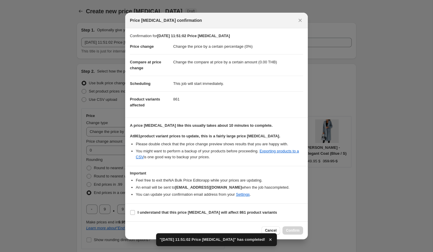
click at [207, 220] on section "I understand that this price change job will affect 861 product variants" at bounding box center [216, 213] width 183 height 18
click at [210, 214] on b "I understand that this price change job will affect 861 product variants" at bounding box center [207, 212] width 139 height 4
click at [135, 214] on input "I understand that this price change job will affect 861 product variants" at bounding box center [132, 212] width 5 height 5
click at [301, 232] on button "Confirm" at bounding box center [293, 230] width 21 height 8
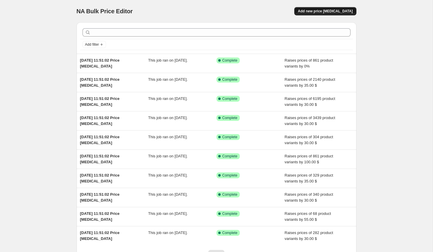
click at [336, 10] on span "Add new price [MEDICAL_DATA]" at bounding box center [325, 11] width 55 height 5
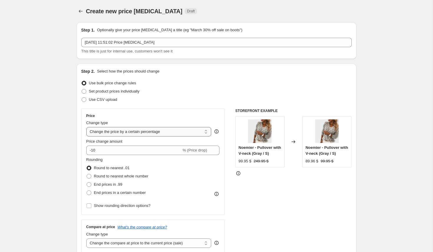
click at [143, 132] on select "Change the price to a certain amount Change the price by a certain amount Chang…" at bounding box center [148, 131] width 125 height 9
click at [86, 127] on select "Change the price to a certain amount Change the price by a certain amount Chang…" at bounding box center [148, 131] width 125 height 9
click at [106, 148] on input "-10.00" at bounding box center [140, 150] width 92 height 9
click at [110, 193] on span "End prices in a certain number" at bounding box center [120, 192] width 52 height 4
click at [87, 191] on input "End prices in a certain number" at bounding box center [87, 190] width 0 height 0
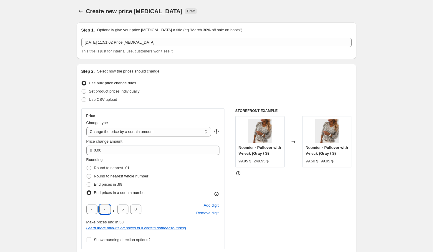
click at [103, 207] on input "text" at bounding box center [104, 208] width 11 height 9
click at [295, 224] on div "STOREFRONT EXAMPLE Noemier - Pullover with V-neck (Gray / S) 99.95 $ 249.95 $ C…" at bounding box center [293, 197] width 116 height 179
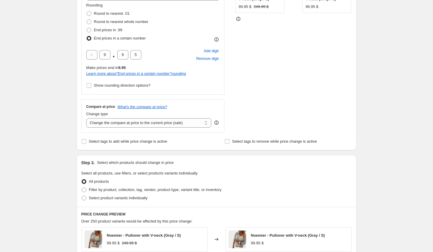
scroll to position [149, 0]
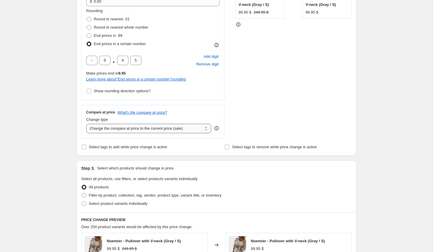
click at [154, 131] on select "Change the compare at price to the current price (sale) Change the compare at p…" at bounding box center [148, 128] width 125 height 9
click at [86, 124] on select "Change the compare at price to the current price (sale) Change the compare at p…" at bounding box center [148, 128] width 125 height 9
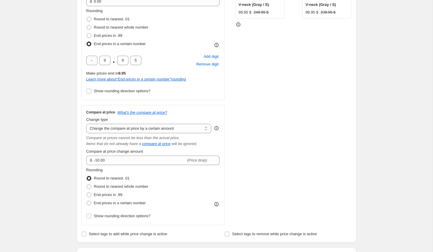
click at [112, 165] on div "Compare at price What's the compare at price? Change type Change the compare at…" at bounding box center [152, 165] width 133 height 110
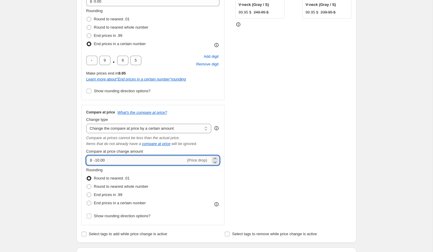
click at [118, 161] on input "-10.00" at bounding box center [140, 160] width 92 height 9
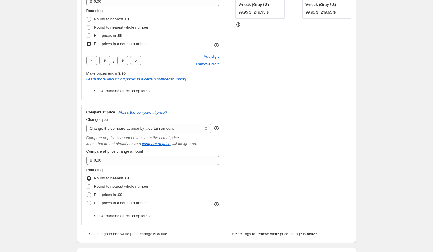
click at [299, 149] on div "STOREFRONT EXAMPLE Noemier - Pullover with V-neck (Gray / S) 99.95 $ 249.95 $ C…" at bounding box center [293, 92] width 116 height 265
click at [120, 200] on label "End prices in a certain number" at bounding box center [116, 203] width 60 height 8
click at [87, 201] on input "End prices in a certain number" at bounding box center [87, 201] width 0 height 0
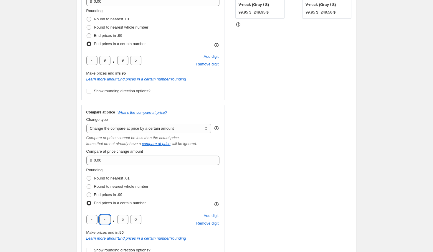
click at [106, 220] on input "text" at bounding box center [104, 219] width 11 height 9
click at [266, 186] on div "STOREFRONT EXAMPLE Noemier - Pullover with V-neck (Gray / S) 99.95 $ 249.95 $ C…" at bounding box center [293, 110] width 116 height 300
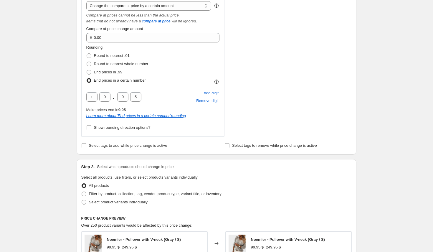
scroll to position [492, 0]
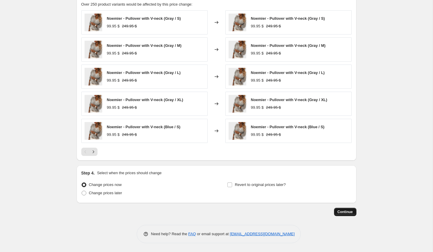
click at [341, 212] on span "Continue" at bounding box center [345, 211] width 15 height 5
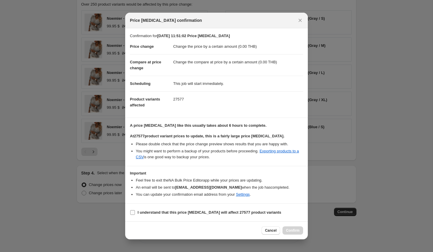
click at [195, 212] on b "I understand that this price change job will affect 27577 product variants" at bounding box center [210, 212] width 144 height 4
click at [135, 212] on input "I understand that this price change job will affect 27577 product variants" at bounding box center [132, 212] width 5 height 5
click at [297, 232] on span "Confirm" at bounding box center [293, 230] width 14 height 5
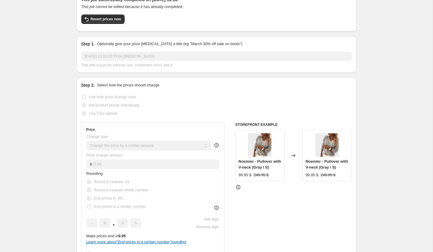
scroll to position [47, 0]
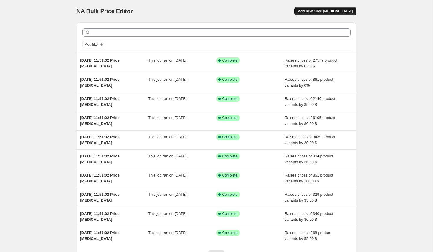
click at [331, 10] on span "Add new price [MEDICAL_DATA]" at bounding box center [325, 11] width 55 height 5
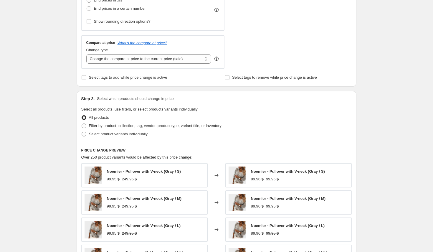
scroll to position [184, 0]
click at [100, 123] on span "Filter by product, collection, tag, vendor, product type, variant title, or inv…" at bounding box center [155, 126] width 133 height 6
click at [82, 124] on input "Filter by product, collection, tag, vendor, product type, variant title, or inv…" at bounding box center [82, 124] width 0 height 0
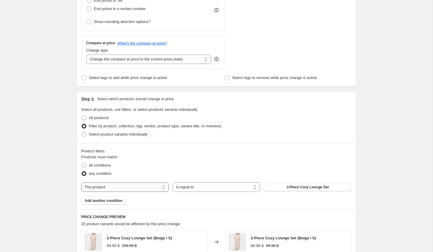
click at [125, 186] on select "The product The product's collection The product's tag The product's vendor The…" at bounding box center [124, 186] width 87 height 9
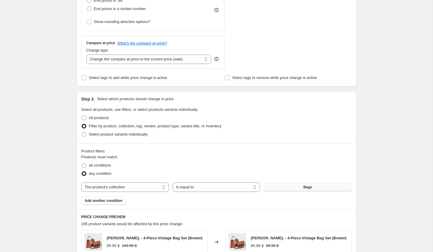
click at [308, 188] on span "Bags" at bounding box center [307, 187] width 9 height 5
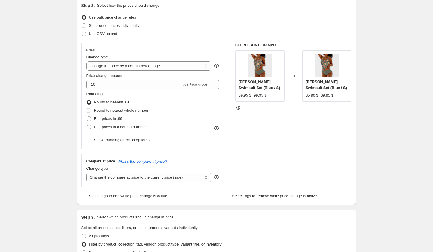
scroll to position [0, 0]
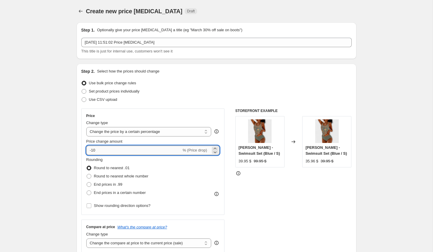
click at [97, 151] on input "-10" at bounding box center [133, 150] width 95 height 9
click at [135, 135] on select "Change the price to a certain amount Change the price by a certain amount Chang…" at bounding box center [148, 131] width 125 height 9
click at [86, 127] on select "Change the price to a certain amount Change the price by a certain amount Chang…" at bounding box center [148, 131] width 125 height 9
click at [98, 150] on input "-10.00" at bounding box center [140, 150] width 92 height 9
click at [257, 203] on div "STOREFRONT EXAMPLE Lina - Swimsuit Set (Blue / S) 39.95 $ 99.95 $ Changed to Li…" at bounding box center [293, 180] width 116 height 144
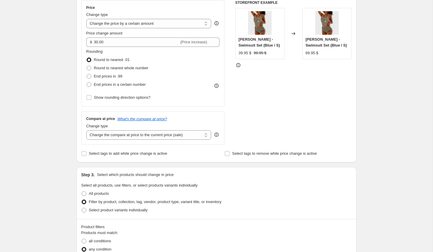
scroll to position [110, 0]
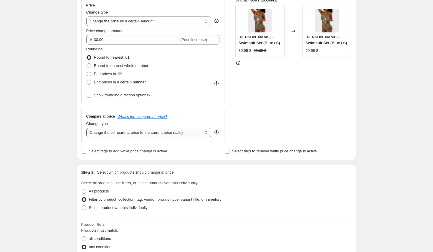
click at [113, 130] on select "Change the compare at price to the current price (sale) Change the compare at p…" at bounding box center [148, 132] width 125 height 9
click at [86, 128] on select "Change the compare at price to the current price (sale) Change the compare at p…" at bounding box center [148, 132] width 125 height 9
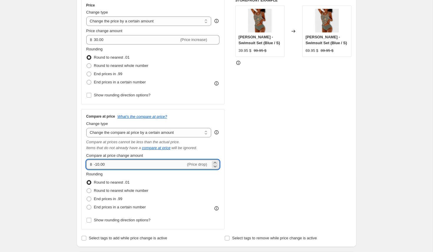
click at [98, 166] on input "-10.00" at bounding box center [140, 164] width 92 height 9
click at [286, 142] on div "STOREFRONT EXAMPLE Lina - Swimsuit Set (Blue / S) 39.95 $ 99.95 $ Changed to Li…" at bounding box center [293, 113] width 116 height 231
click at [96, 166] on input "60.00" at bounding box center [136, 164] width 85 height 9
click at [242, 158] on div "STOREFRONT EXAMPLE Lina - Swimsuit Set (Blue / S) 39.95 $ 99.95 $ Changed to Li…" at bounding box center [293, 113] width 116 height 231
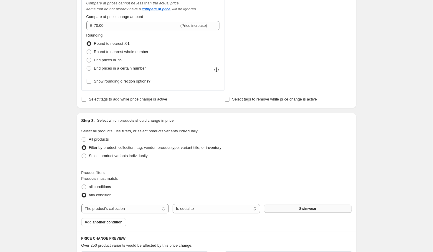
scroll to position [490, 0]
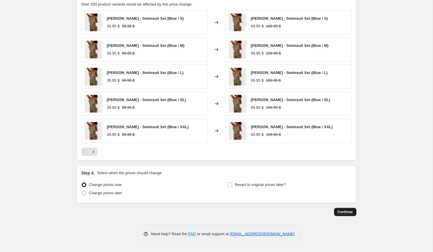
click at [343, 213] on span "Continue" at bounding box center [345, 211] width 15 height 5
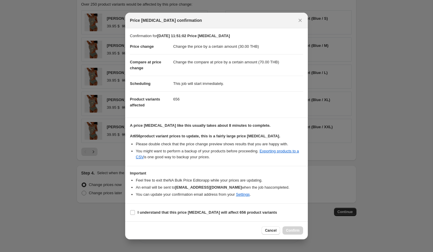
click at [208, 217] on section "I understand that this price change job will affect 656 product variants" at bounding box center [216, 213] width 183 height 18
click at [215, 212] on b "I understand that this price change job will affect 656 product variants" at bounding box center [207, 212] width 139 height 4
click at [135, 212] on input "I understand that this price change job will affect 656 product variants" at bounding box center [132, 212] width 5 height 5
click at [297, 232] on span "Confirm" at bounding box center [293, 230] width 14 height 5
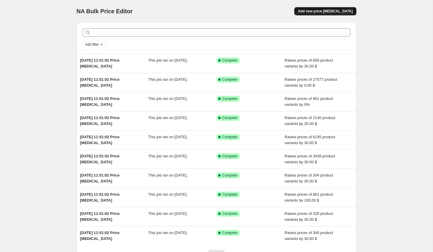
click at [340, 10] on span "Add new price [MEDICAL_DATA]" at bounding box center [325, 11] width 55 height 5
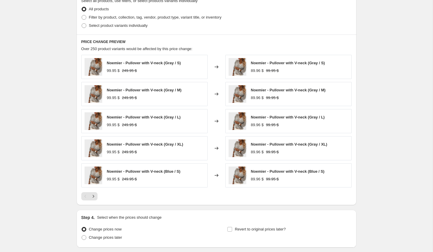
scroll to position [293, 0]
click at [130, 14] on span "Filter by product, collection, tag, vendor, product type, variant title, or inv…" at bounding box center [155, 16] width 133 height 4
click at [82, 14] on input "Filter by product, collection, tag, vendor, product type, variant title, or inv…" at bounding box center [82, 14] width 0 height 0
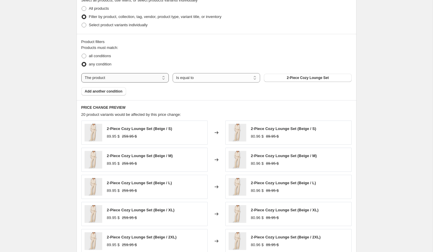
click at [123, 77] on select "The product The product's collection The product's tag The product's vendor The…" at bounding box center [124, 77] width 87 height 9
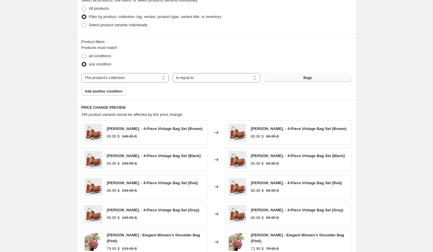
click at [303, 79] on button "Bags" at bounding box center [307, 78] width 87 height 8
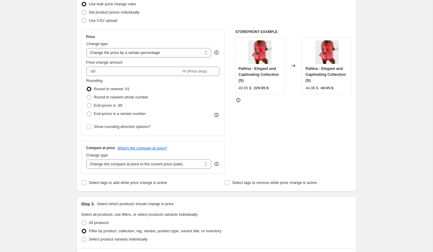
scroll to position [0, 0]
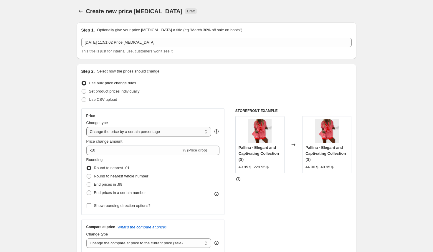
click at [113, 131] on select "Change the price to a certain amount Change the price by a certain amount Chang…" at bounding box center [148, 131] width 125 height 9
click at [86, 127] on select "Change the price to a certain amount Change the price by a certain amount Chang…" at bounding box center [148, 131] width 125 height 9
click at [99, 149] on input "-10.00" at bounding box center [140, 150] width 92 height 9
click at [98, 151] on input "-10.00" at bounding box center [140, 150] width 92 height 9
click at [269, 210] on div "STOREFRONT EXAMPLE Pallina - Elegant and Captivating Collection (S) 49.95 $ 229…" at bounding box center [293, 180] width 116 height 144
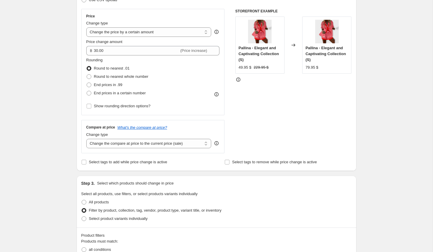
scroll to position [131, 0]
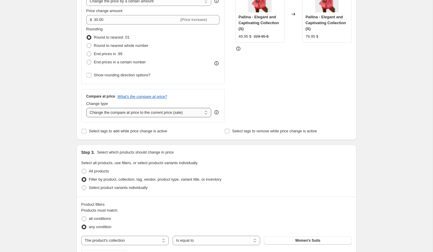
click at [121, 115] on select "Change the compare at price to the current price (sale) Change the compare at p…" at bounding box center [148, 112] width 125 height 9
click at [86, 108] on select "Change the compare at price to the current price (sale) Change the compare at p…" at bounding box center [148, 112] width 125 height 9
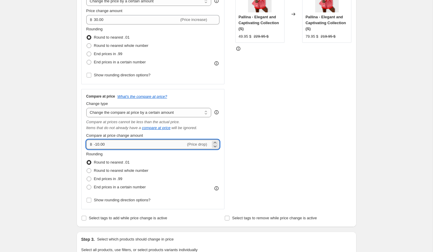
click at [99, 144] on input "-10.00" at bounding box center [140, 144] width 92 height 9
click at [268, 131] on div "STOREFRONT EXAMPLE Pallina - Elegant and Captivating Collection (S) 49.95 $ 229…" at bounding box center [293, 93] width 116 height 231
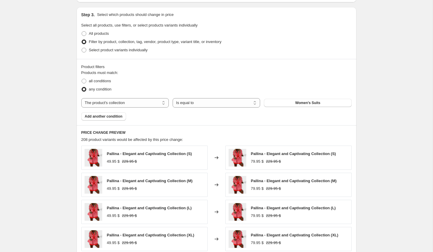
scroll to position [490, 0]
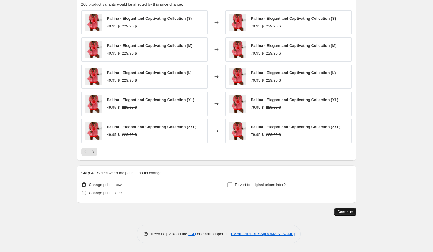
click at [347, 215] on button "Continue" at bounding box center [345, 212] width 22 height 8
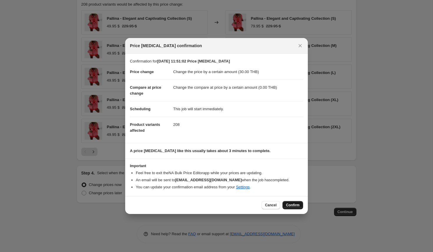
click at [297, 205] on span "Confirm" at bounding box center [293, 205] width 14 height 5
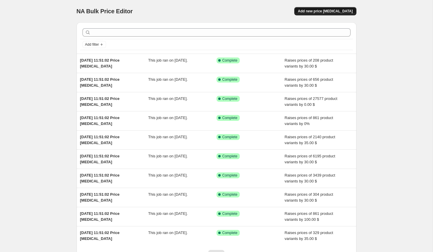
click at [336, 11] on span "Add new price [MEDICAL_DATA]" at bounding box center [325, 11] width 55 height 5
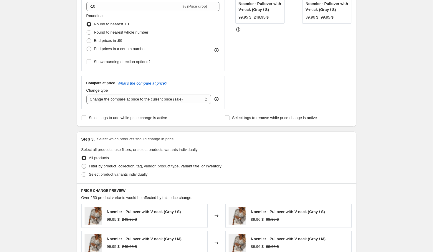
scroll to position [115, 0]
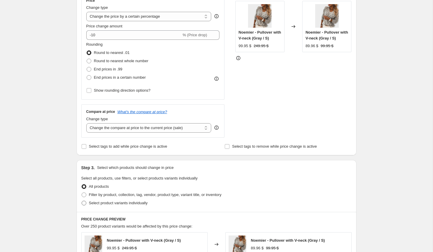
click at [135, 199] on label "Select product variants individually" at bounding box center [114, 203] width 66 height 8
click at [82, 201] on input "Select product variants individually" at bounding box center [82, 201] width 0 height 0
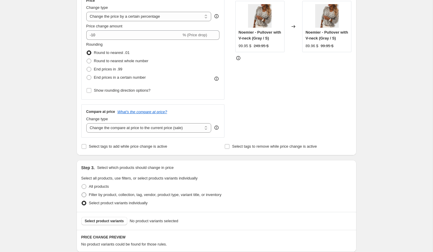
click at [129, 195] on span "Filter by product, collection, tag, vendor, product type, variant title, or inv…" at bounding box center [155, 194] width 133 height 4
click at [82, 193] on input "Filter by product, collection, tag, vendor, product type, variant title, or inv…" at bounding box center [82, 192] width 0 height 0
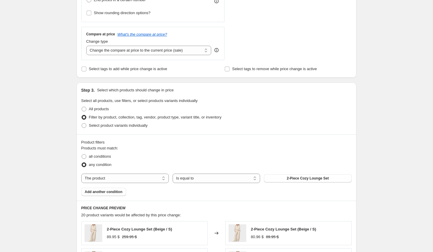
scroll to position [224, 0]
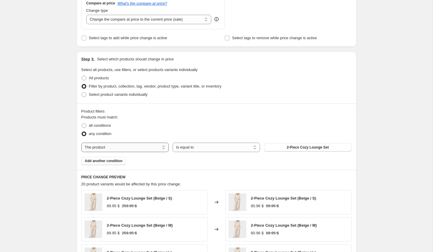
click at [155, 148] on select "The product The product's collection The product's tag The product's vendor The…" at bounding box center [124, 147] width 87 height 9
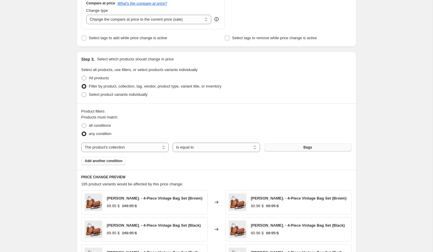
click at [306, 149] on span "Bags" at bounding box center [307, 147] width 9 height 5
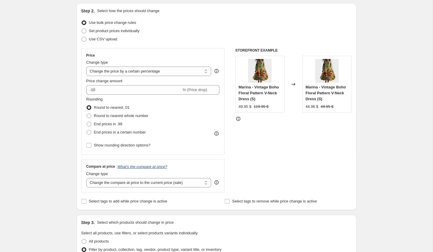
scroll to position [78, 0]
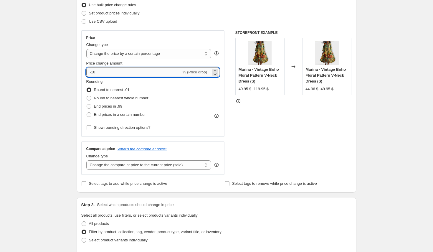
click at [105, 71] on input "-10" at bounding box center [133, 71] width 95 height 9
click at [265, 136] on div "STOREFRONT EXAMPLE Marina - Vintage Boho Floral Pattern V-Neck Dress (S) 49.95 …" at bounding box center [293, 102] width 116 height 144
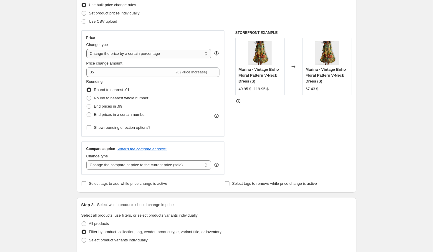
click at [145, 55] on select "Change the price to a certain amount Change the price by a certain amount Chang…" at bounding box center [148, 53] width 125 height 9
click at [86, 49] on select "Change the price to a certain amount Change the price by a certain amount Chang…" at bounding box center [148, 53] width 125 height 9
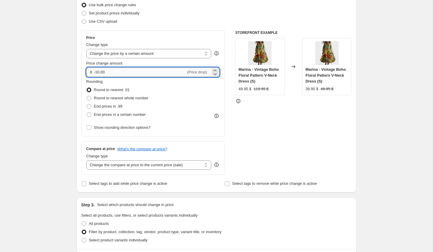
click at [110, 71] on input "-10.00" at bounding box center [140, 71] width 92 height 9
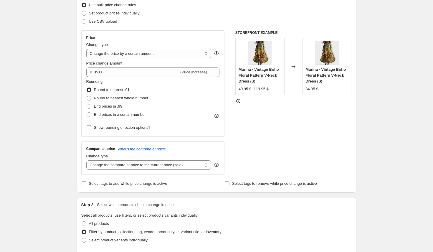
click at [285, 129] on div "STOREFRONT EXAMPLE Marina - Vintage Boho Floral Pattern V-Neck Dress (S) 49.95 …" at bounding box center [293, 102] width 116 height 144
click at [118, 114] on span "End prices in a certain number" at bounding box center [120, 114] width 52 height 4
click at [87, 113] on input "End prices in a certain number" at bounding box center [87, 112] width 0 height 0
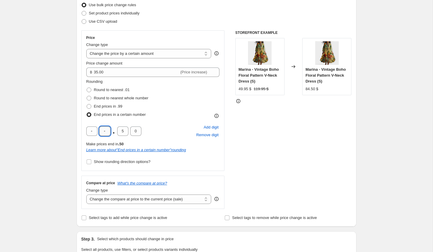
click at [105, 130] on input "text" at bounding box center [104, 130] width 11 height 9
click at [119, 133] on input "5" at bounding box center [122, 130] width 11 height 9
drag, startPoint x: 119, startPoint y: 133, endPoint x: 125, endPoint y: 133, distance: 5.6
click at [125, 133] on input "5" at bounding box center [122, 130] width 11 height 9
click at [283, 138] on div "STOREFRONT EXAMPLE Marina - Vintage Boho Floral Pattern V-Neck Dress (S) 49.95 …" at bounding box center [293, 119] width 116 height 179
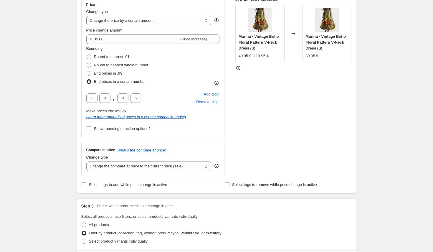
scroll to position [115, 0]
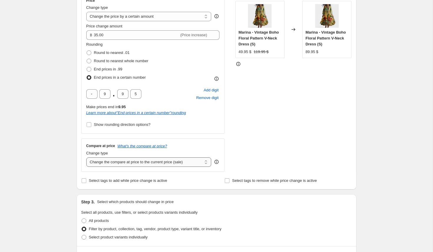
click at [167, 163] on select "Change the compare at price to the current price (sale) Change the compare at p…" at bounding box center [148, 161] width 125 height 9
click at [86, 157] on select "Change the compare at price to the current price (sale) Change the compare at p…" at bounding box center [148, 161] width 125 height 9
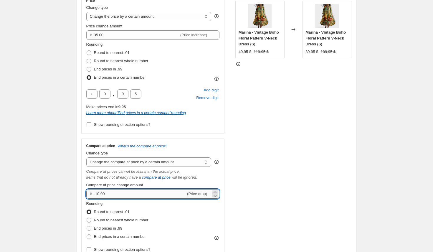
click at [98, 193] on input "-10.00" at bounding box center [140, 193] width 92 height 9
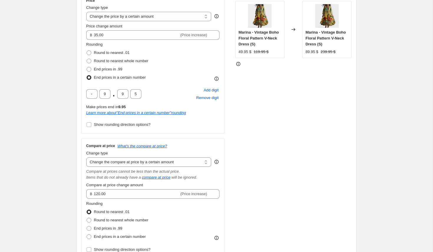
click at [306, 165] on div "STOREFRONT EXAMPLE Marina - Vintage Boho Floral Pattern V-Neck Dress (S) 49.95 …" at bounding box center [293, 125] width 116 height 265
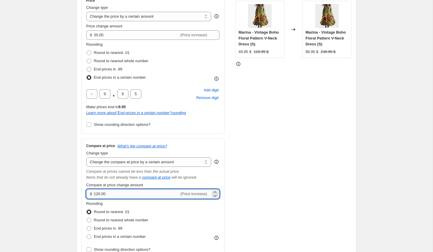
click at [98, 196] on input "120.00" at bounding box center [136, 193] width 85 height 9
click at [260, 180] on div "STOREFRONT EXAMPLE Marina - Vintage Boho Floral Pattern V-Neck Dress (S) 49.95 …" at bounding box center [293, 125] width 116 height 265
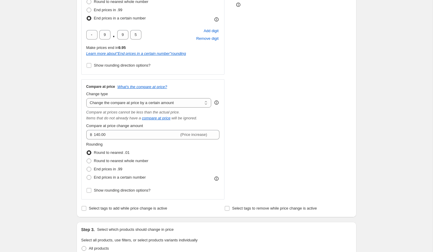
scroll to position [175, 0]
click at [115, 179] on span "End prices in a certain number" at bounding box center [120, 177] width 52 height 4
click at [87, 175] on input "End prices in a certain number" at bounding box center [87, 175] width 0 height 0
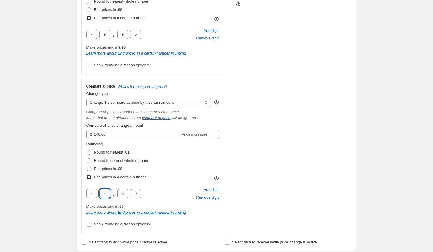
click at [106, 196] on input "text" at bounding box center [104, 193] width 11 height 9
click at [294, 144] on div "STOREFRONT EXAMPLE Marina - Vintage Boho Floral Pattern V-Neck Dress (S) 49.95 …" at bounding box center [293, 84] width 116 height 300
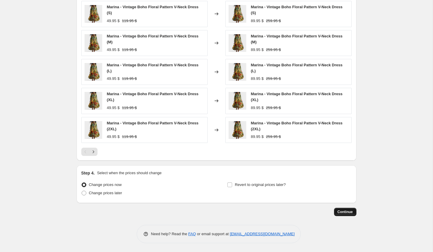
click at [346, 214] on span "Continue" at bounding box center [345, 211] width 15 height 5
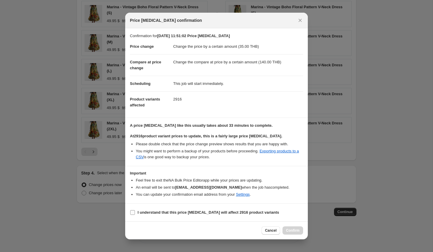
click at [212, 210] on span "I understand that this price change job will affect 2916 product variants" at bounding box center [209, 212] width 142 height 6
click at [135, 210] on input "I understand that this price change job will affect 2916 product variants" at bounding box center [132, 212] width 5 height 5
click at [289, 230] on span "Confirm" at bounding box center [293, 230] width 14 height 5
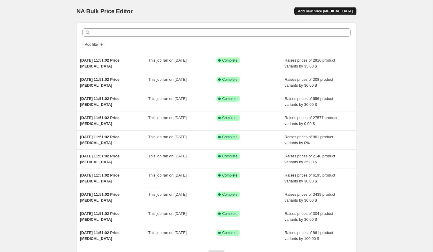
click at [324, 11] on span "Add new price [MEDICAL_DATA]" at bounding box center [325, 11] width 55 height 5
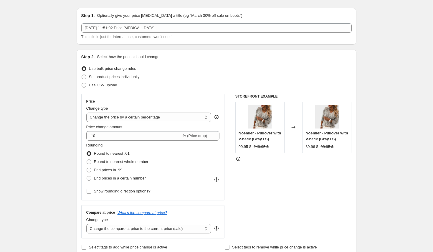
scroll to position [22, 0]
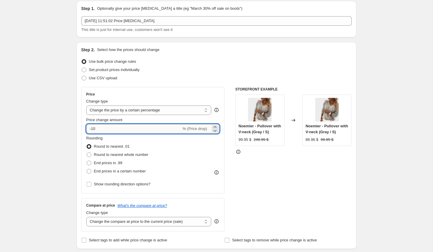
click at [120, 128] on input "-10" at bounding box center [133, 128] width 95 height 9
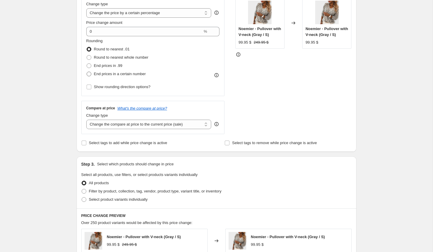
scroll to position [120, 0]
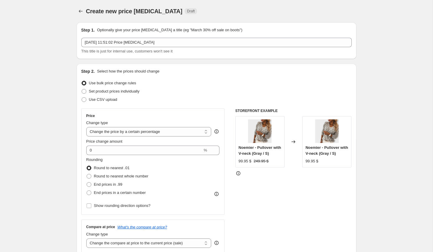
select select "percentage"
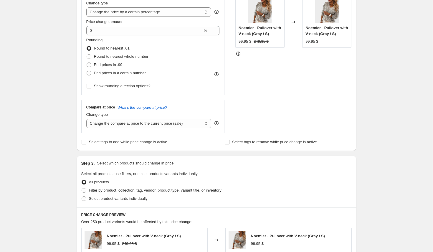
select select "by"
click at [86, 119] on select "Change the compare at price to the current price (sale) Change the compare at p…" at bounding box center [148, 123] width 125 height 9
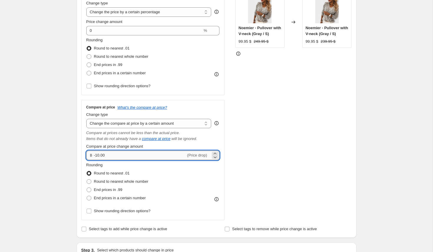
click at [98, 156] on input "-10.00" at bounding box center [140, 155] width 92 height 9
click at [323, 135] on div "STOREFRONT EXAMPLE Noemier - Pullover with V-neck (Gray / S) 99.95 $ 249.95 $ C…" at bounding box center [293, 104] width 116 height 231
click at [95, 155] on input "30.00" at bounding box center [136, 155] width 85 height 9
click at [303, 150] on div "STOREFRONT EXAMPLE Noemier - Pullover with V-neck (Gray / S) 99.95 $ 249.95 $ C…" at bounding box center [293, 104] width 116 height 231
click at [96, 156] on input "40.00" at bounding box center [136, 155] width 85 height 9
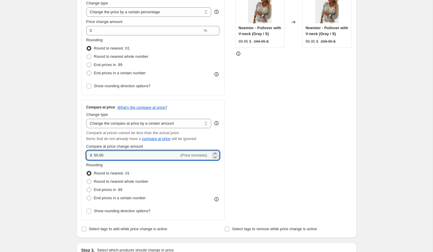
type input "50.00"
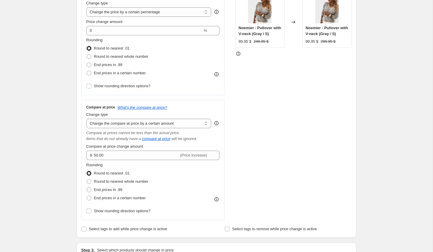
click at [304, 124] on div "STOREFRONT EXAMPLE Noemier - Pullover with V-neck (Gray / S) 99.95 $ 249.95 $ C…" at bounding box center [293, 104] width 116 height 231
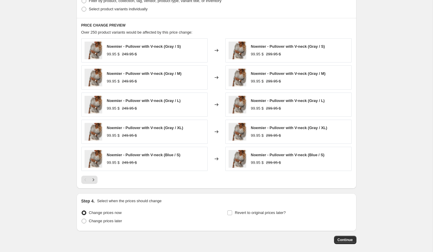
scroll to position [424, 0]
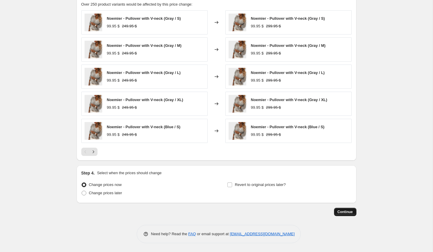
click at [352, 213] on span "Continue" at bounding box center [345, 211] width 15 height 5
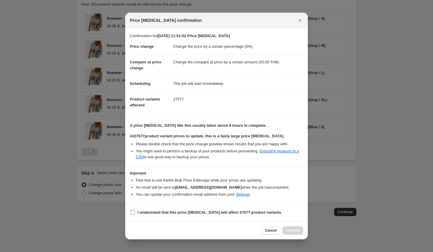
click at [208, 213] on b "I understand that this price [MEDICAL_DATA] will affect 27577 product variants" at bounding box center [210, 212] width 144 height 4
click at [135, 213] on input "I understand that this price [MEDICAL_DATA] will affect 27577 product variants" at bounding box center [132, 212] width 5 height 5
checkbox input "true"
click at [298, 232] on span "Confirm" at bounding box center [293, 230] width 14 height 5
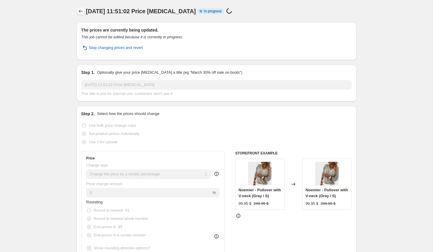
click at [77, 12] on button "Price change jobs" at bounding box center [81, 11] width 8 height 8
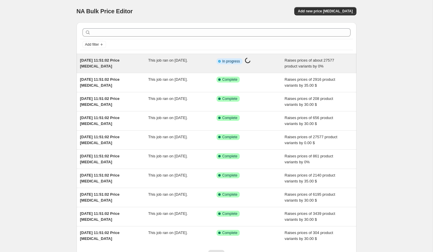
click at [268, 59] on div "Info Partially complete In progress Price change job in progress..." at bounding box center [247, 61] width 60 height 8
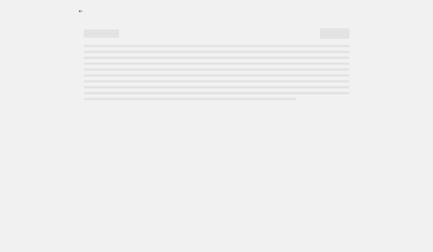
select select "percentage"
select select "by"
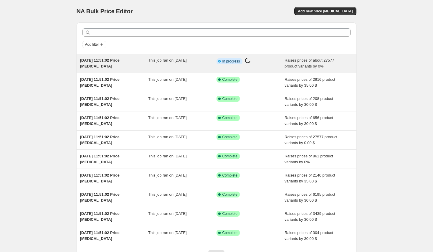
click at [271, 62] on div "Info Partially complete In progress Price [MEDICAL_DATA] in progress..." at bounding box center [247, 61] width 60 height 8
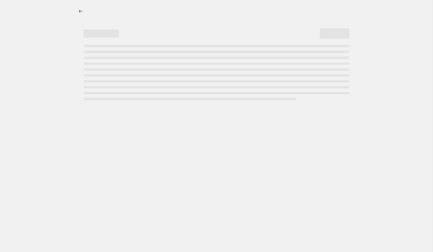
select select "percentage"
select select "by"
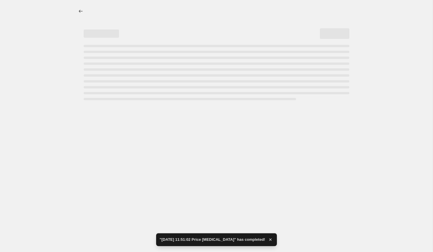
select select "percentage"
select select "by"
